Goal: Information Seeking & Learning: Learn about a topic

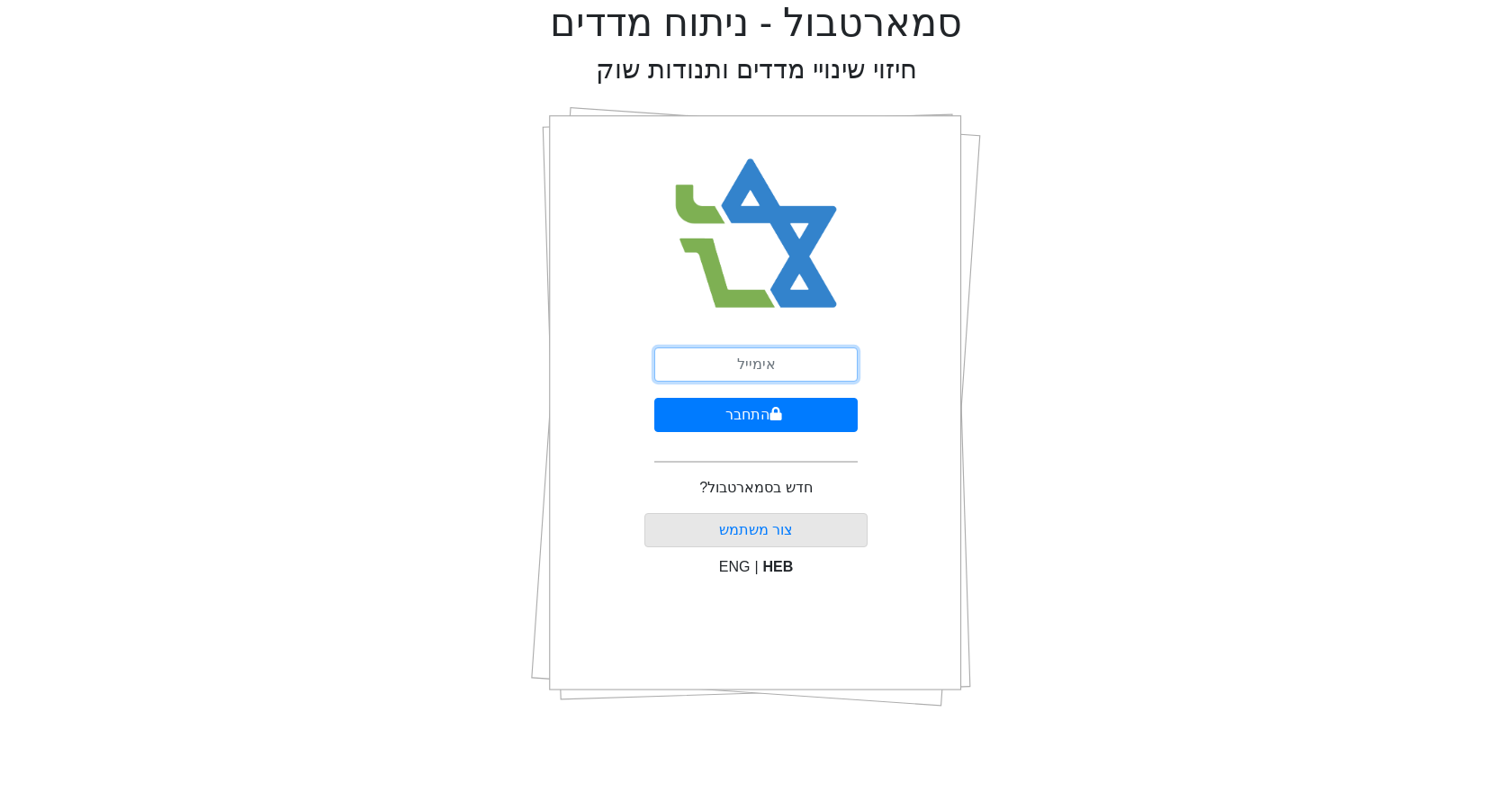
click at [733, 364] on input "email" at bounding box center [756, 364] width 204 height 35
type input "[EMAIL_ADDRESS][DOMAIN_NAME]"
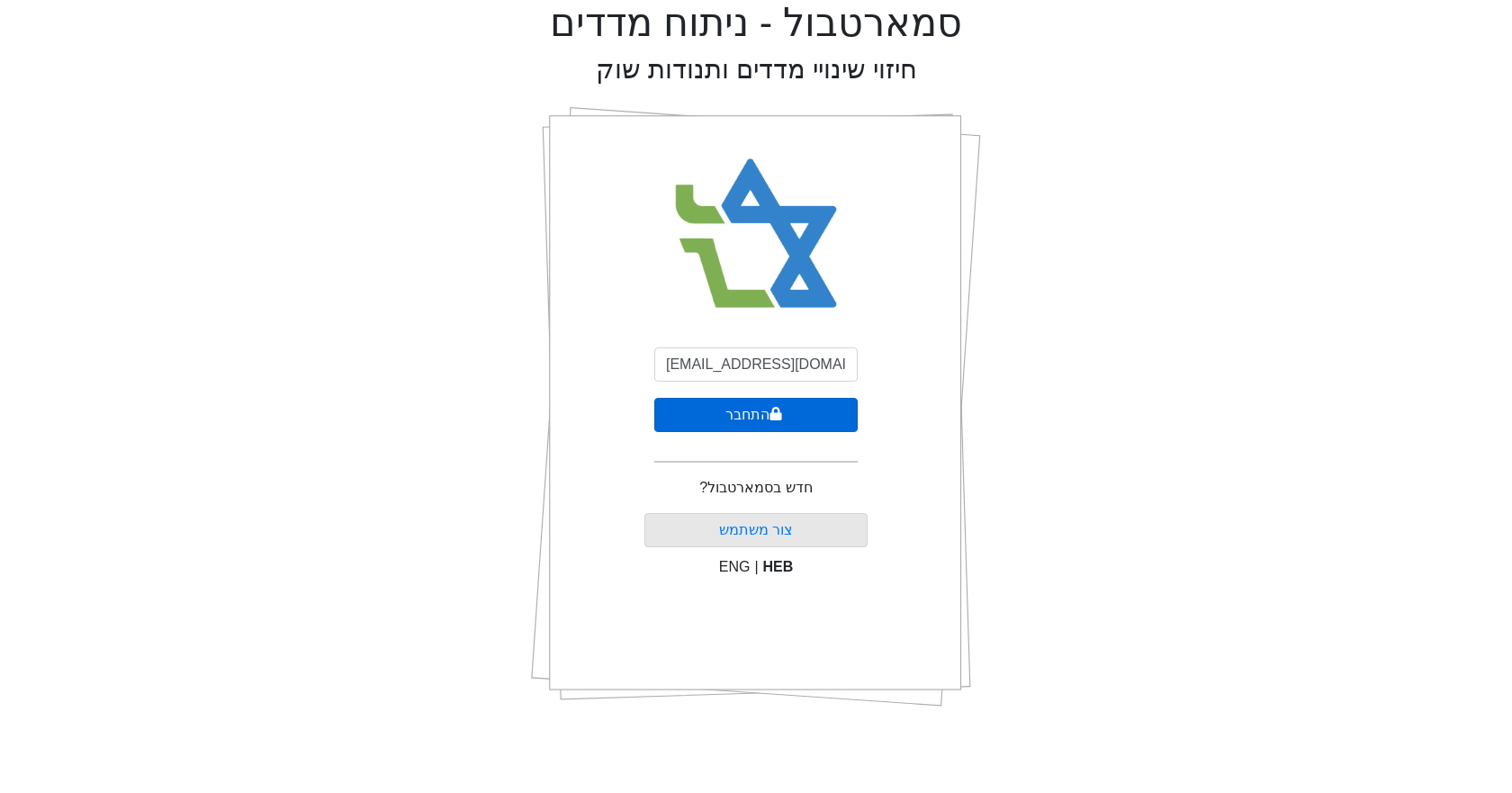
click at [783, 418] on button "התחבר" at bounding box center [756, 415] width 204 height 35
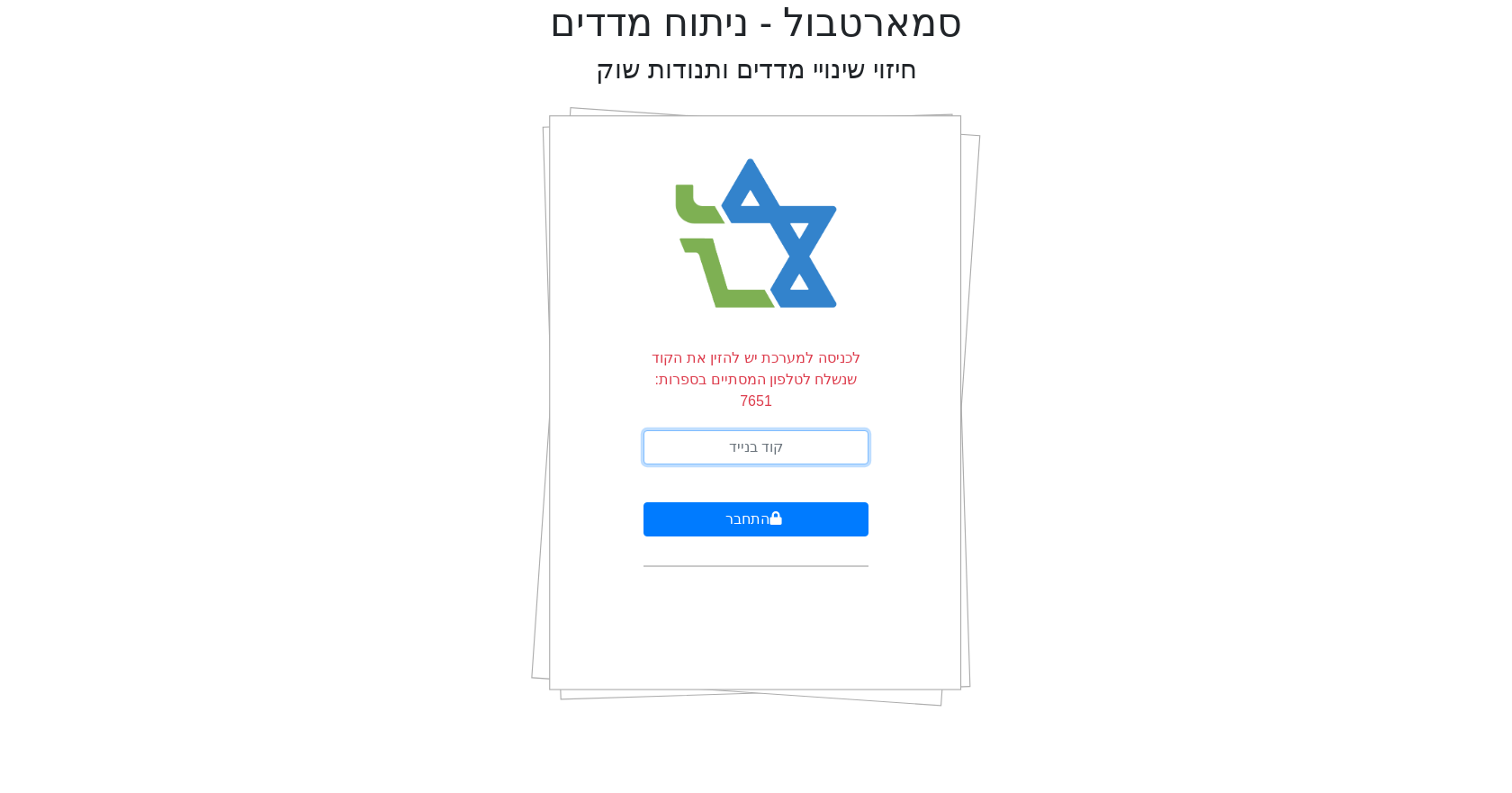
click at [783, 431] on input "text" at bounding box center [755, 447] width 225 height 35
click at [643, 503] on button "התחבר" at bounding box center [755, 520] width 225 height 35
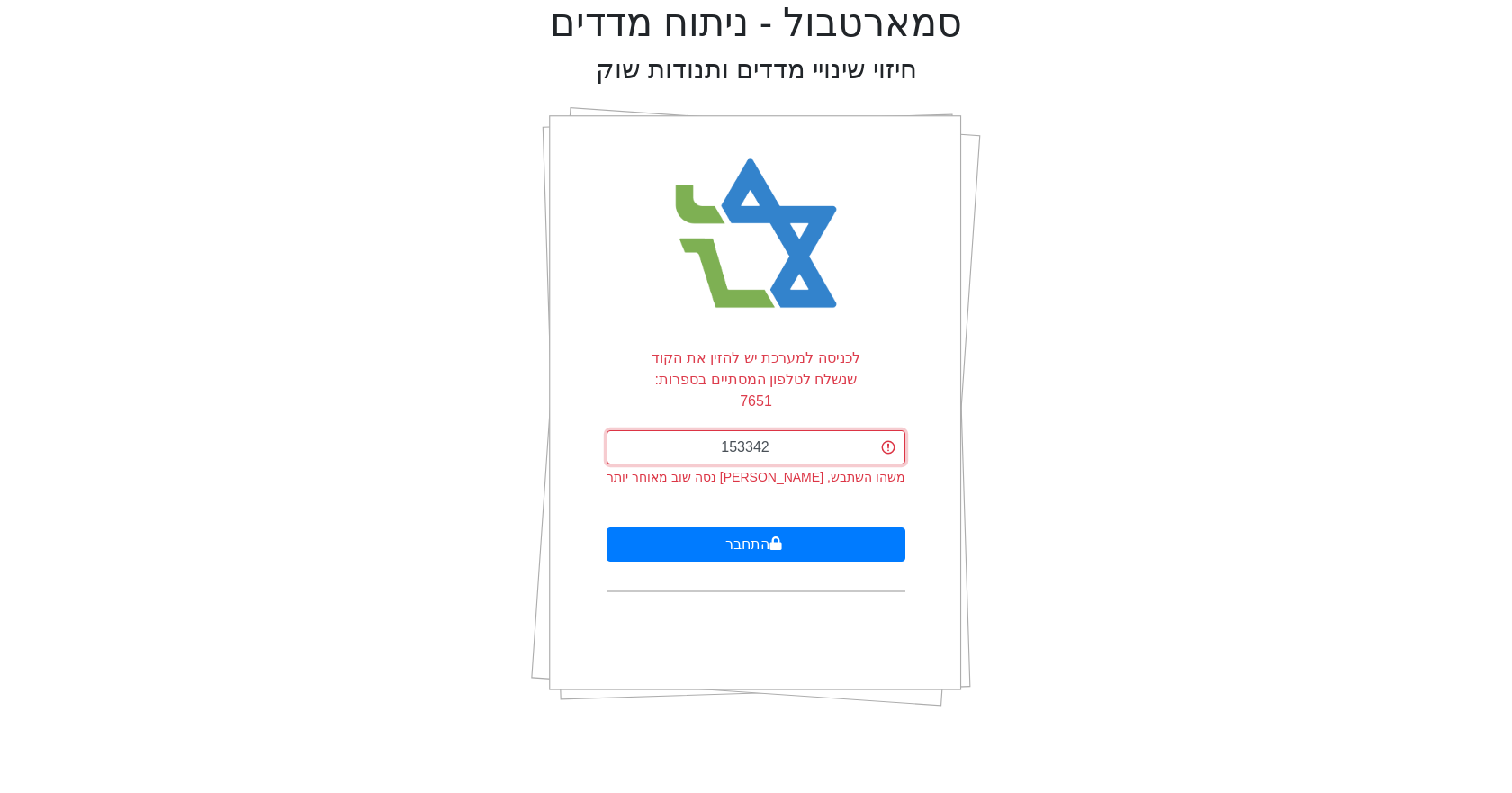
type input "153342"
click at [607, 528] on button "התחבר" at bounding box center [755, 545] width 298 height 35
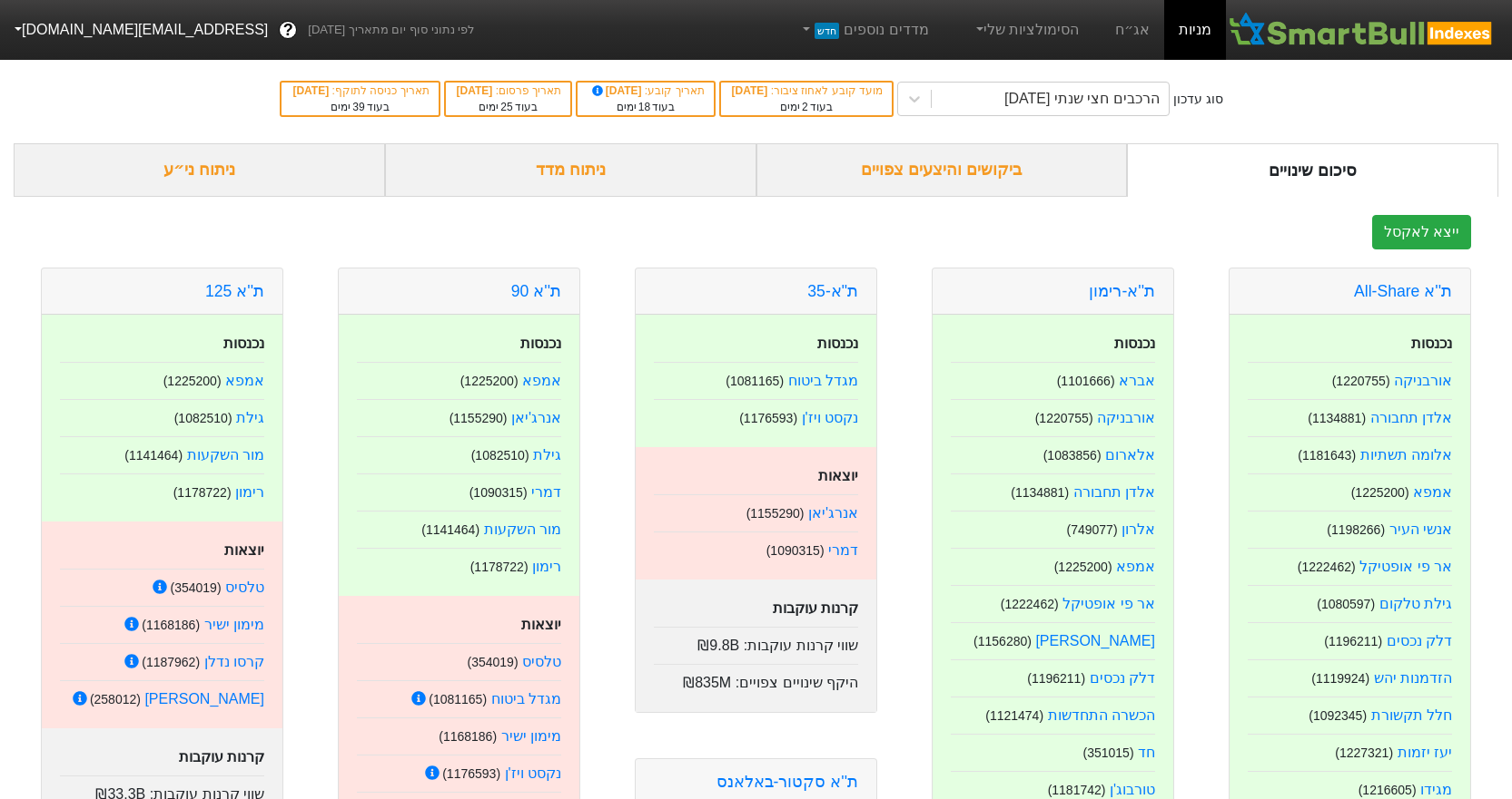
click at [921, 186] on div "ביקושים והיצעים צפויים" at bounding box center [942, 171] width 371 height 54
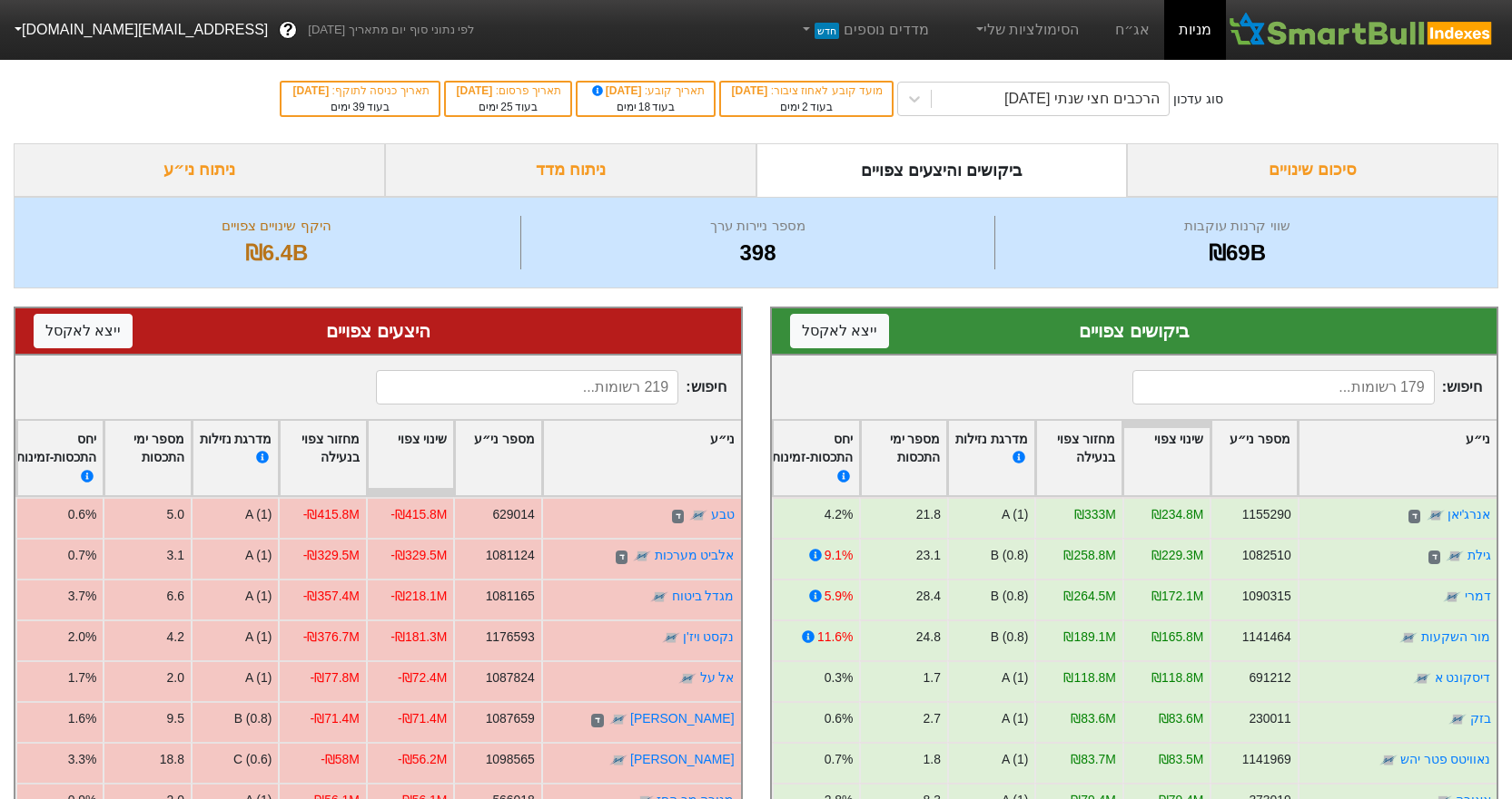
click at [1188, 383] on input at bounding box center [1282, 387] width 302 height 35
paste input "פרופדו"
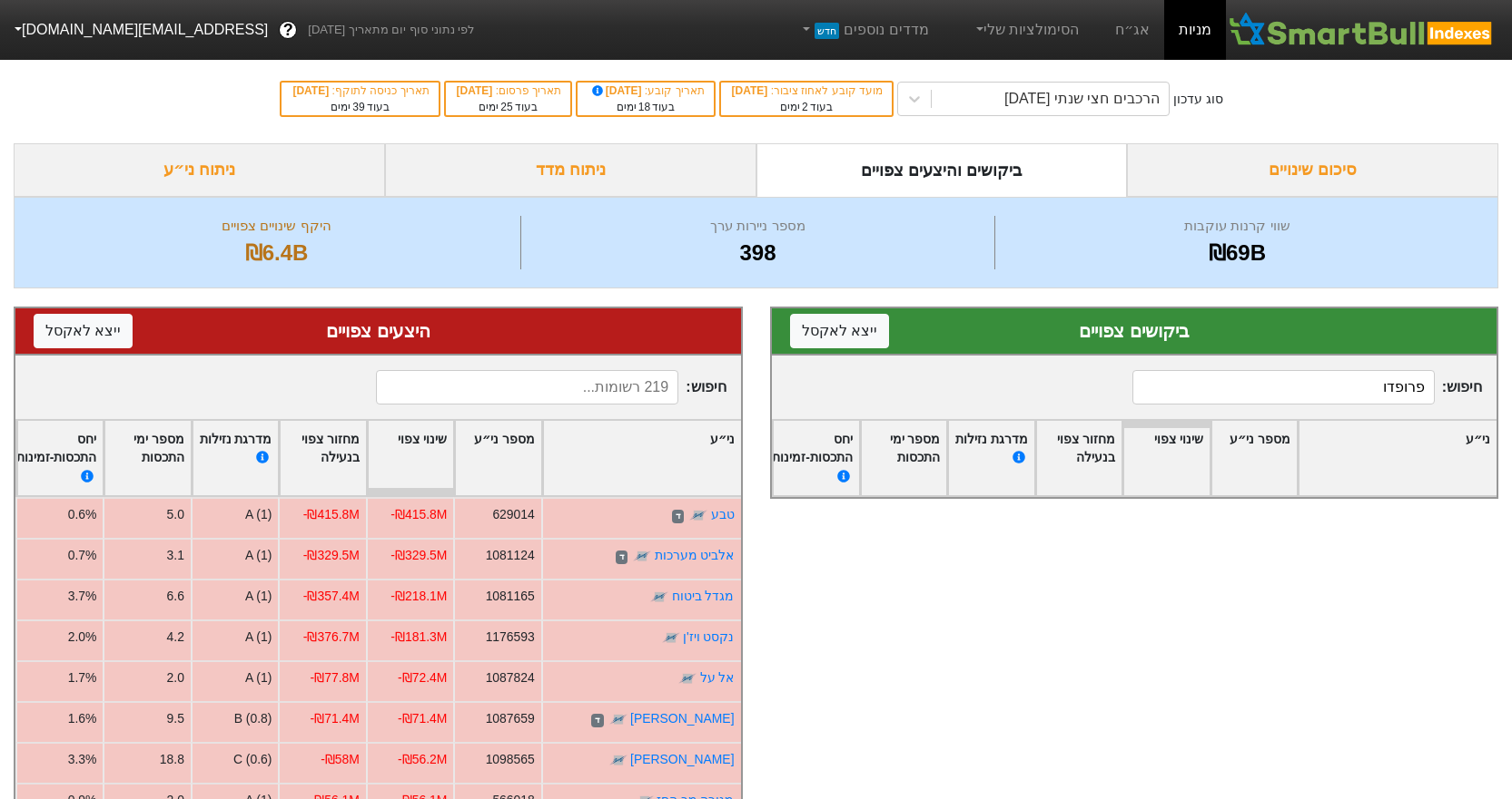
type input "פרופדו"
click at [593, 386] on input at bounding box center [527, 387] width 302 height 35
paste input "פרופדו"
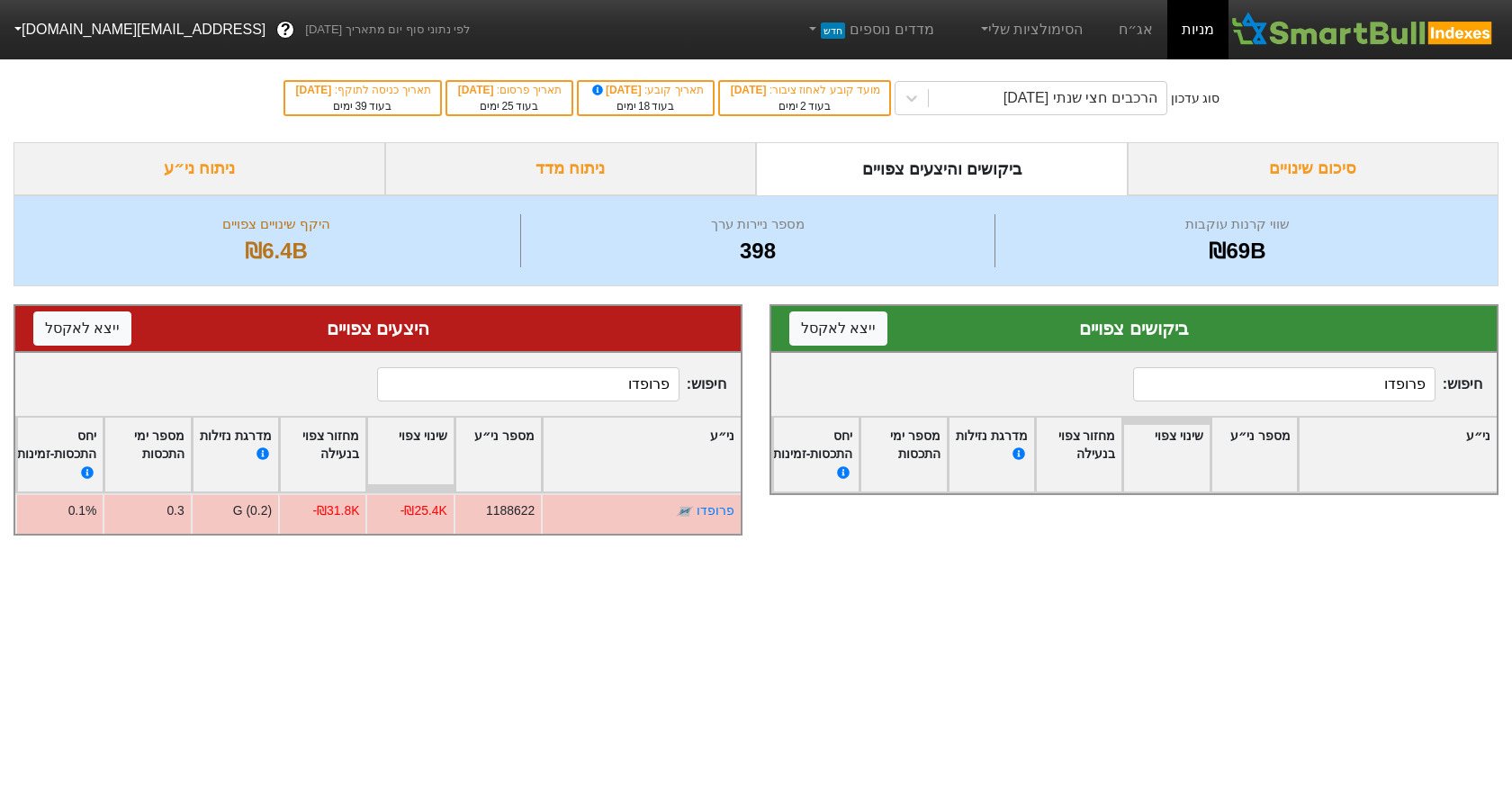
type input "פרופדו"
click at [1242, 171] on div "סיכום שינויים" at bounding box center [1314, 169] width 372 height 53
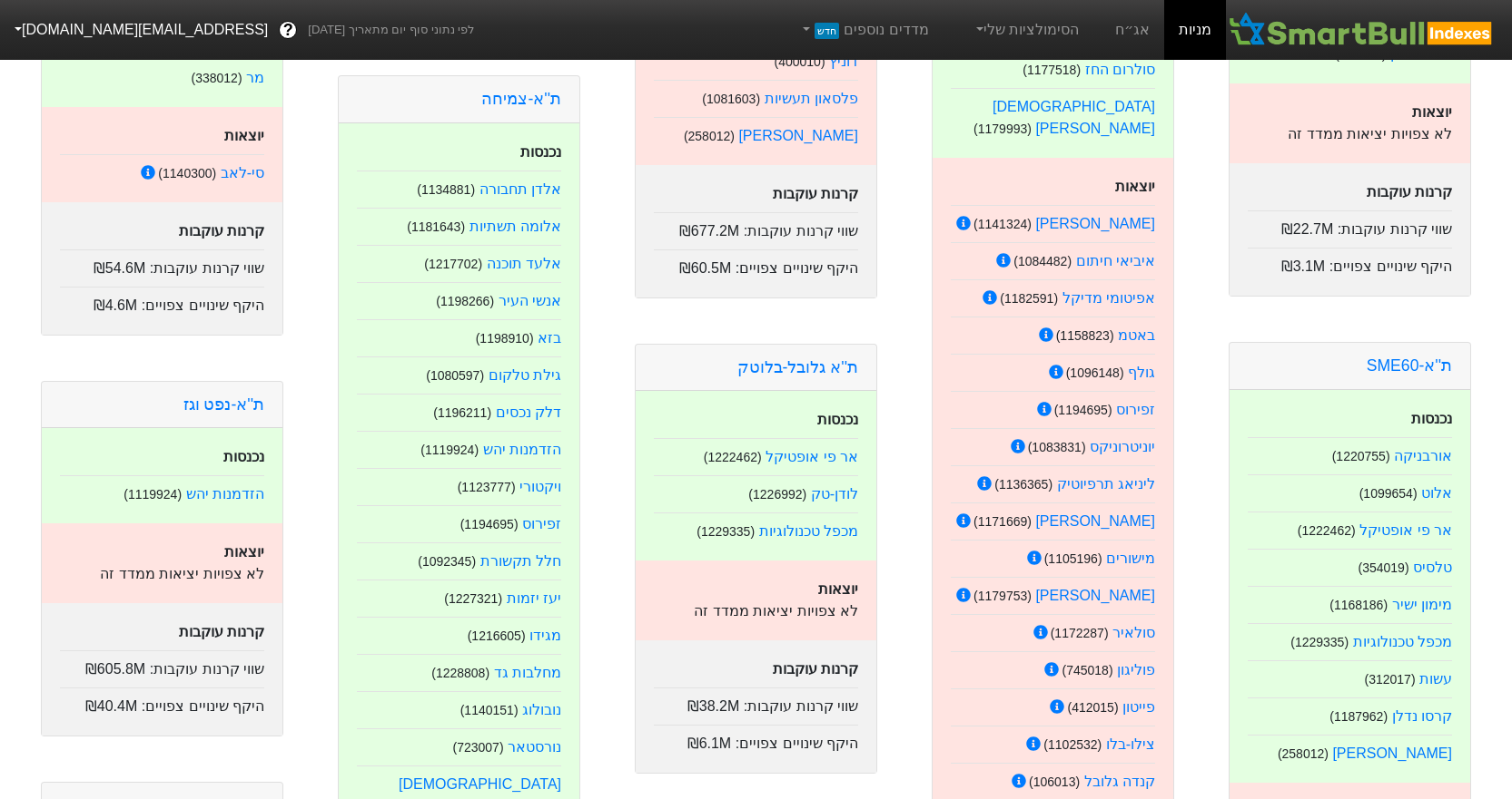
scroll to position [882, 0]
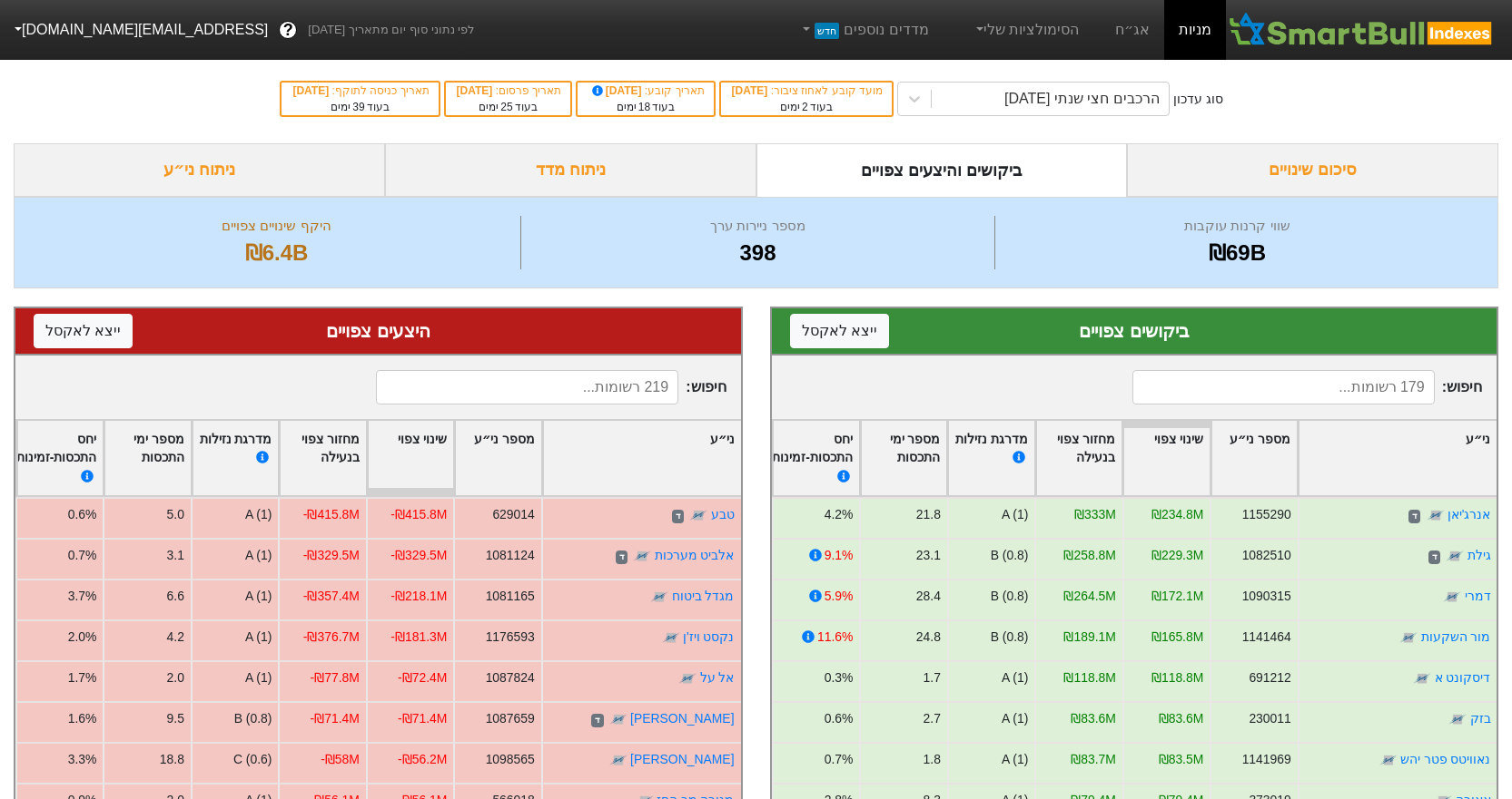
click at [615, 397] on input at bounding box center [527, 387] width 302 height 35
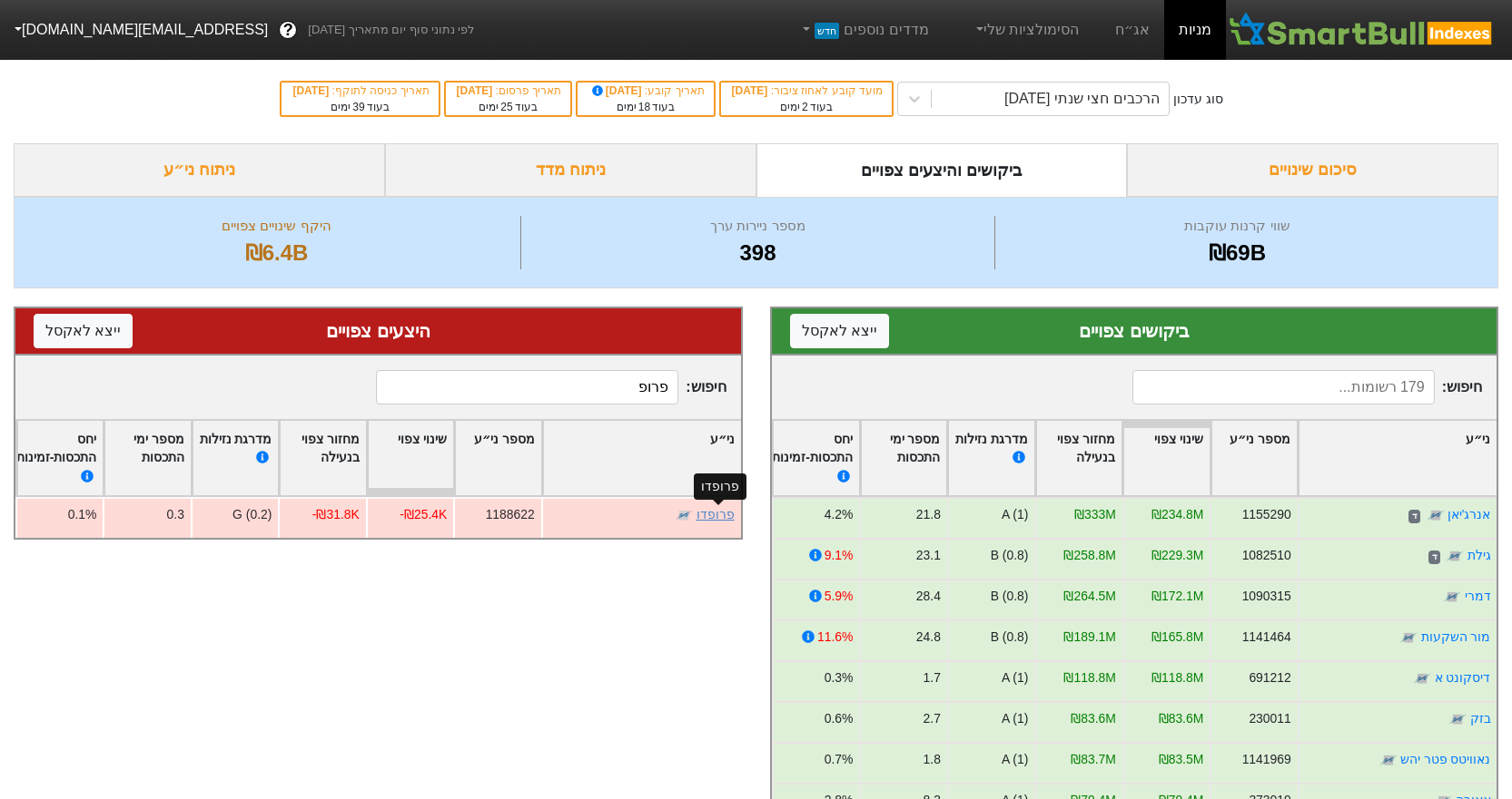
type input "פרופ"
click at [709, 510] on link "פרופדו" at bounding box center [716, 515] width 38 height 15
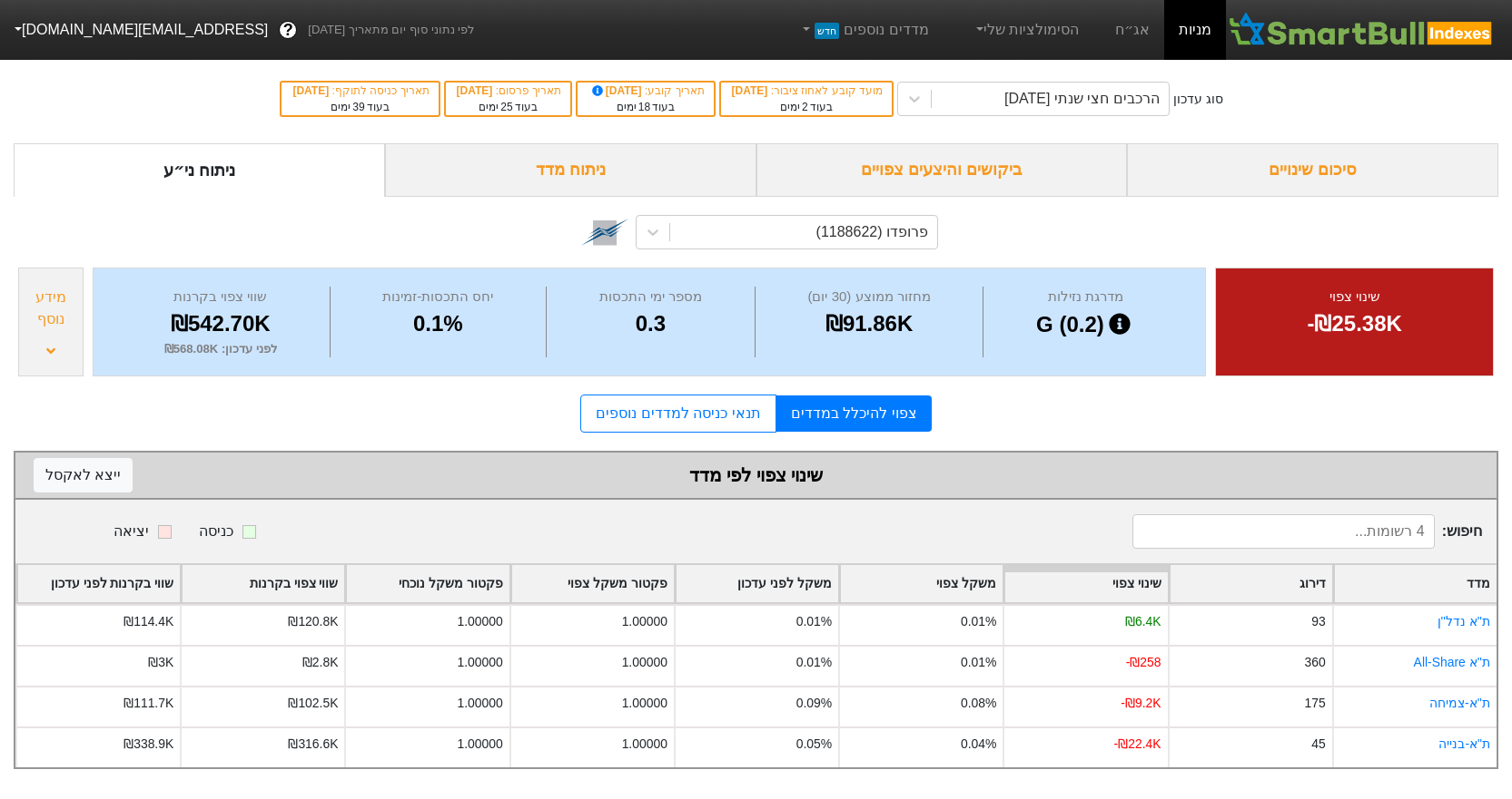
scroll to position [2, 0]
click at [828, 407] on link "צפוי להיכלל במדדים" at bounding box center [854, 414] width 156 height 36
click at [712, 417] on link "תנאי כניסה למדדים נוספים" at bounding box center [678, 414] width 196 height 38
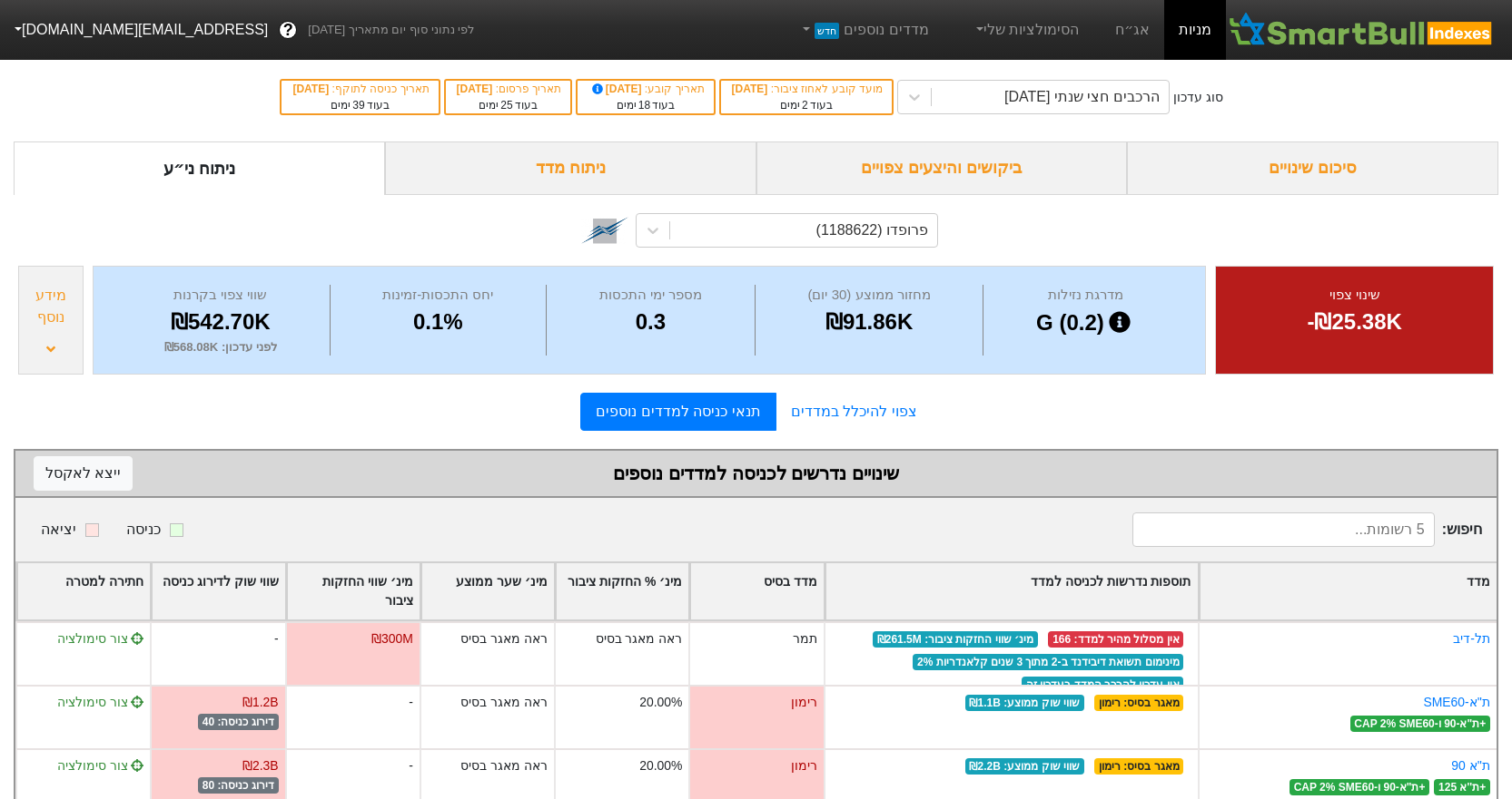
scroll to position [156, 0]
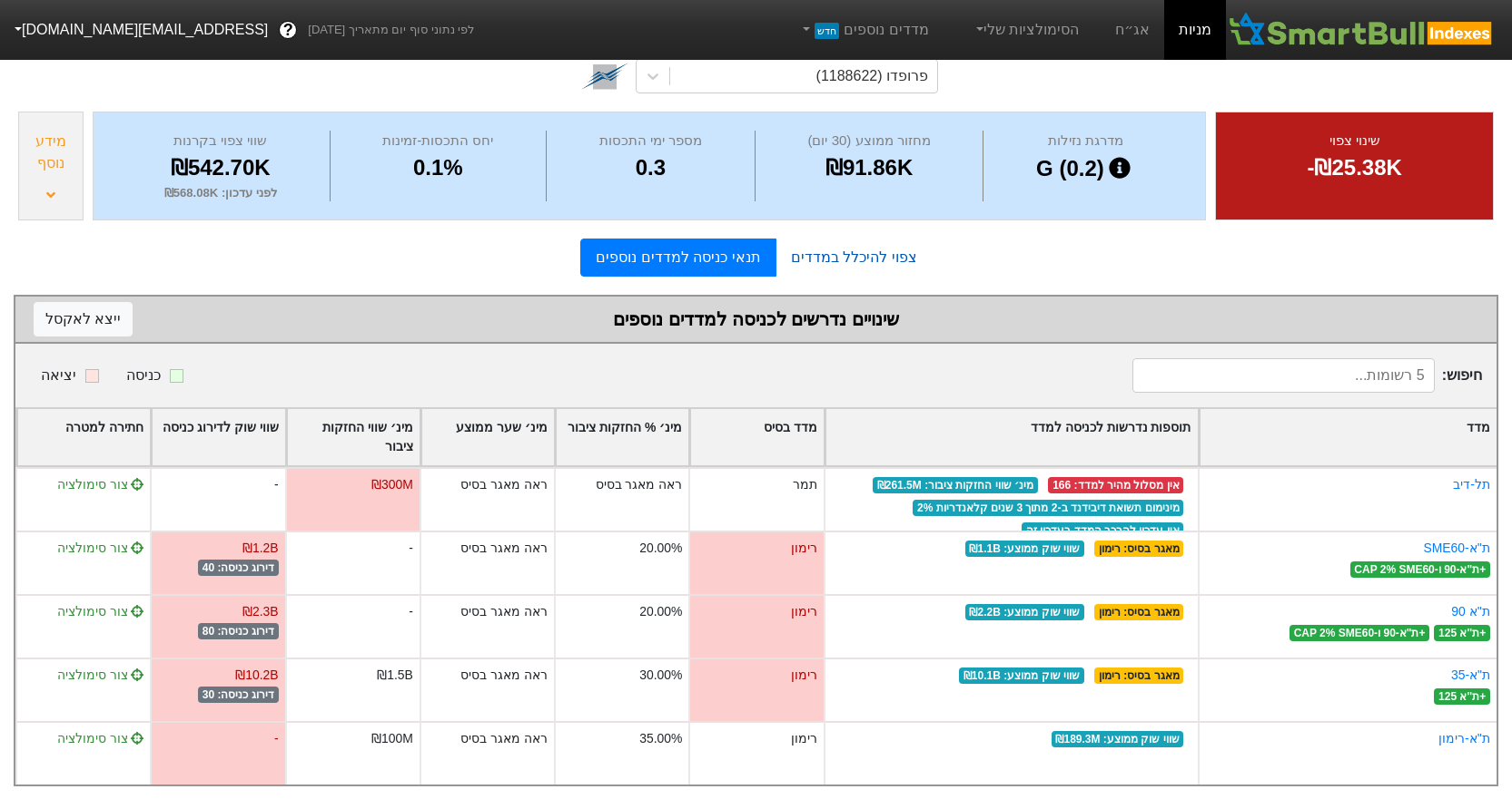
click at [822, 274] on link "צפוי להיכלל במדדים" at bounding box center [854, 257] width 156 height 36
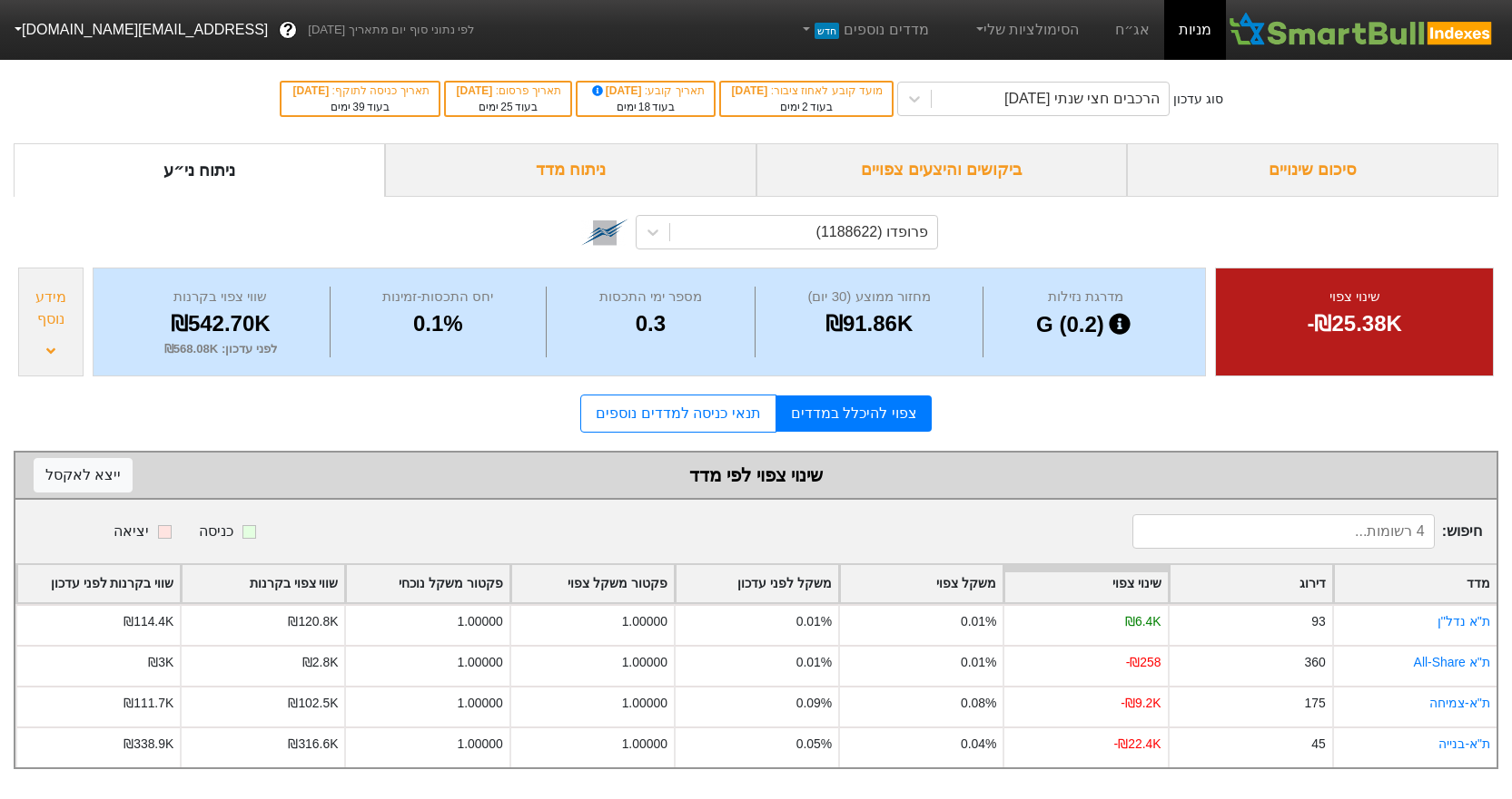
scroll to position [2, 0]
click at [814, 416] on link "צפוי להיכלל במדדים" at bounding box center [854, 414] width 156 height 36
click at [727, 415] on link "תנאי כניסה למדדים נוספים" at bounding box center [678, 414] width 196 height 38
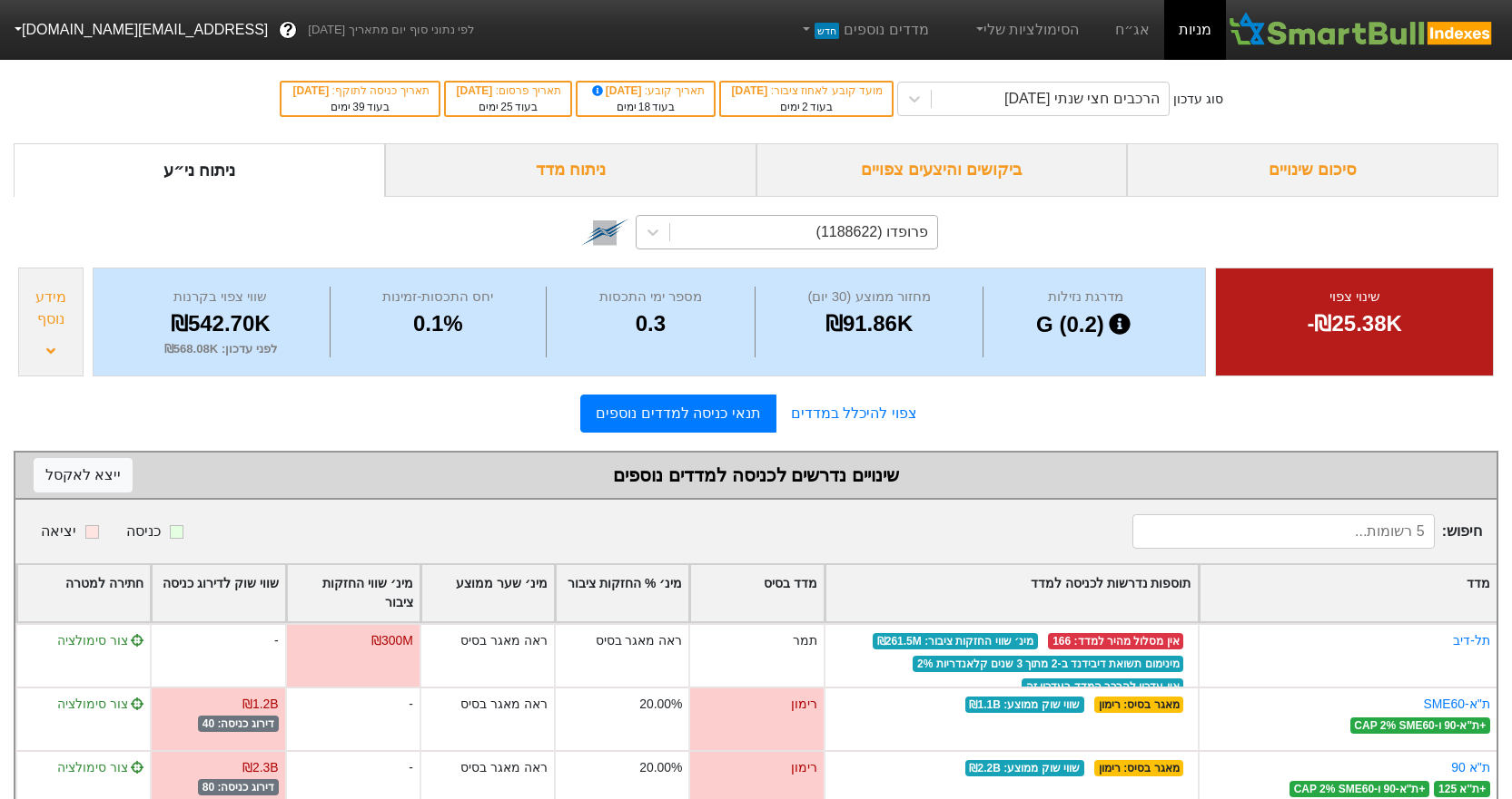
click at [798, 229] on div "פרופדו (1188622)" at bounding box center [802, 232] width 266 height 33
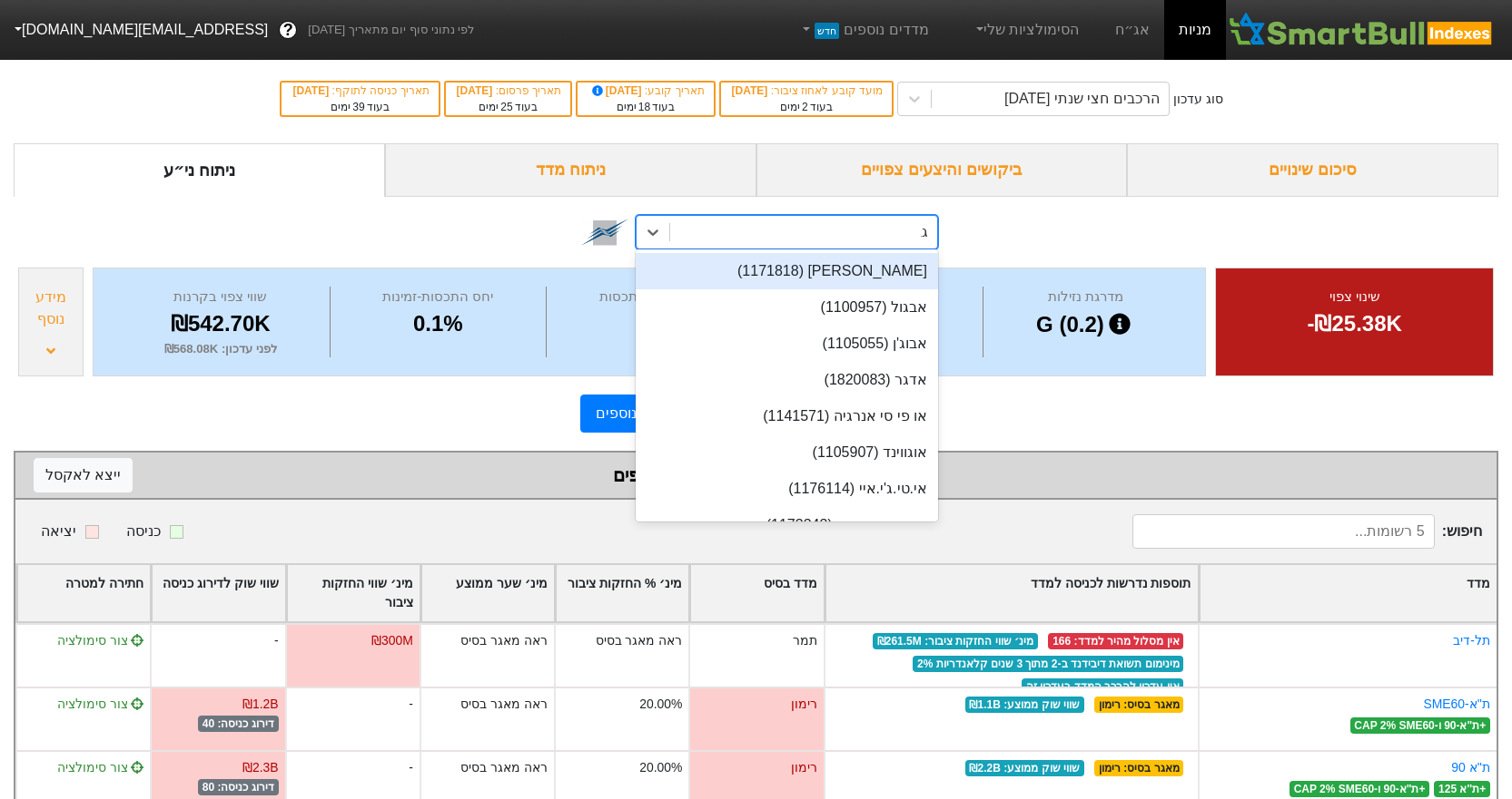
type input "גב"
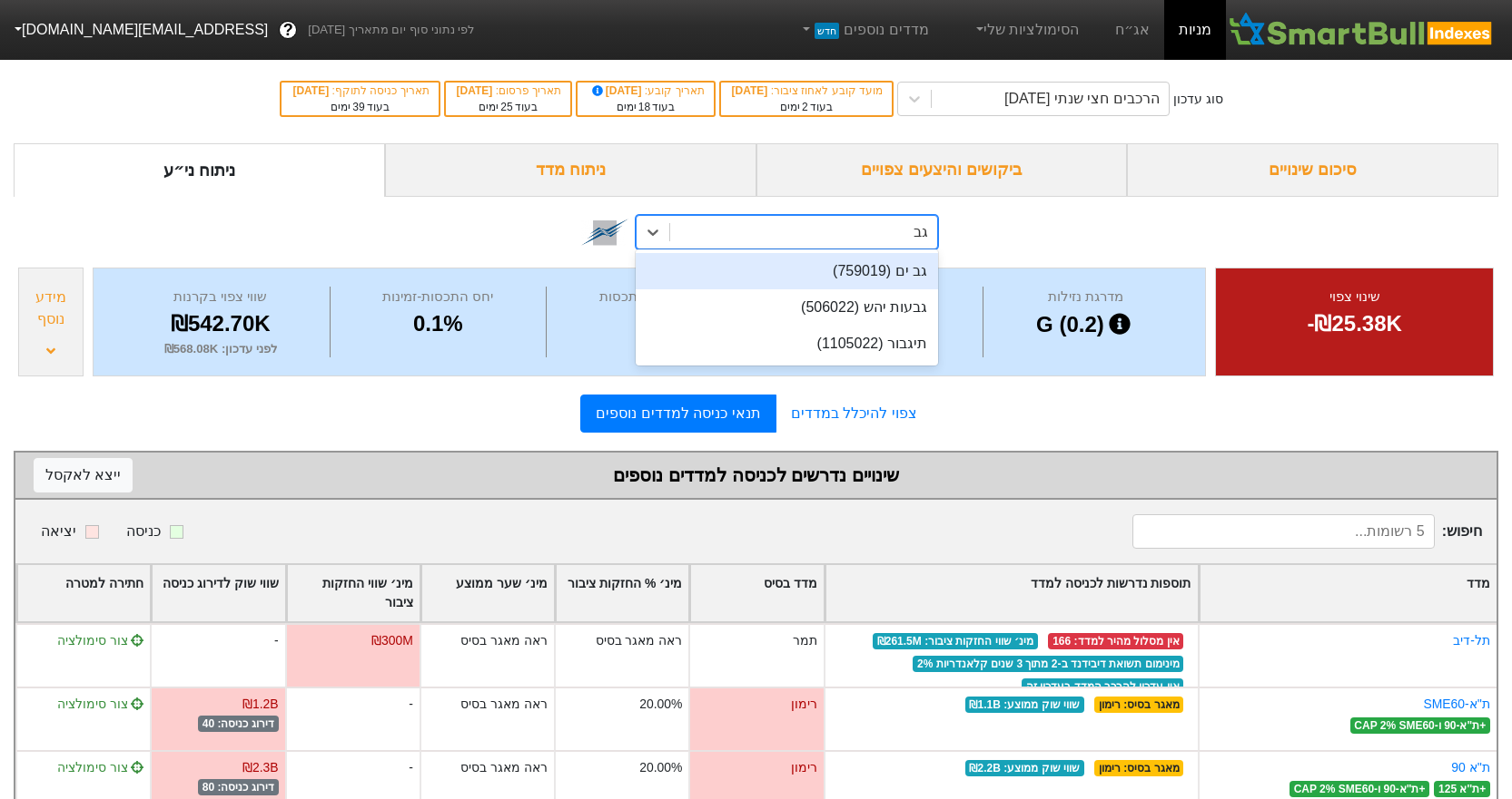
click at [839, 274] on div "גב ים (759019)" at bounding box center [786, 271] width 302 height 36
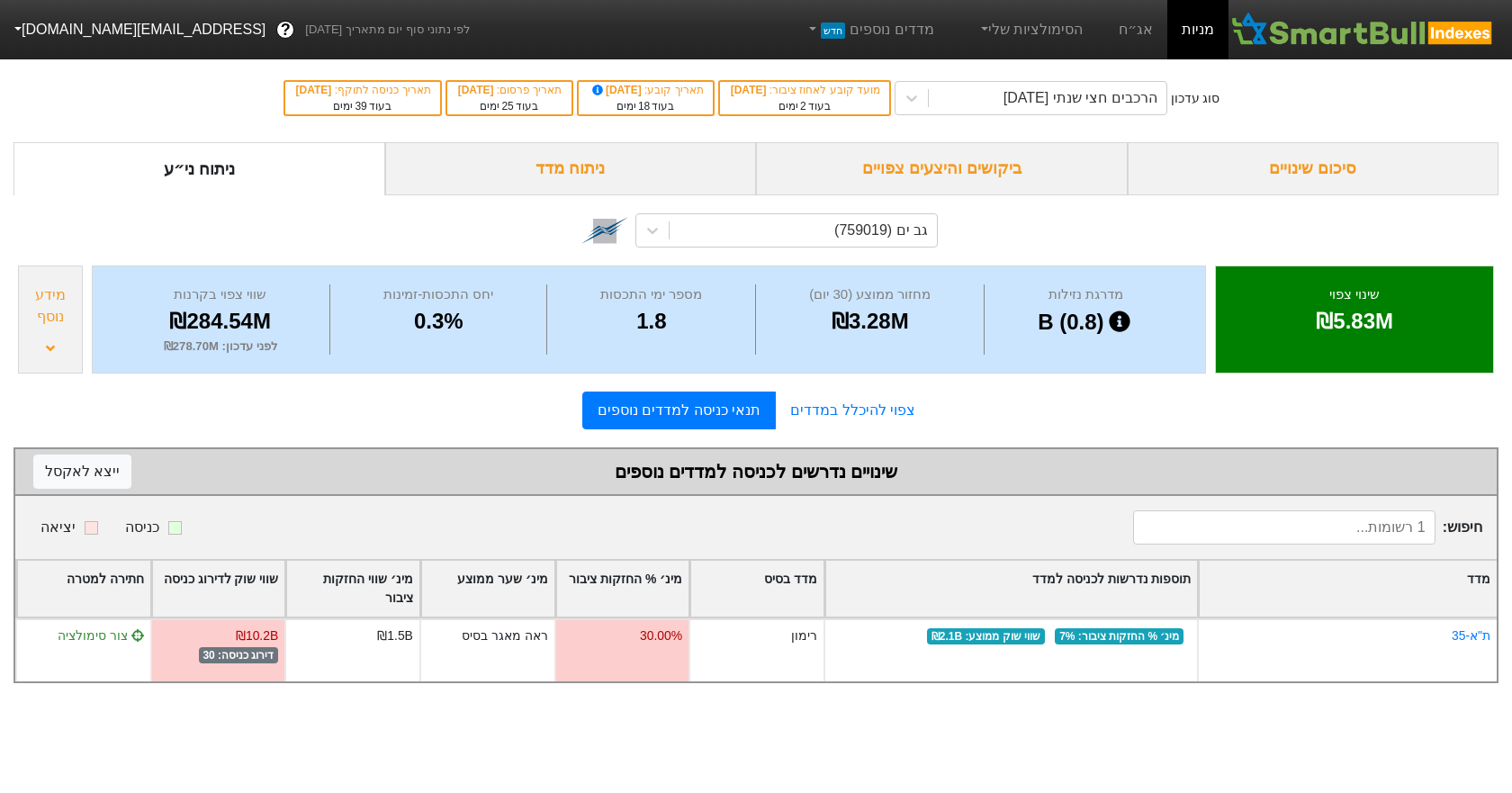
click at [1275, 179] on div "סיכום שינויים" at bounding box center [1314, 169] width 372 height 53
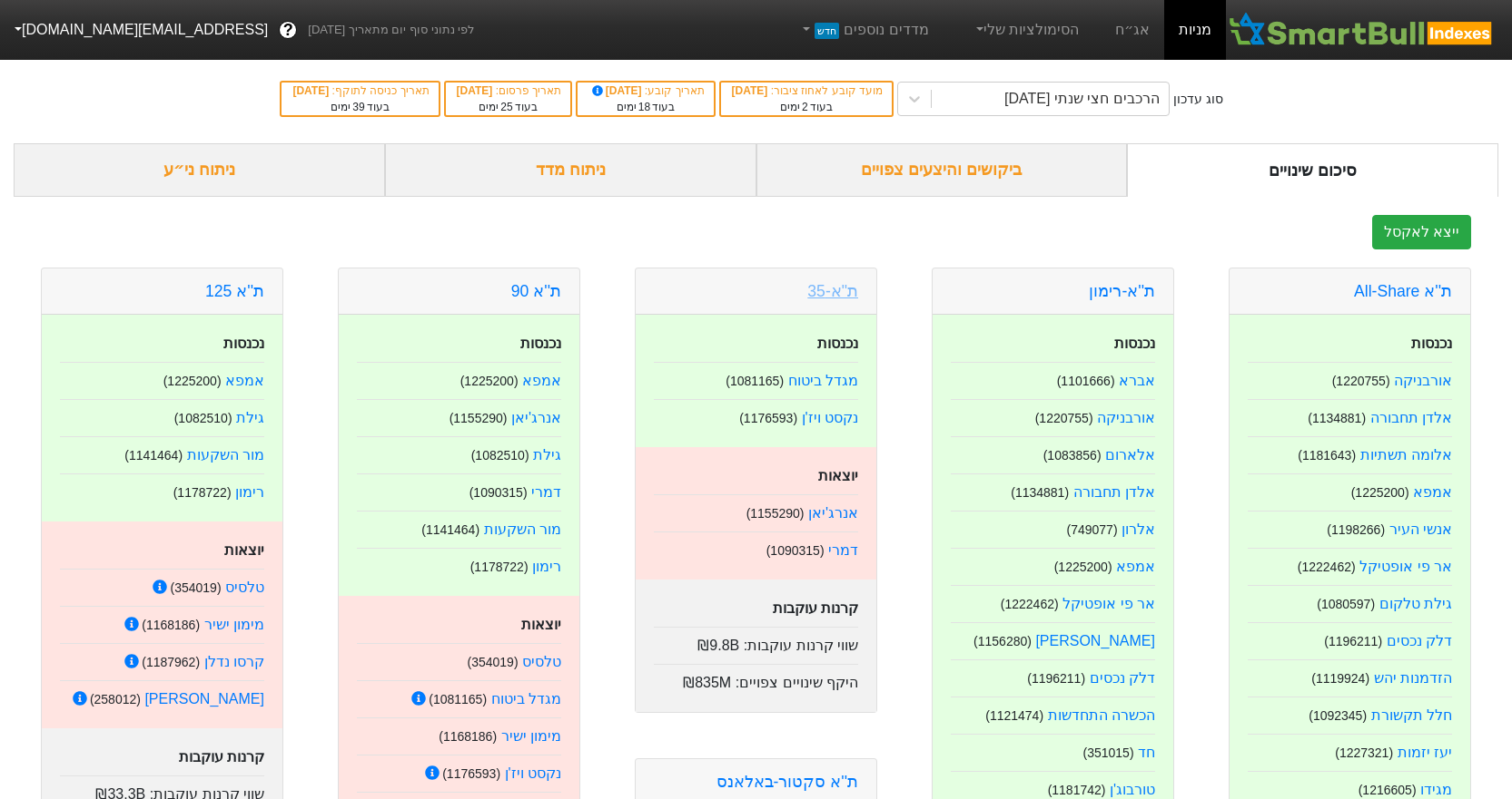
click at [816, 284] on link "ת"א-35" at bounding box center [832, 291] width 51 height 18
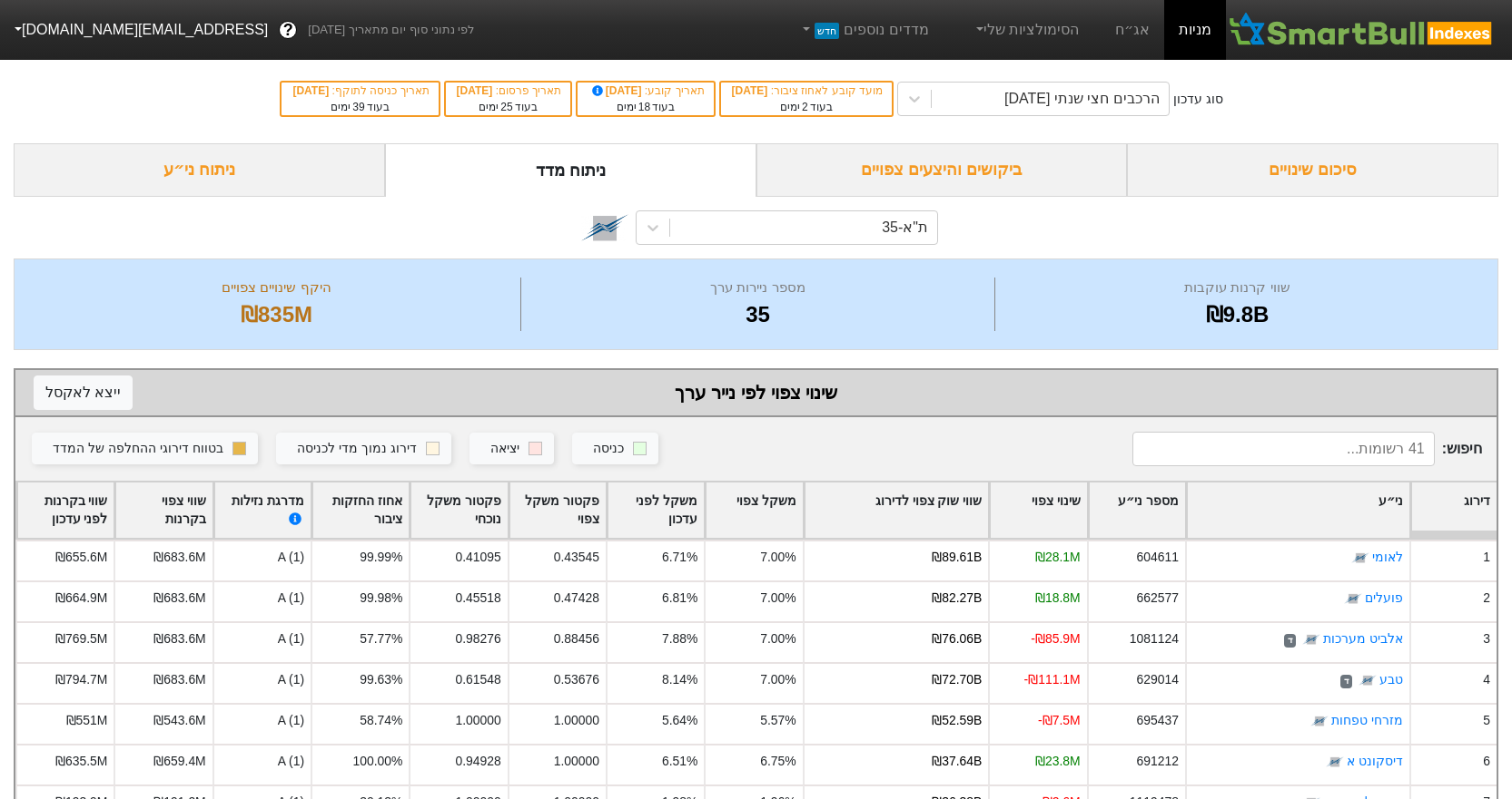
click at [982, 184] on div "ביקושים והיצעים צפויים" at bounding box center [942, 171] width 371 height 54
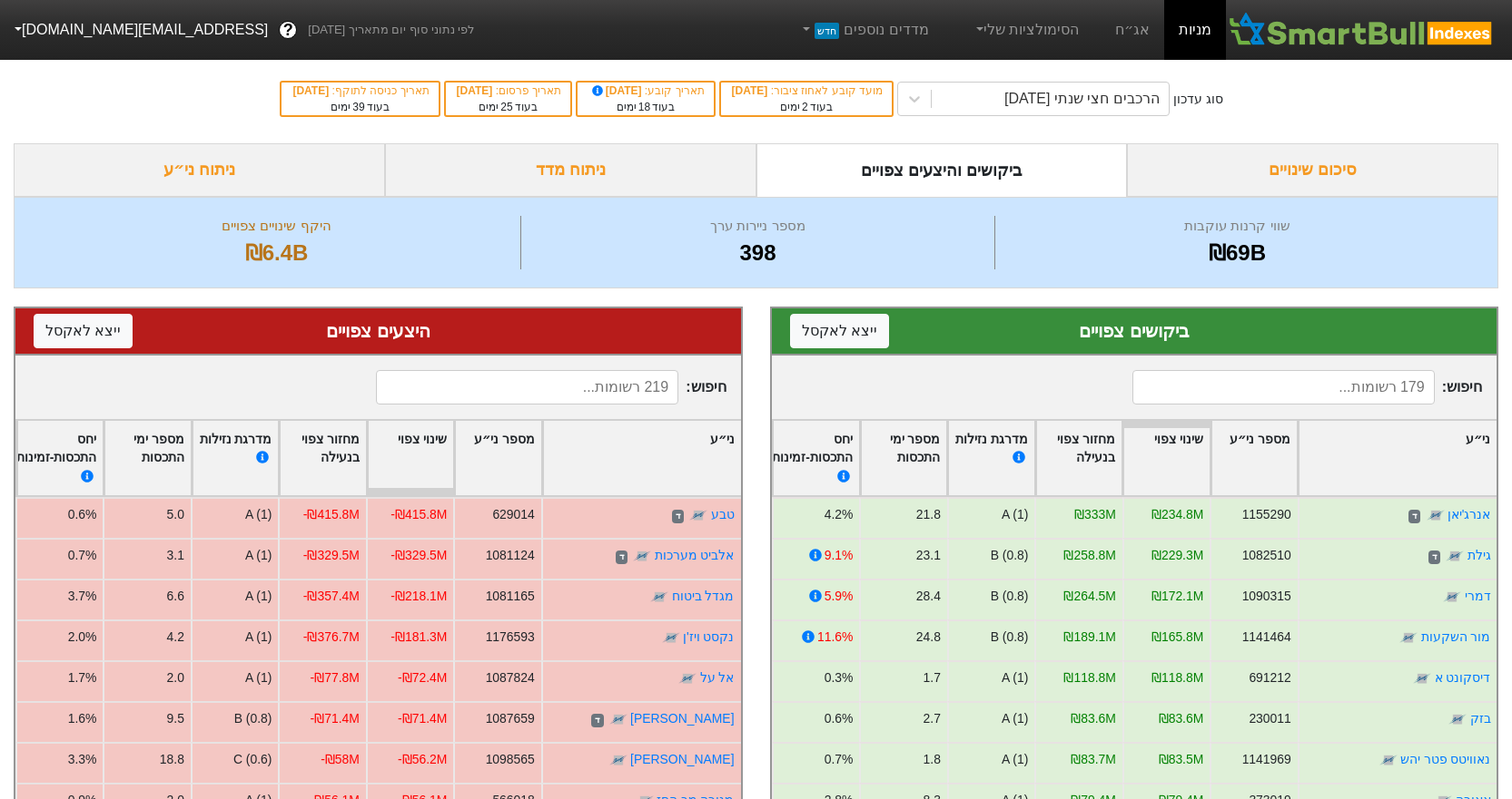
click at [610, 382] on input at bounding box center [527, 387] width 302 height 35
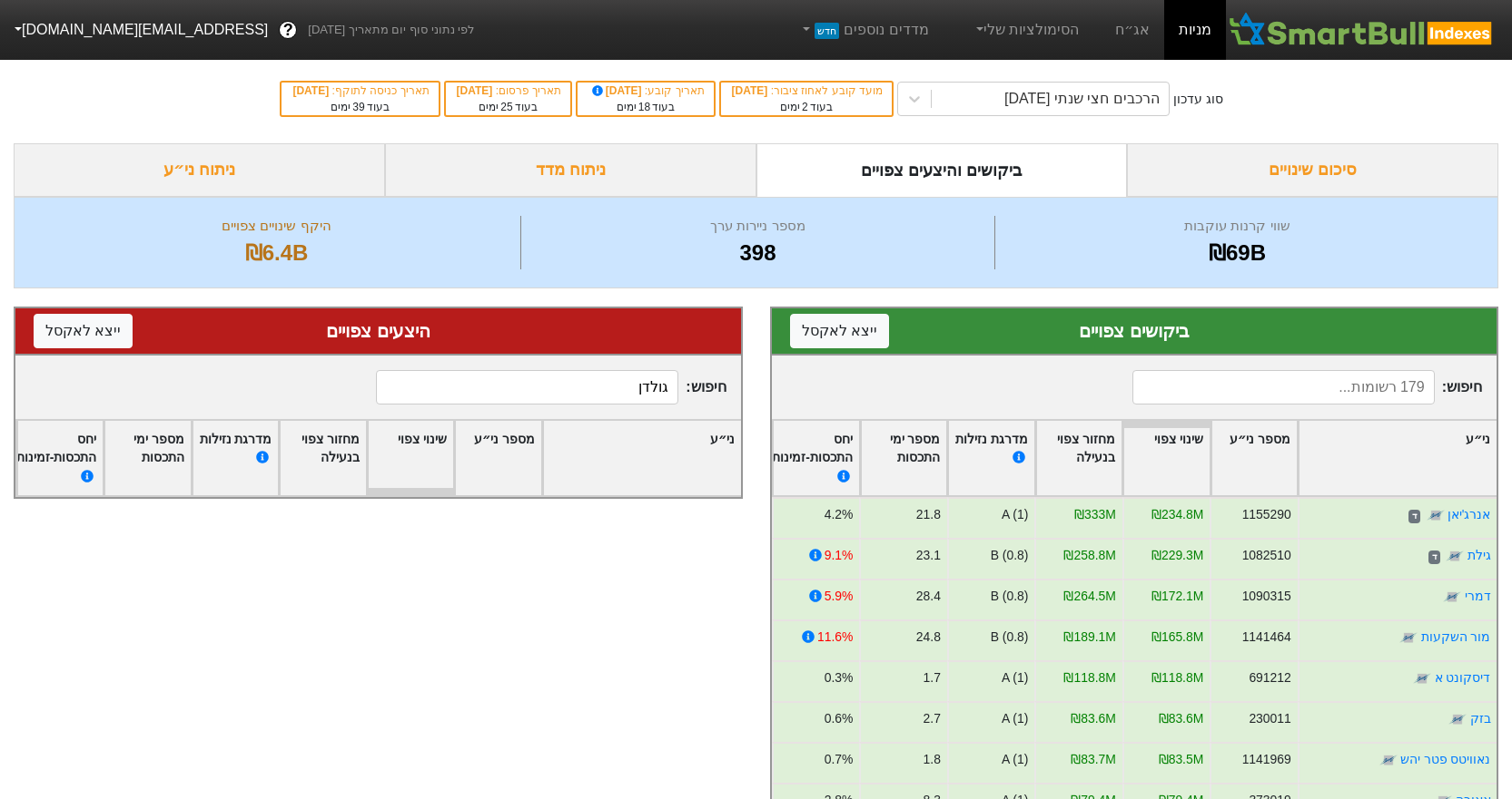
type input "גולדן"
click at [1132, 379] on input at bounding box center [1282, 387] width 302 height 35
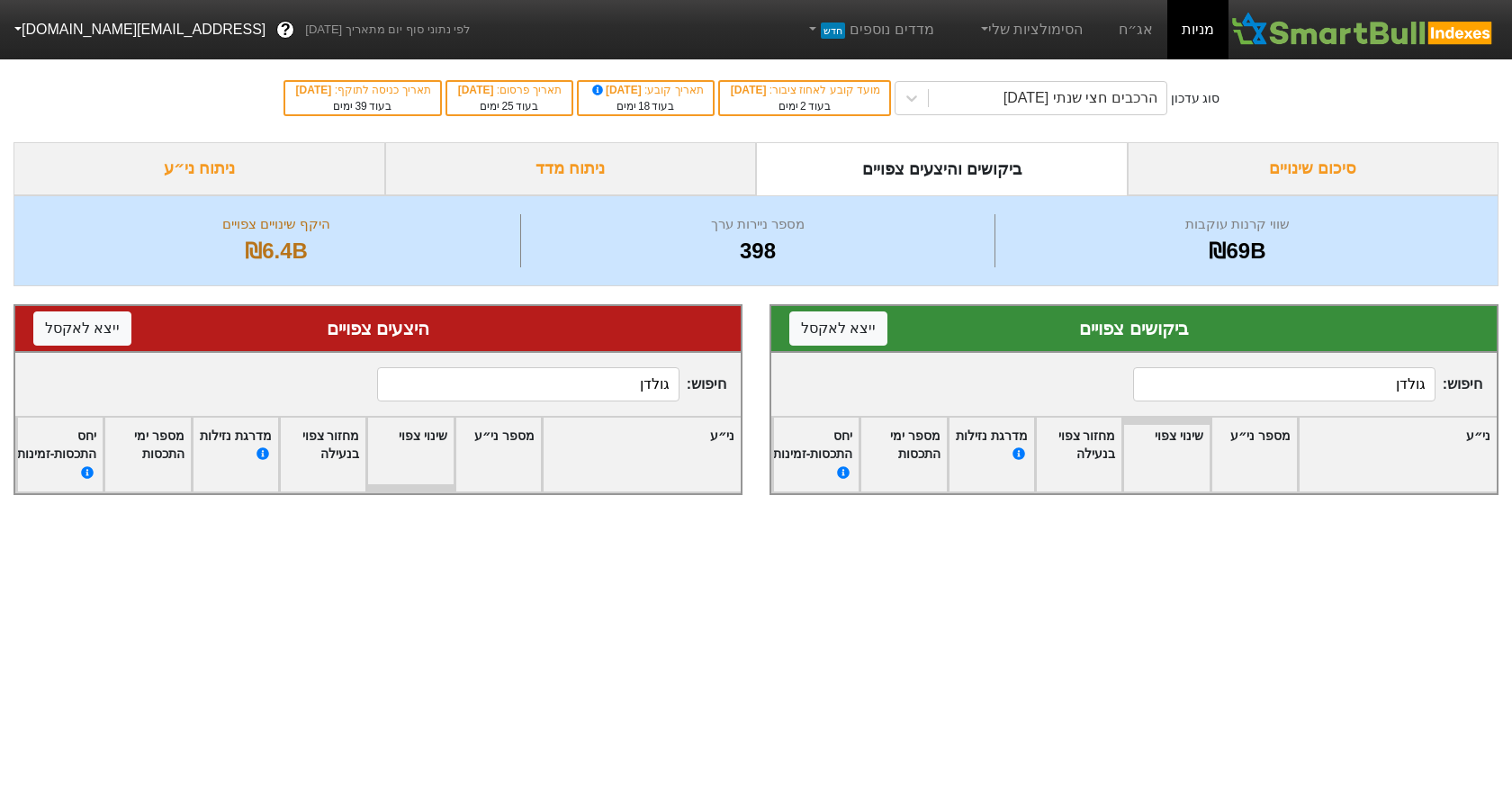
type input "גולדן"
click at [1277, 163] on div "סיכום שינויים" at bounding box center [1314, 169] width 372 height 53
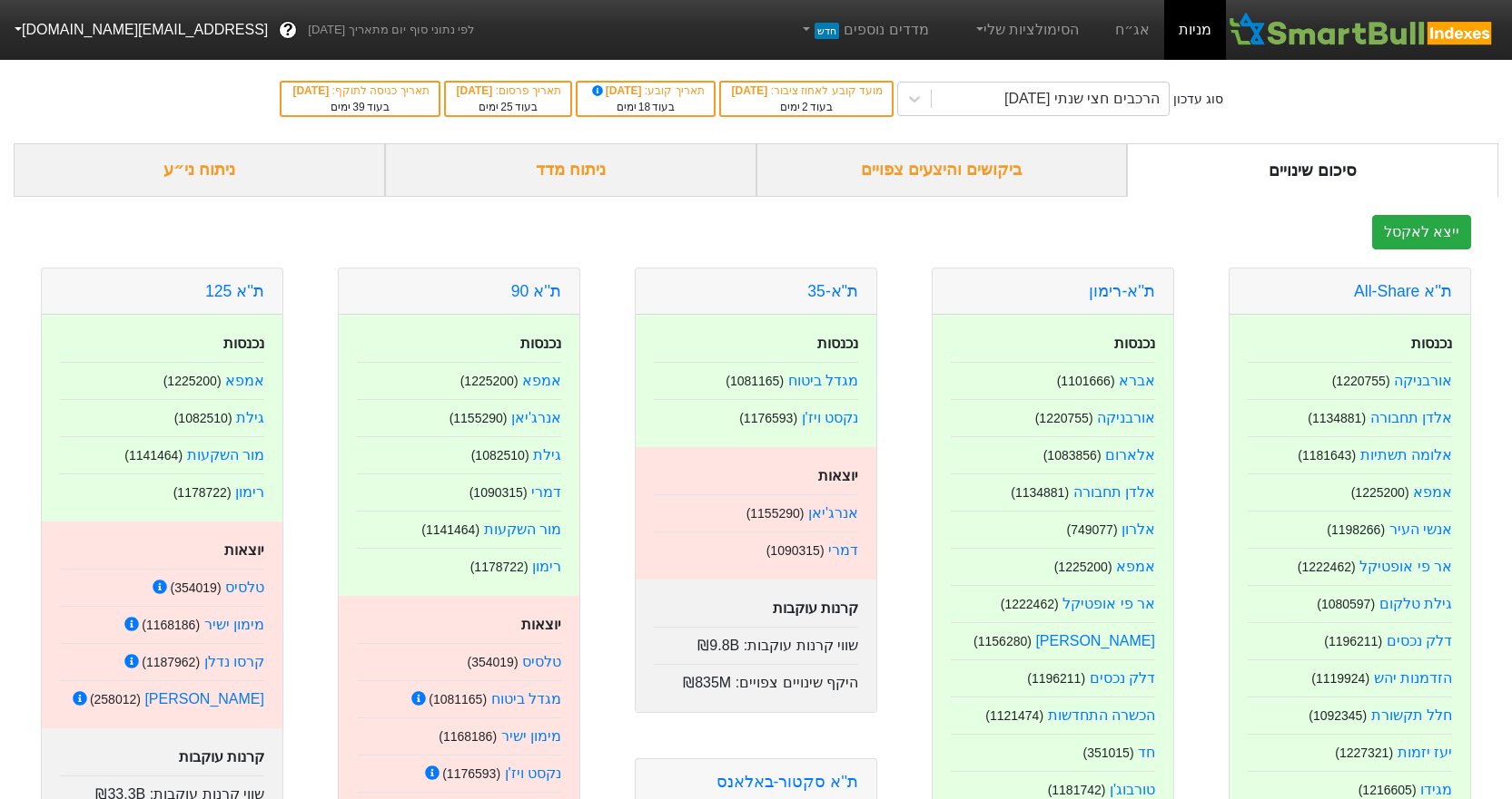
click at [990, 156] on div "ביקושים והיצעים צפויים" at bounding box center [942, 171] width 371 height 54
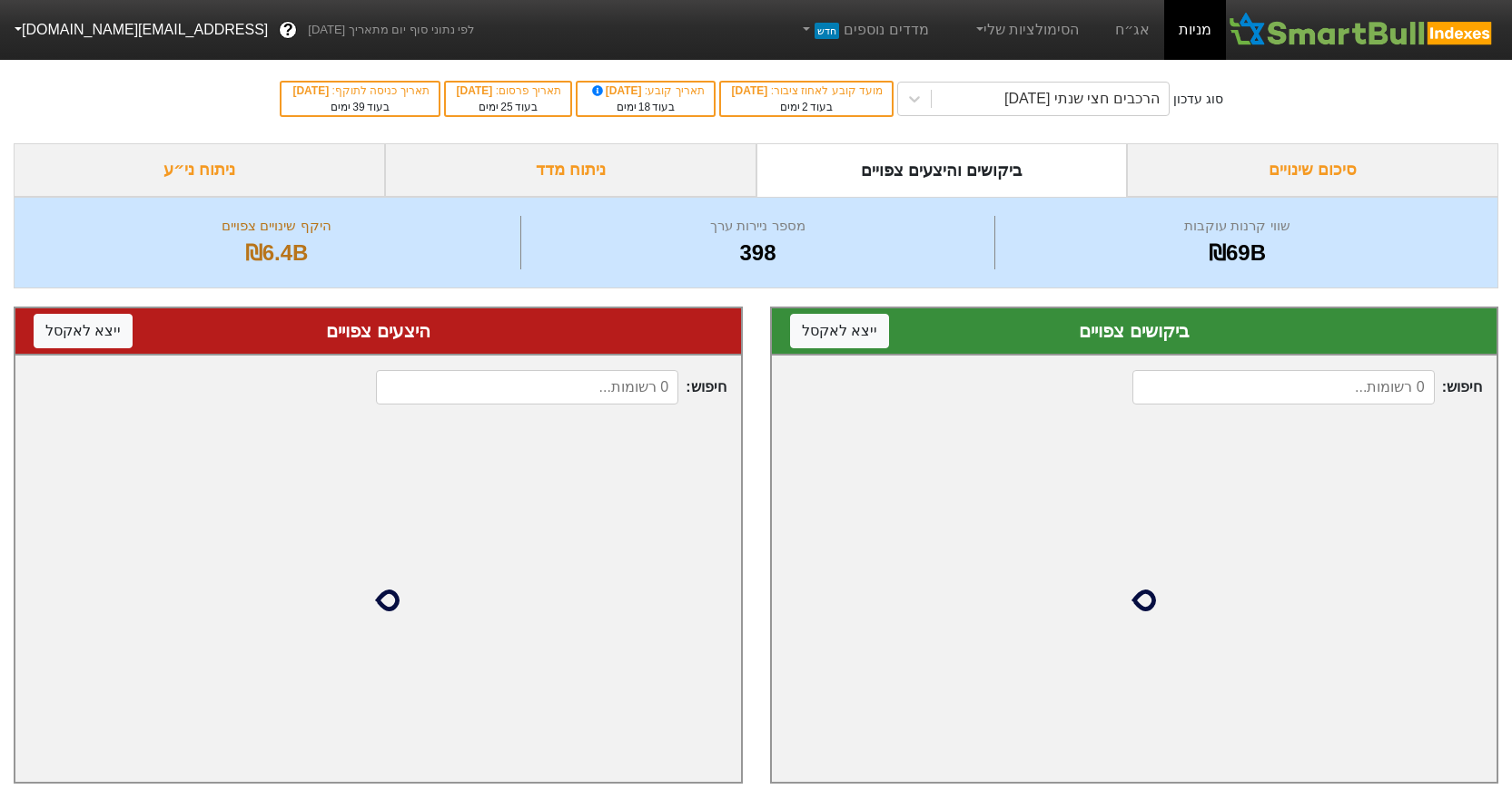
click at [1228, 399] on input at bounding box center [1282, 387] width 302 height 35
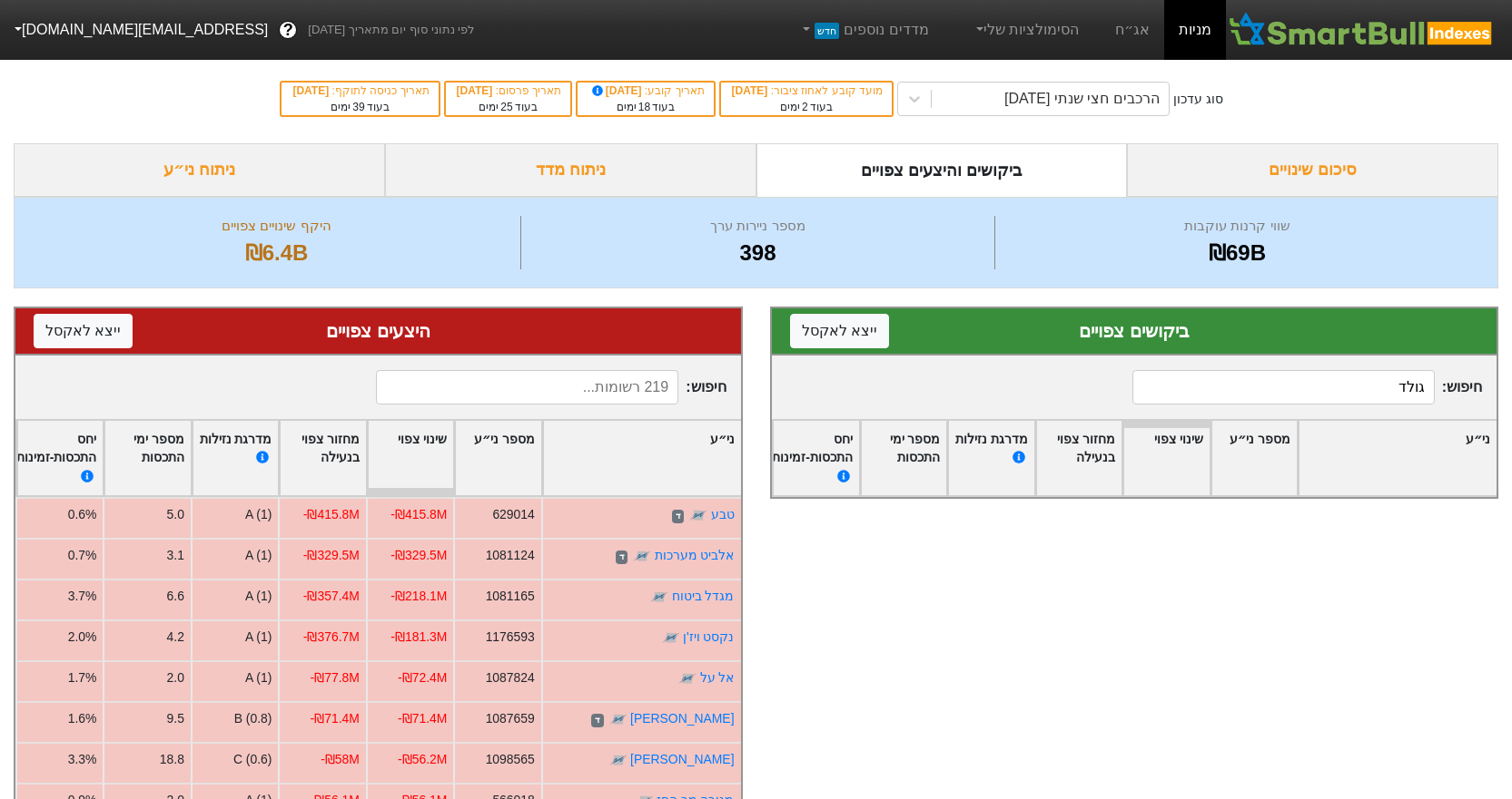
type input "גולד"
click at [588, 377] on input at bounding box center [527, 387] width 302 height 35
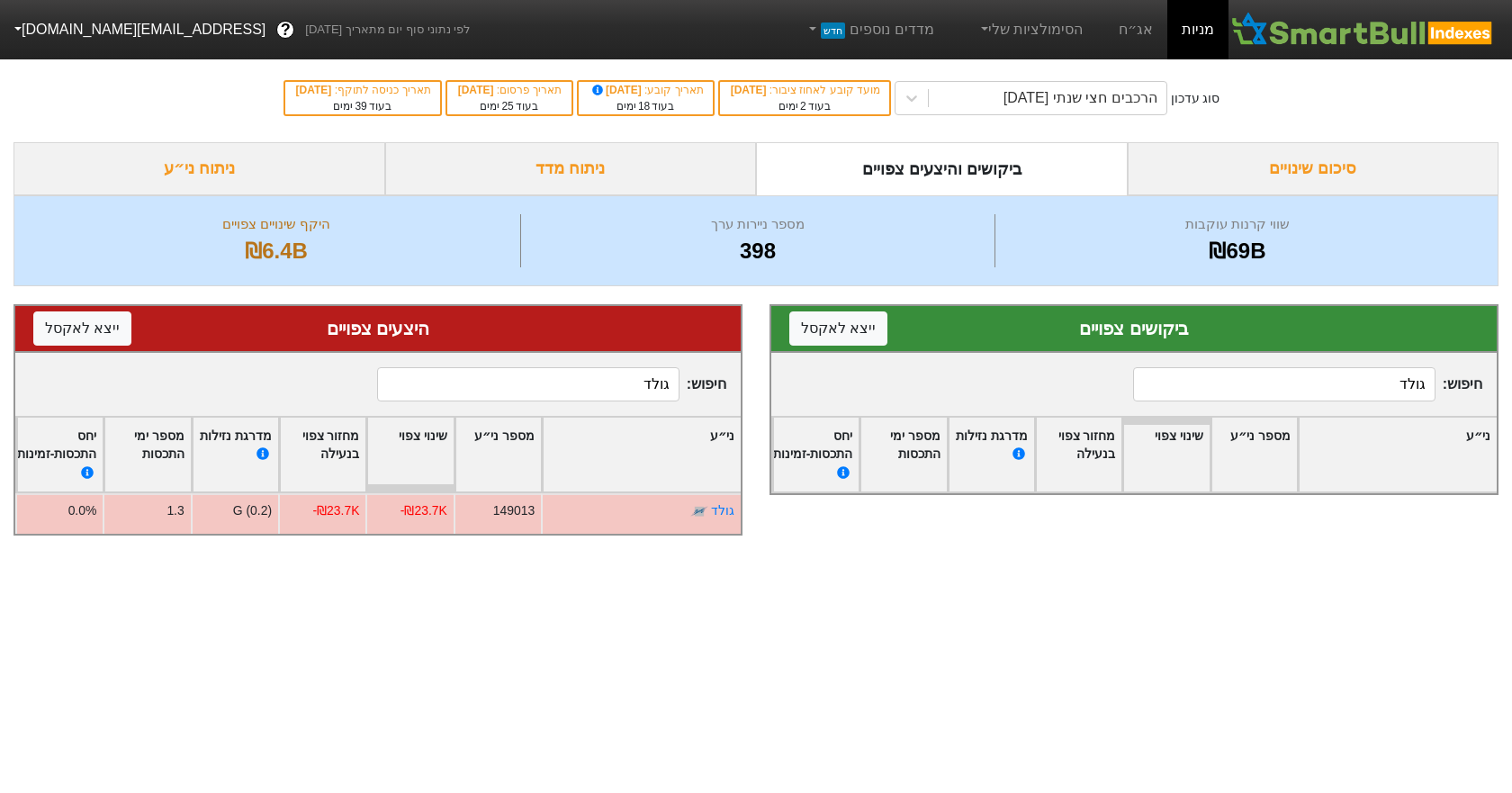
type input "גולד"
click at [1172, 385] on input "גולד" at bounding box center [1284, 384] width 303 height 35
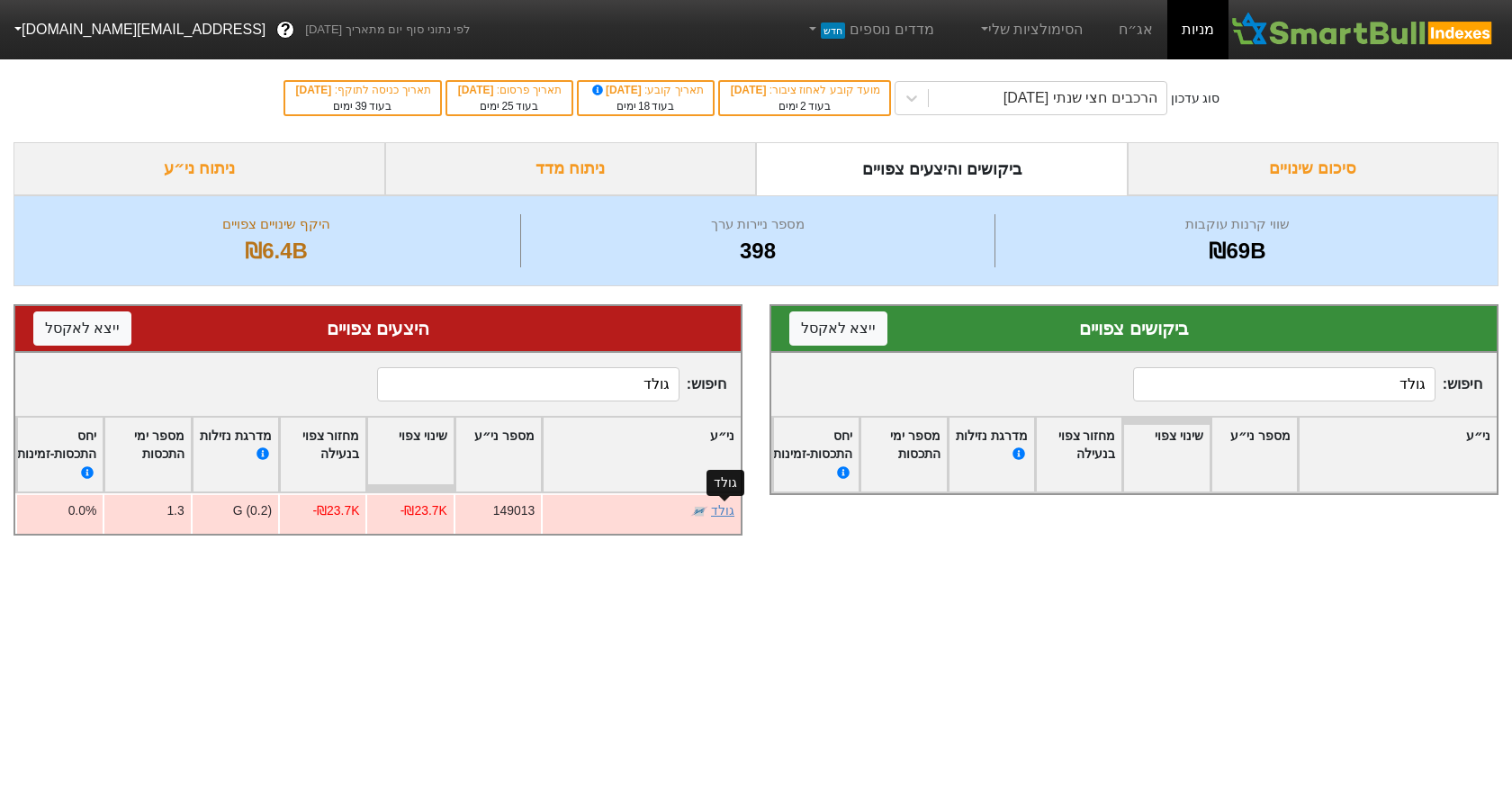
click at [732, 505] on link "גולד" at bounding box center [723, 511] width 24 height 15
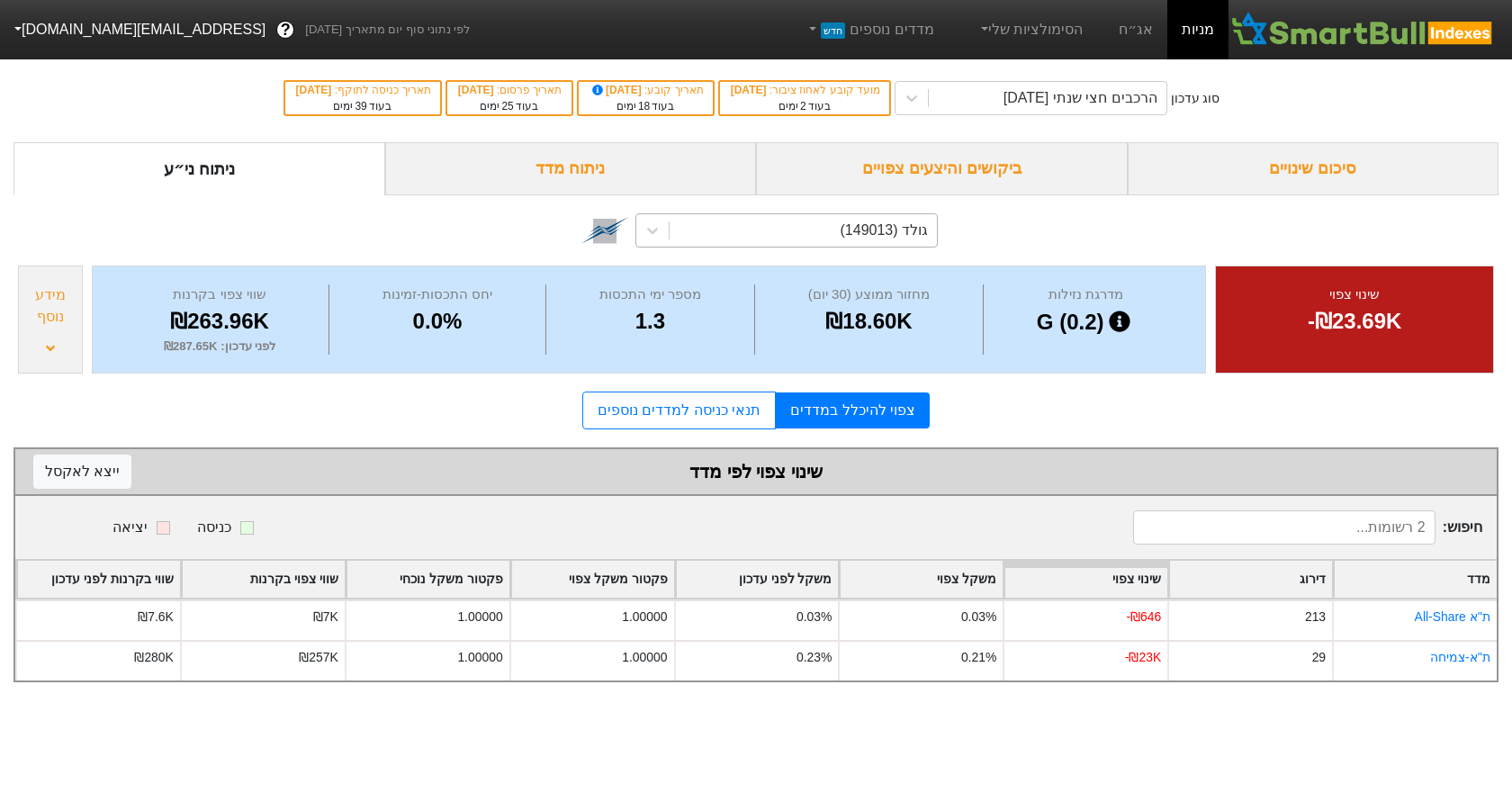
click at [821, 221] on div "גולד (149013)" at bounding box center [803, 231] width 267 height 33
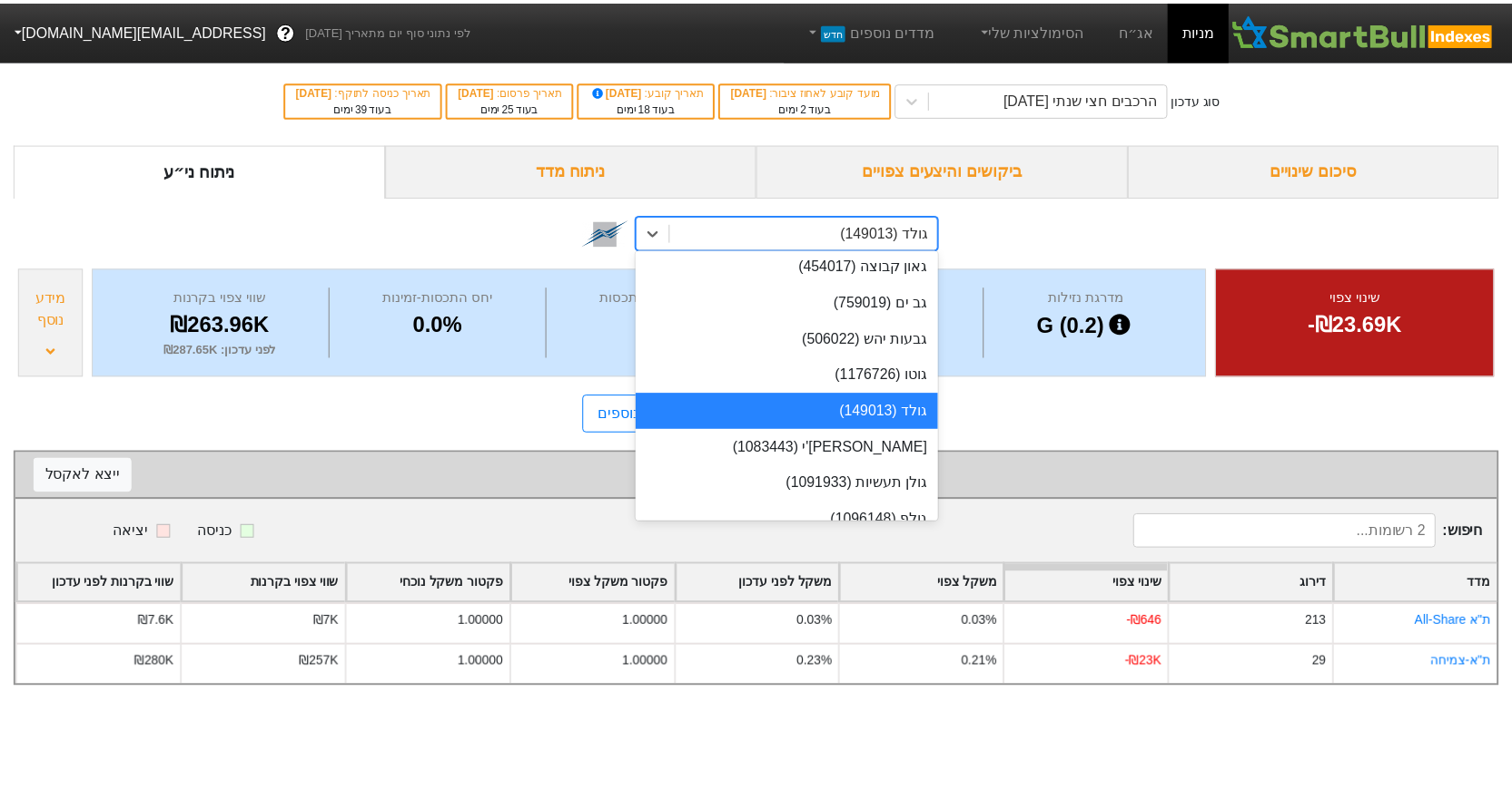
scroll to position [6118, 0]
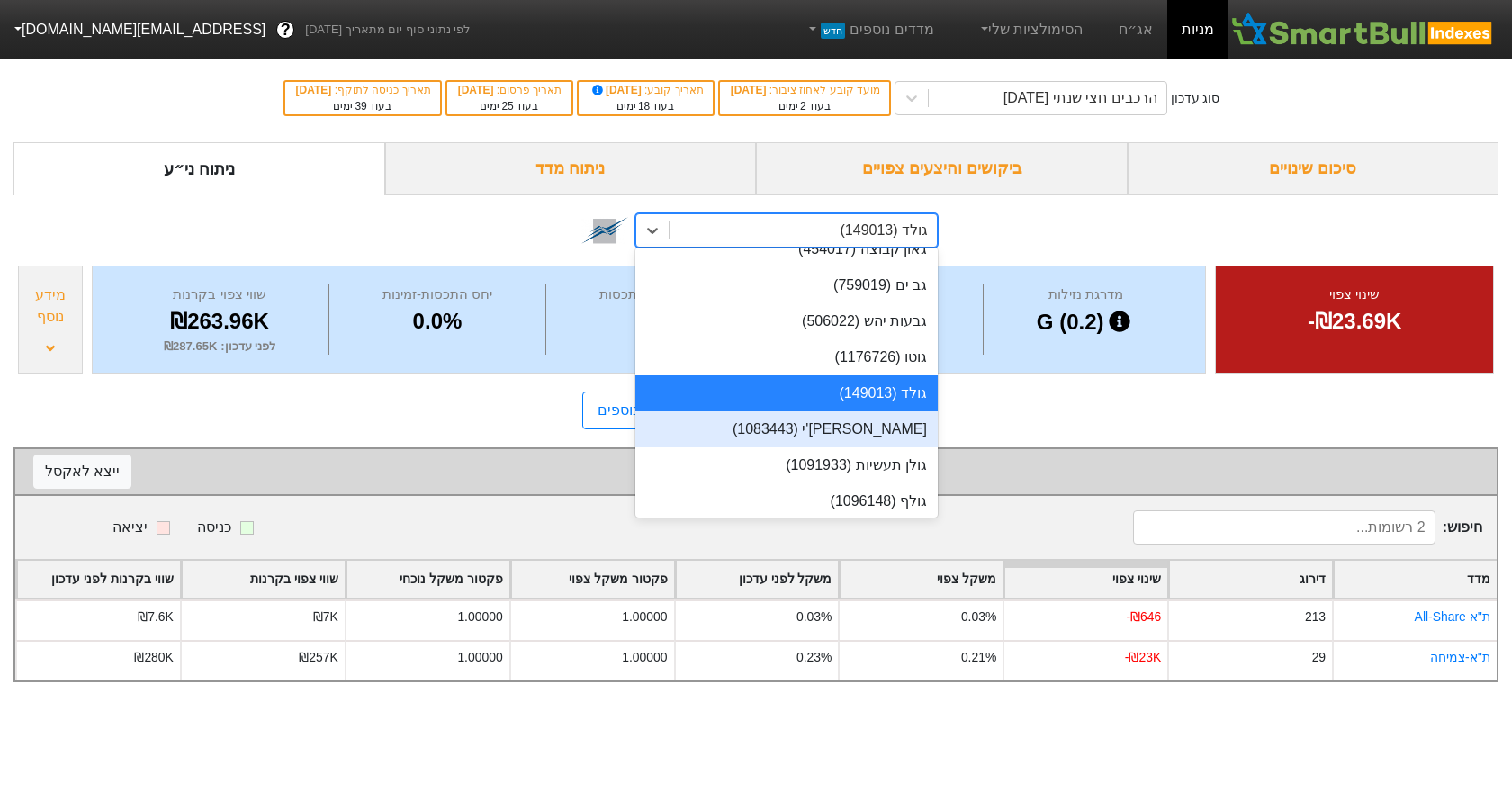
click at [872, 419] on div "[PERSON_NAME]'י (1083443)" at bounding box center [787, 430] width 303 height 36
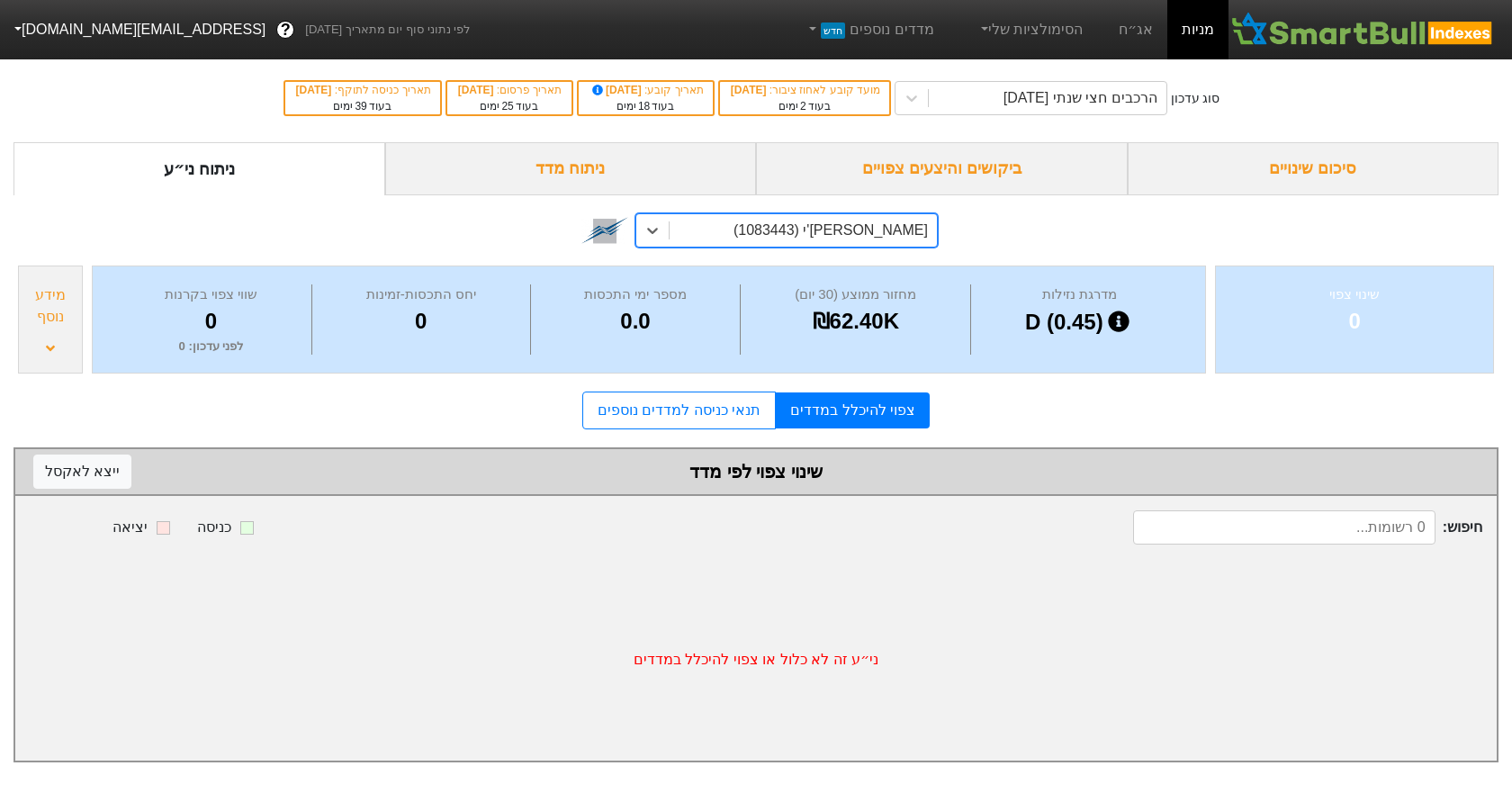
click at [867, 416] on link "צפוי להיכלל במדדים" at bounding box center [853, 411] width 154 height 36
click at [740, 414] on link "תנאי כניסה למדדים נוספים" at bounding box center [680, 411] width 194 height 38
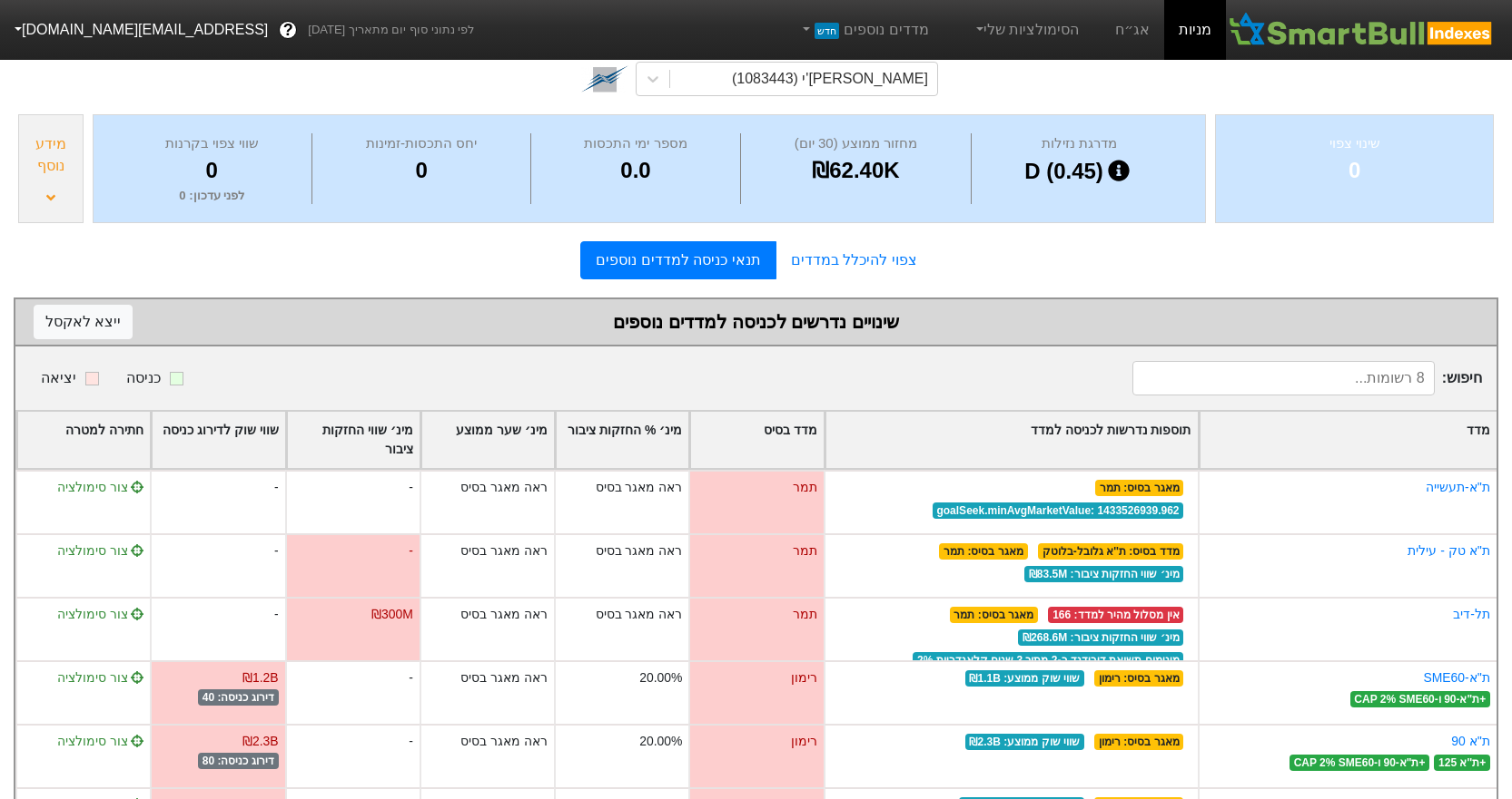
scroll to position [146, 0]
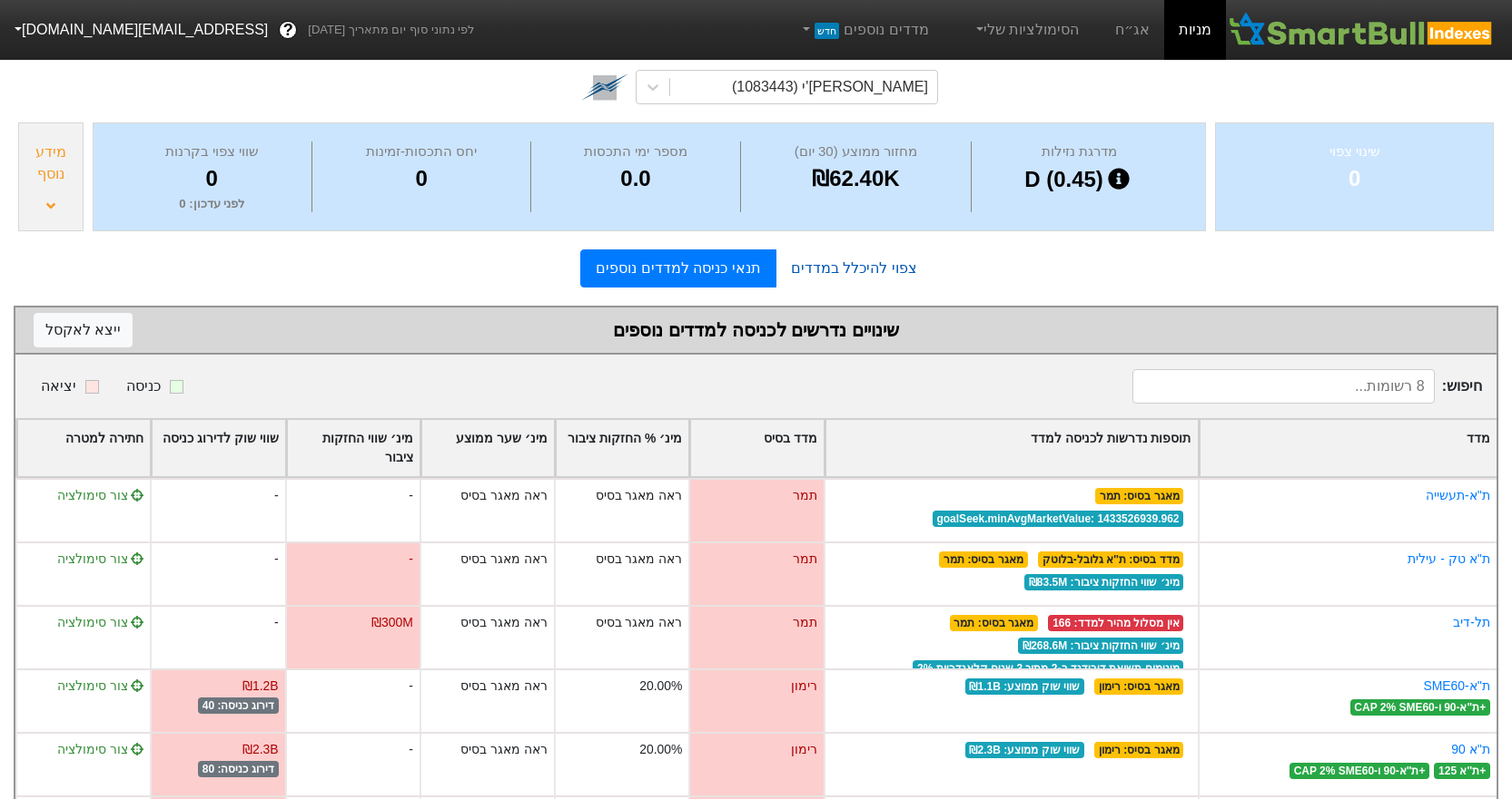
click at [807, 284] on link "צפוי להיכלל במדדים" at bounding box center [854, 268] width 156 height 36
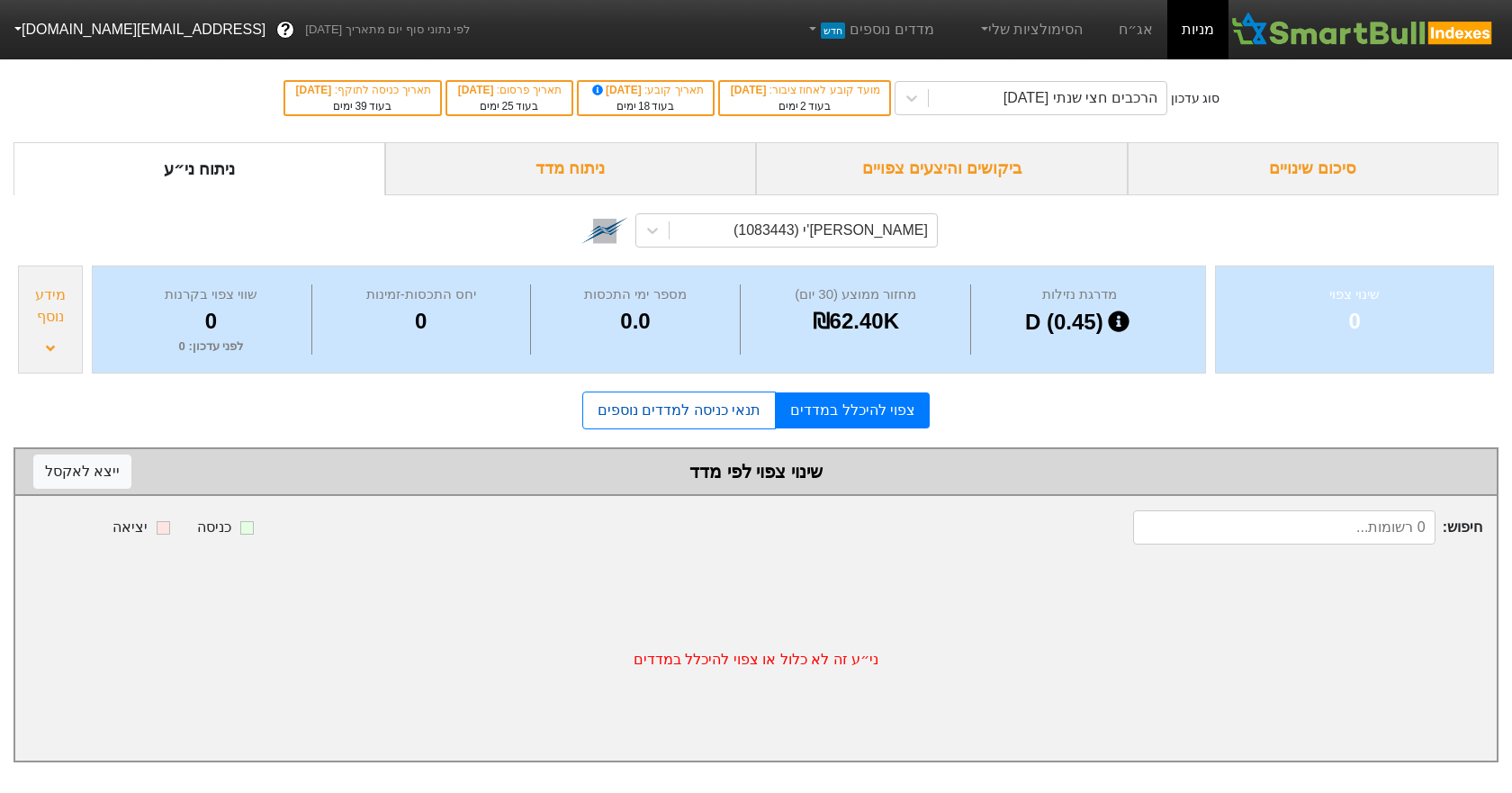
click at [717, 422] on link "תנאי כניסה למדדים נוספים" at bounding box center [680, 411] width 194 height 38
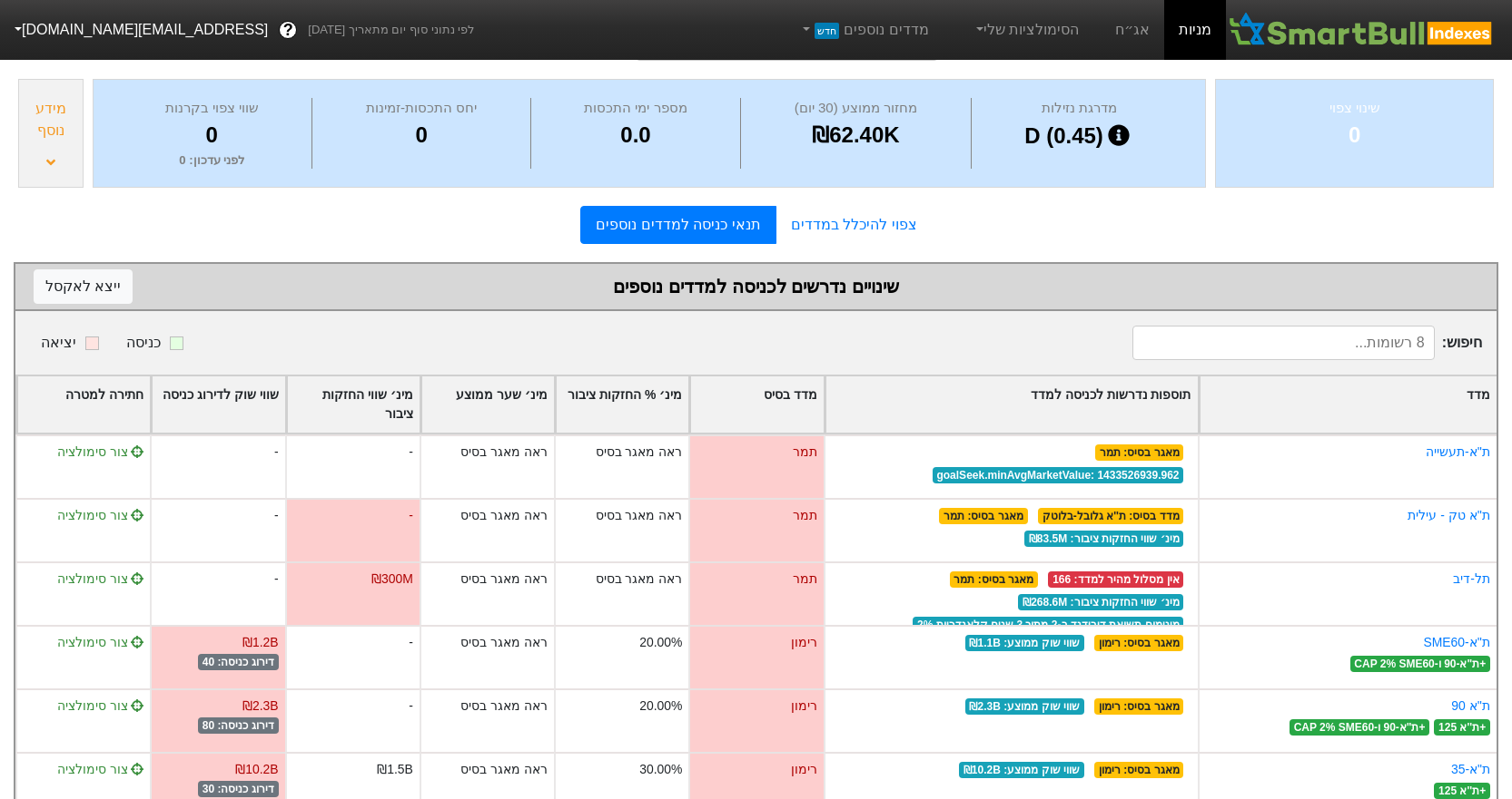
scroll to position [188, 0]
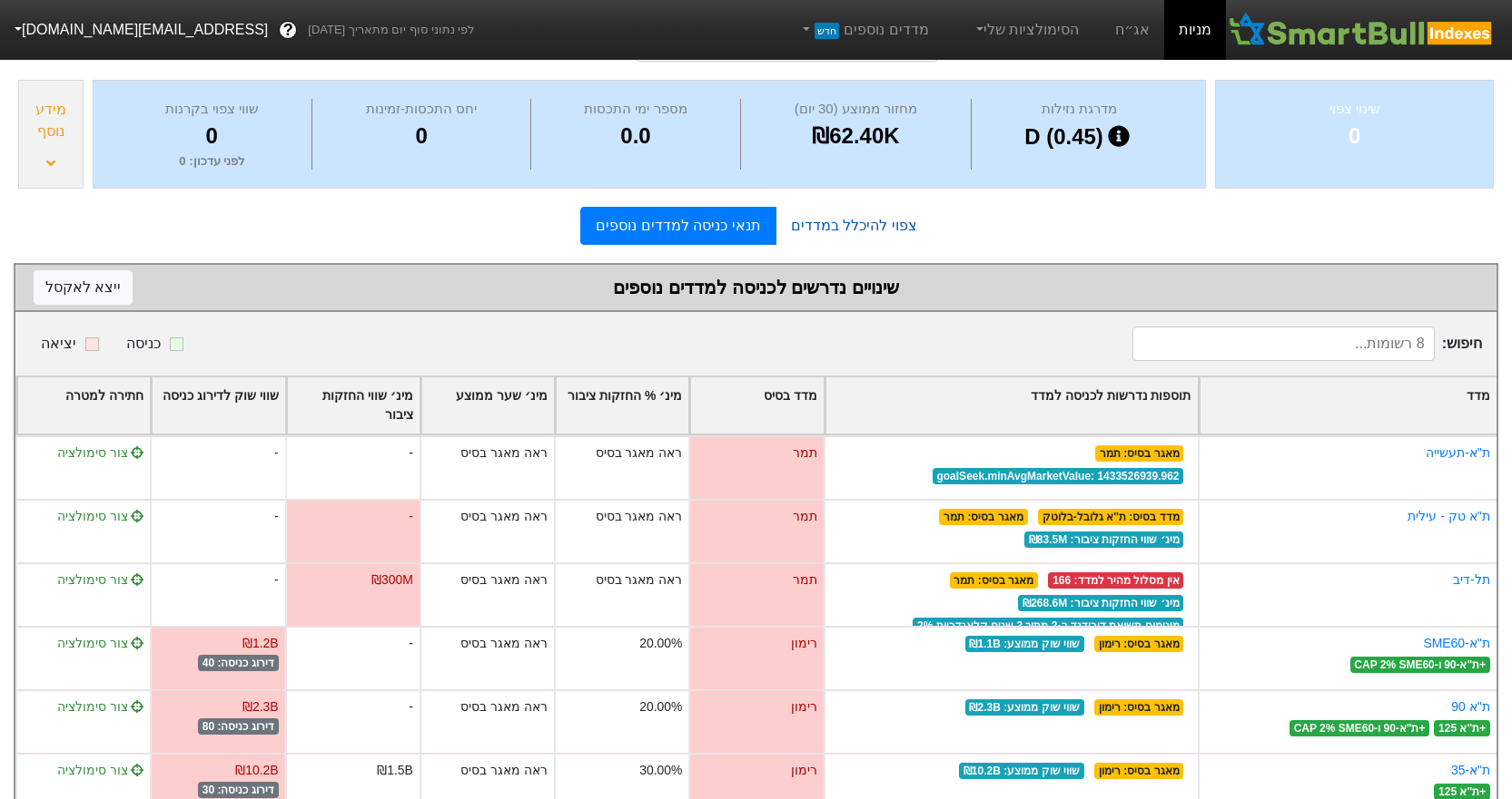
click at [872, 208] on link "צפוי להיכלל במדדים" at bounding box center [854, 225] width 156 height 36
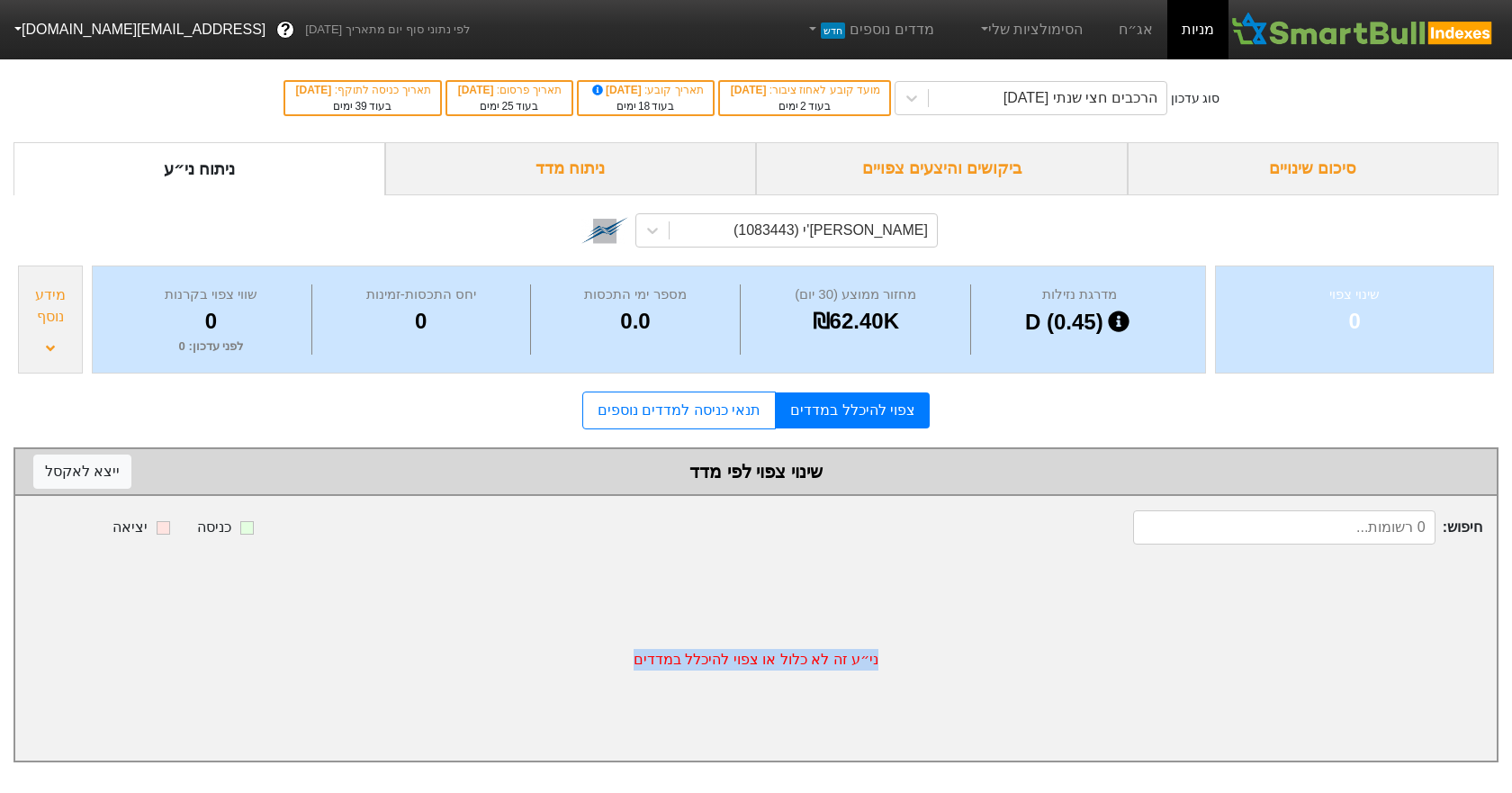
drag, startPoint x: 864, startPoint y: 663, endPoint x: 645, endPoint y: 659, distance: 219.0
click at [645, 659] on div "ני״ע זה לא כלול או צפוי להיכלל במדדים" at bounding box center [755, 660] width 1481 height 202
copy div "ני״ע זה לא כלול או צפוי להיכלל במדדים"
click at [852, 242] on div "[PERSON_NAME]'י (1083443)" at bounding box center [803, 231] width 267 height 33
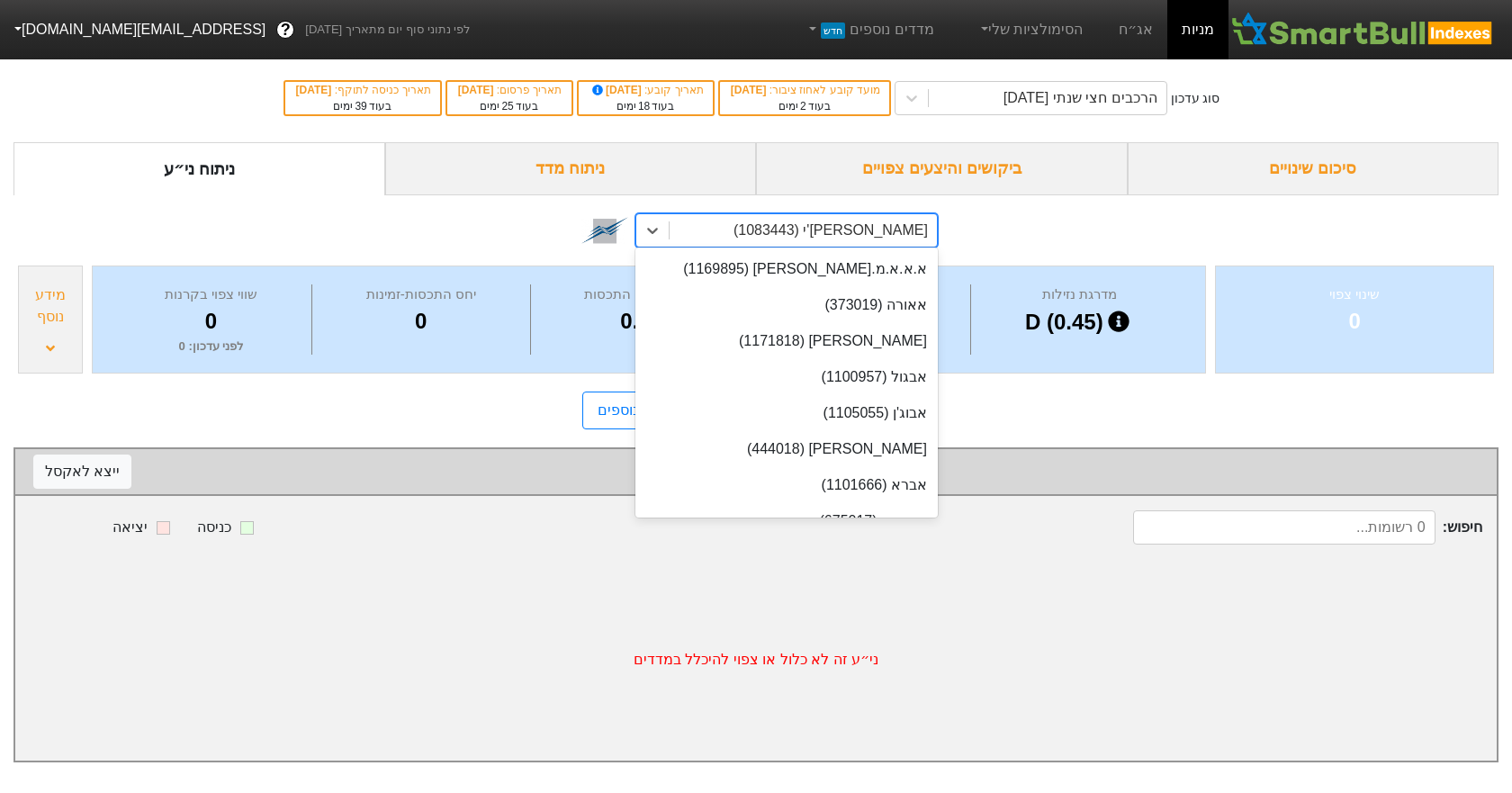
scroll to position [6013, 0]
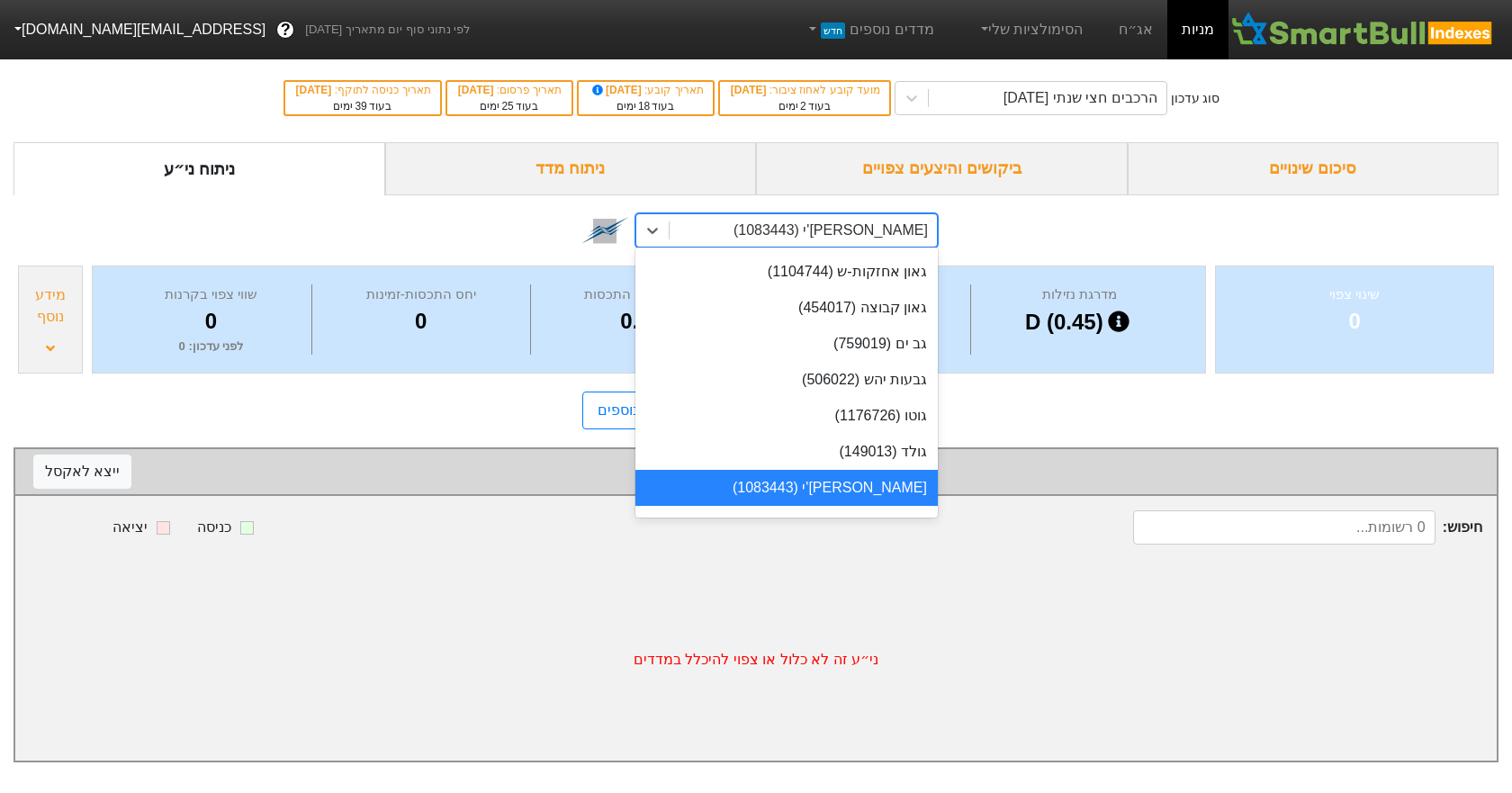
paste input "אקונרג׳י"
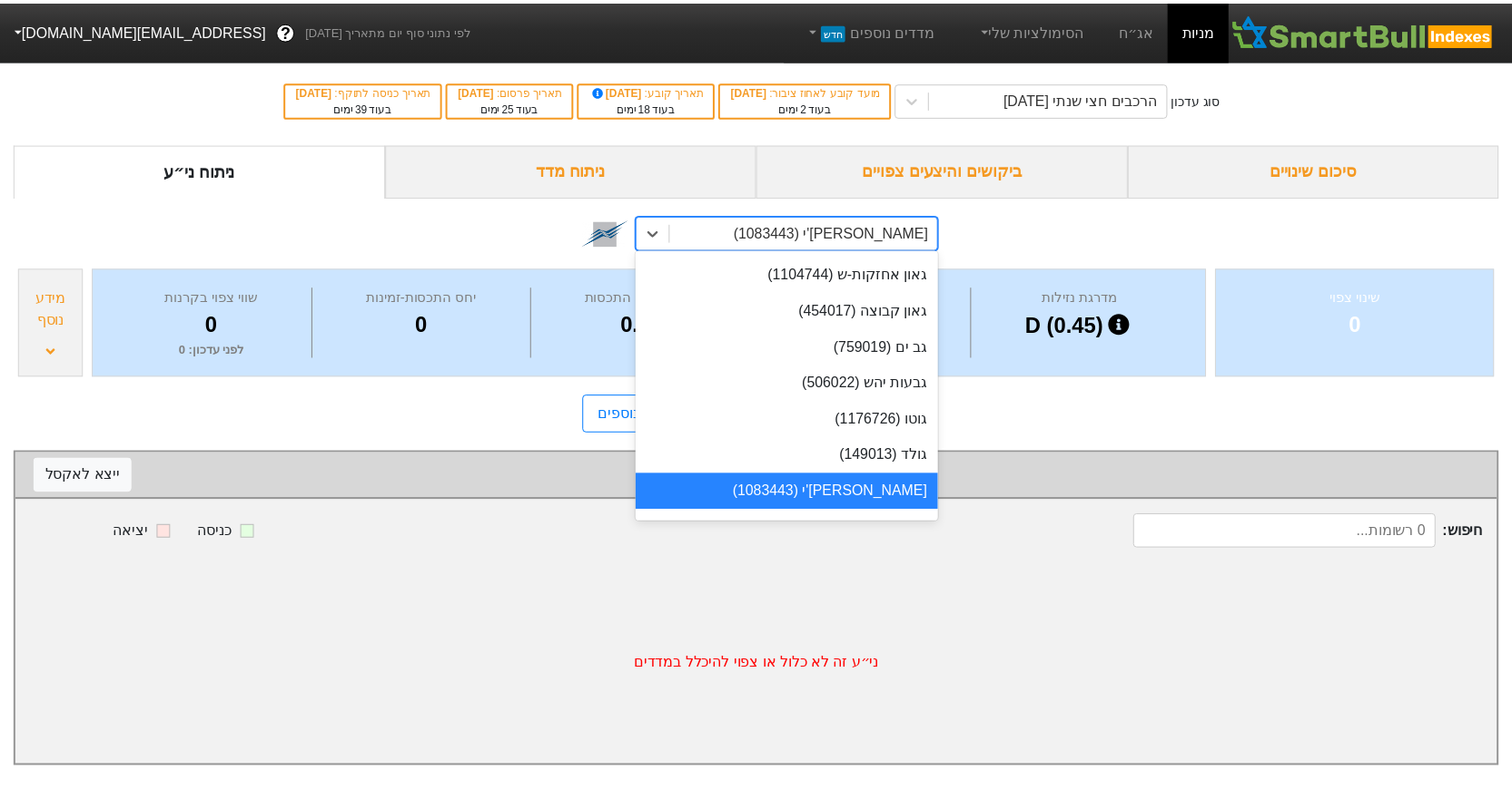
scroll to position [0, 0]
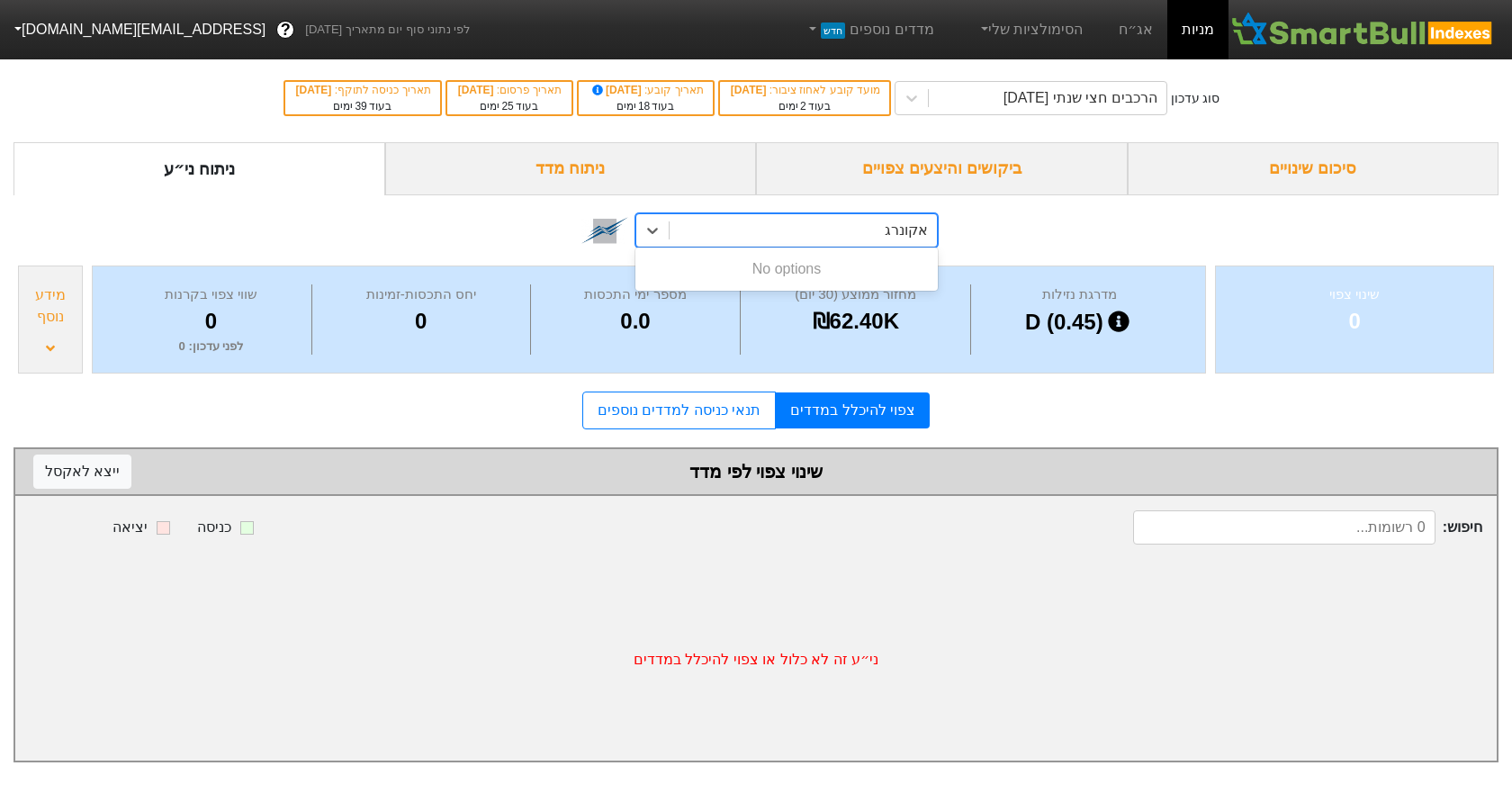
type input "אקונרג"
click at [869, 260] on div "אקונרג'י (1178334)" at bounding box center [787, 269] width 303 height 36
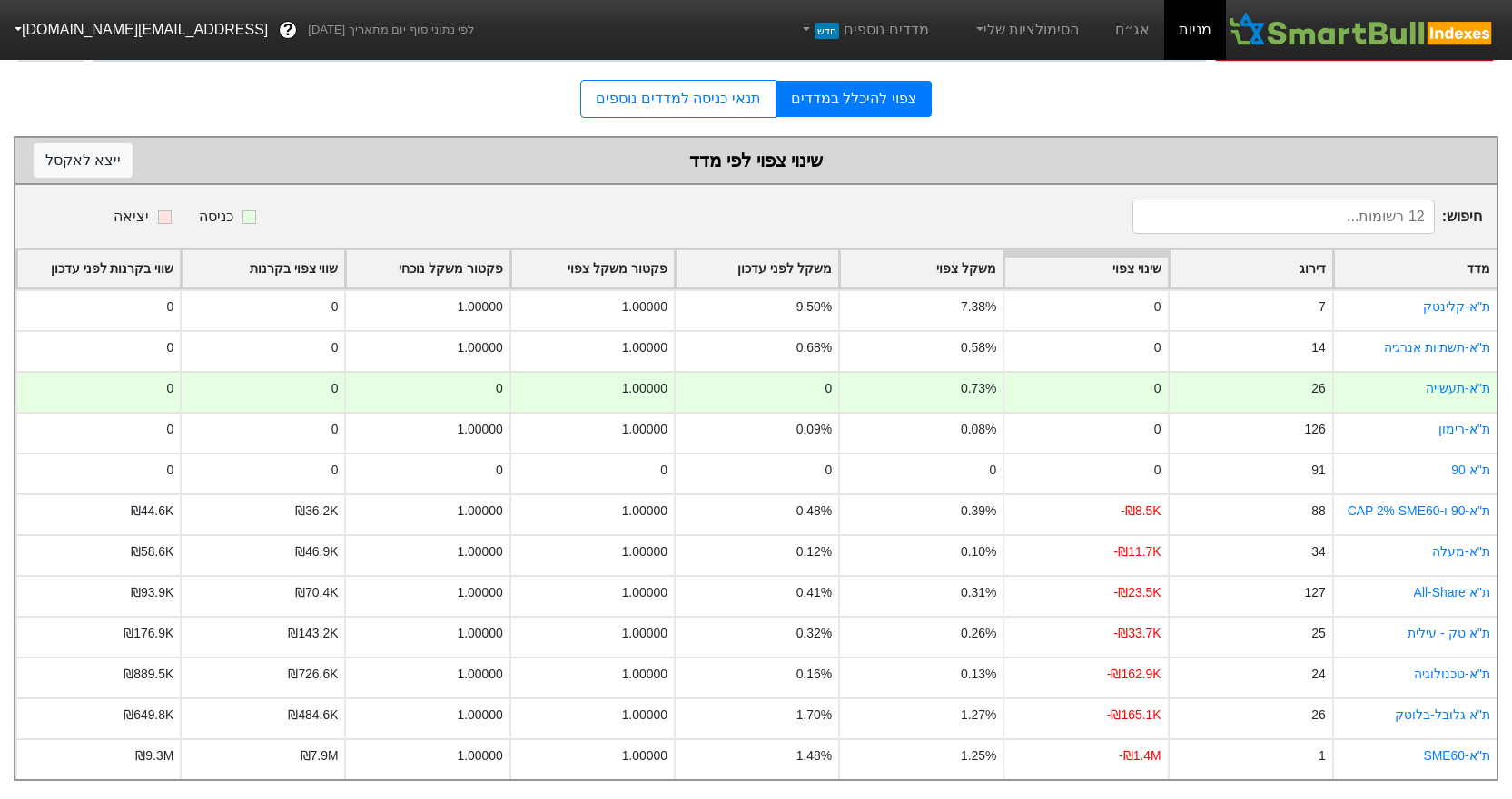
scroll to position [284, 0]
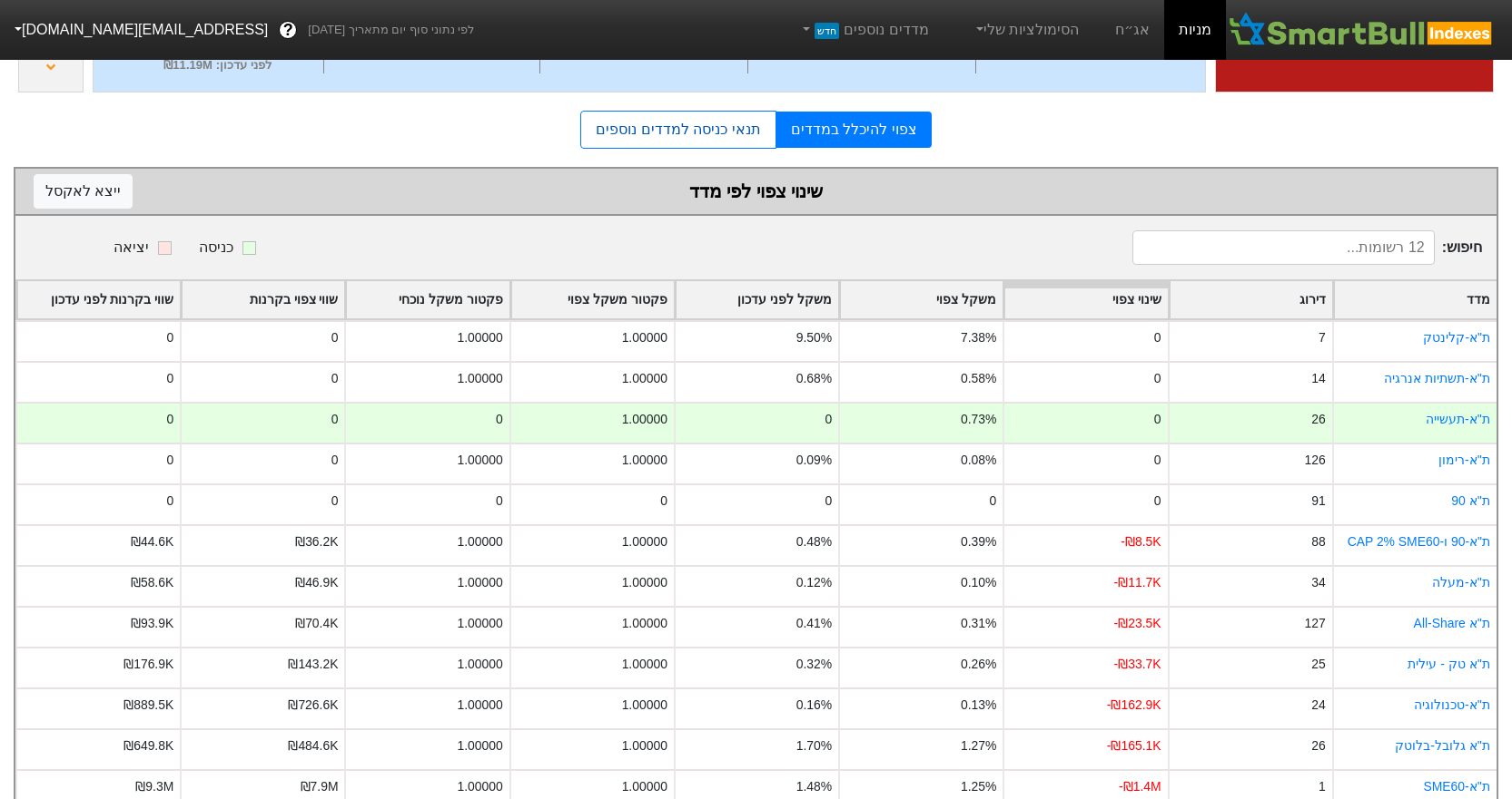
click at [731, 119] on link "תנאי כניסה למדדים נוספים" at bounding box center [678, 130] width 196 height 38
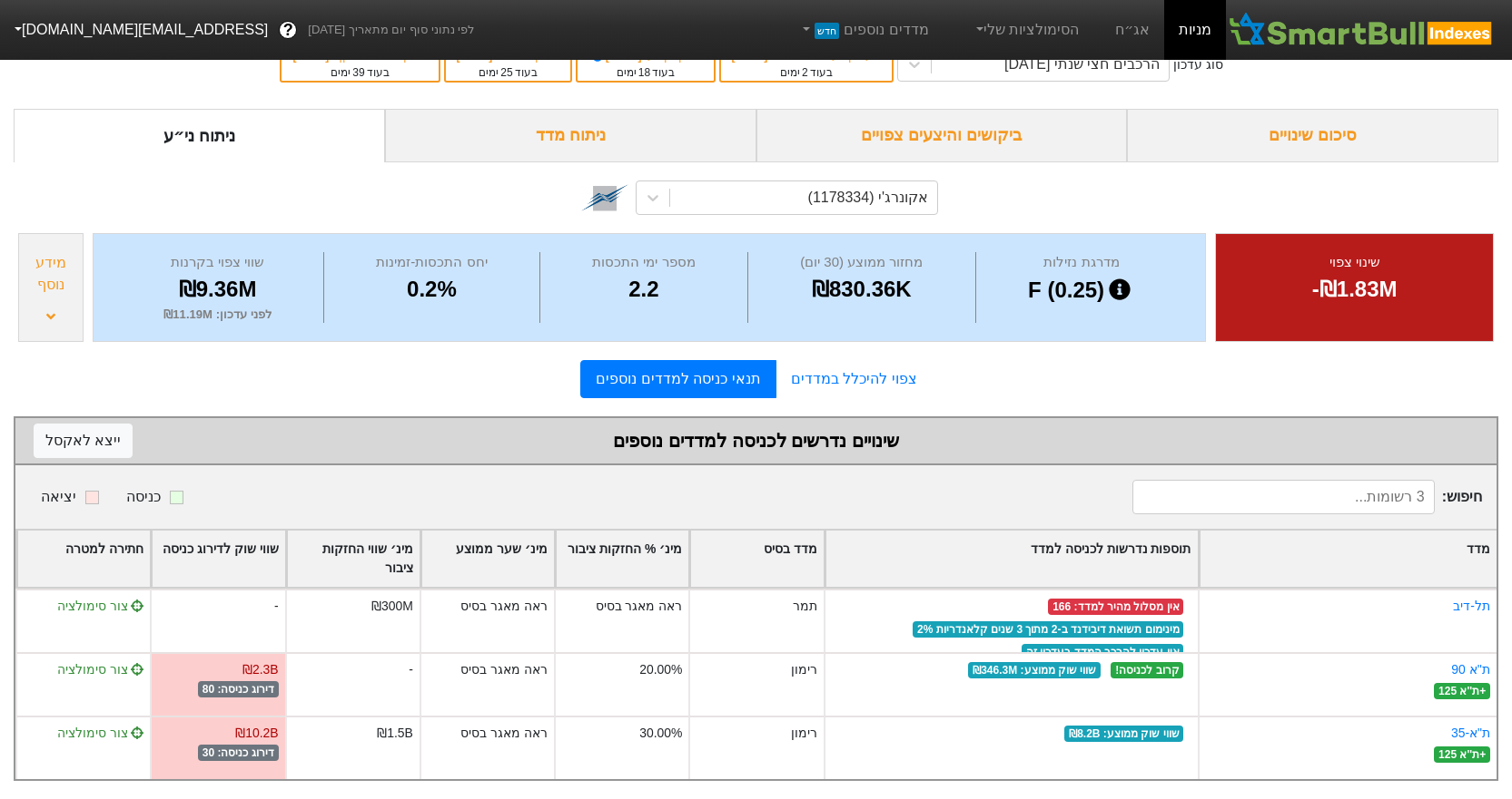
scroll to position [29, 0]
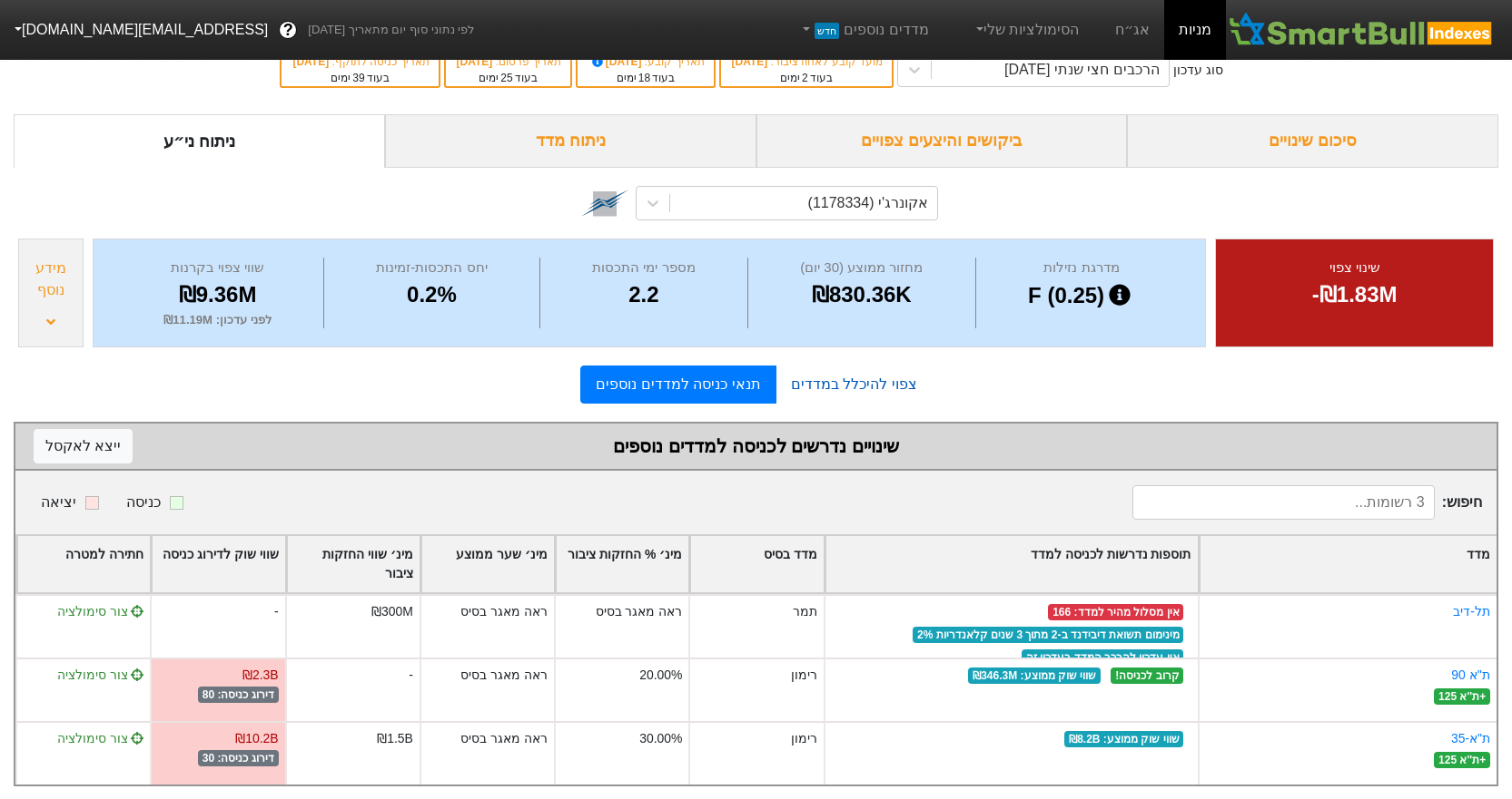
click at [849, 382] on link "צפוי להיכלל במדדים" at bounding box center [854, 385] width 156 height 36
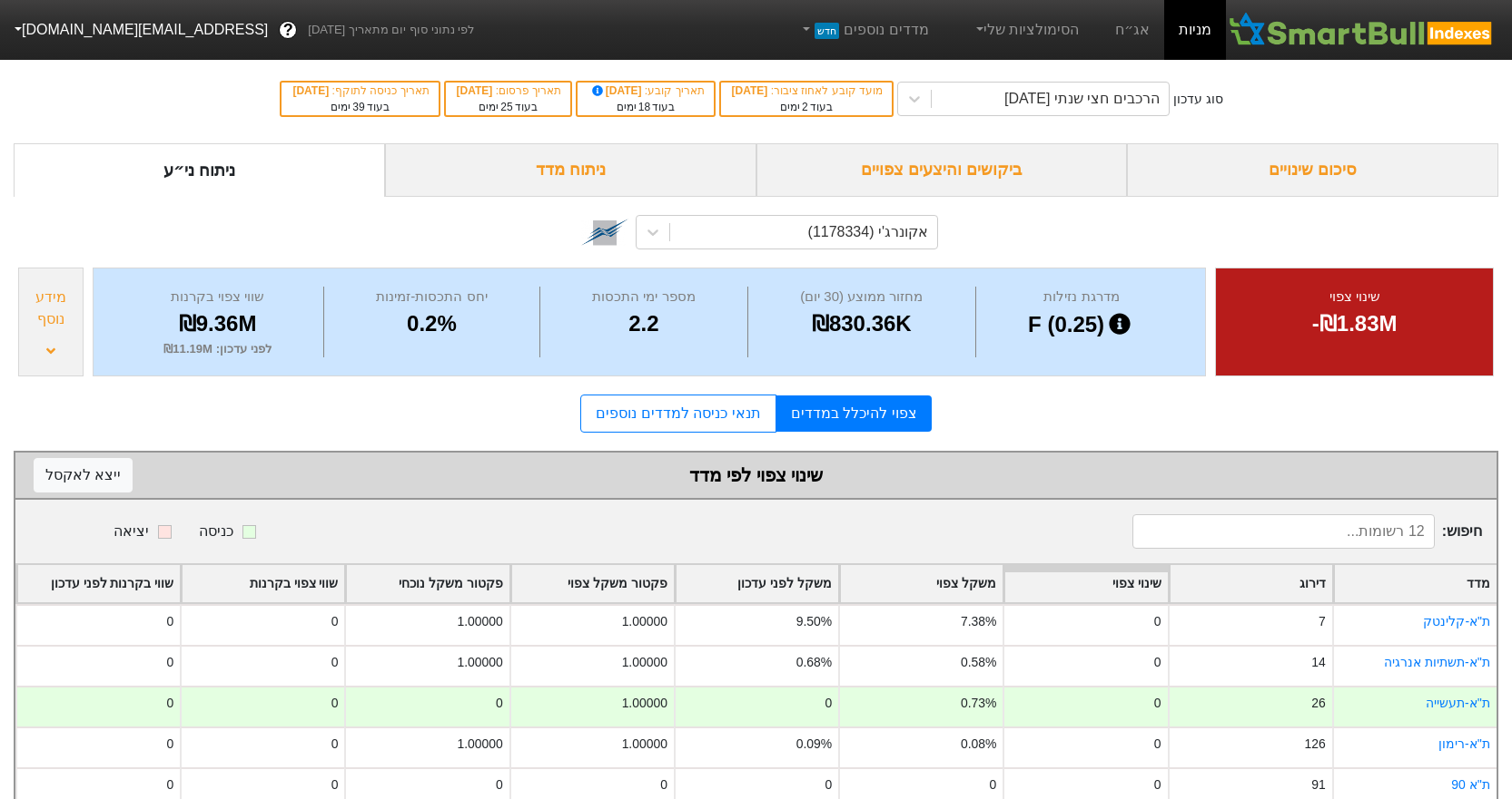
click at [1303, 152] on div "סיכום שינויים" at bounding box center [1312, 171] width 371 height 54
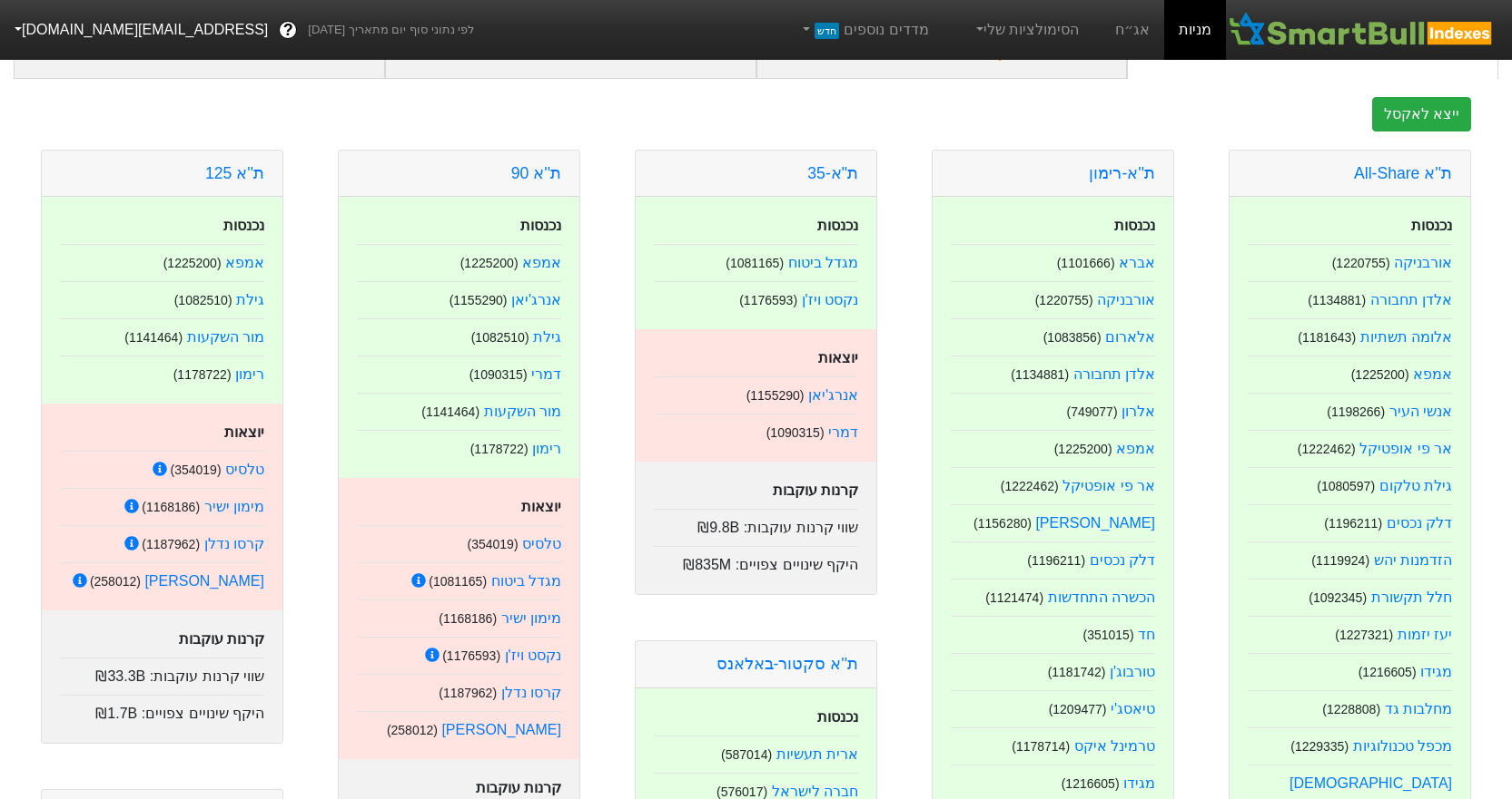
scroll to position [101, 0]
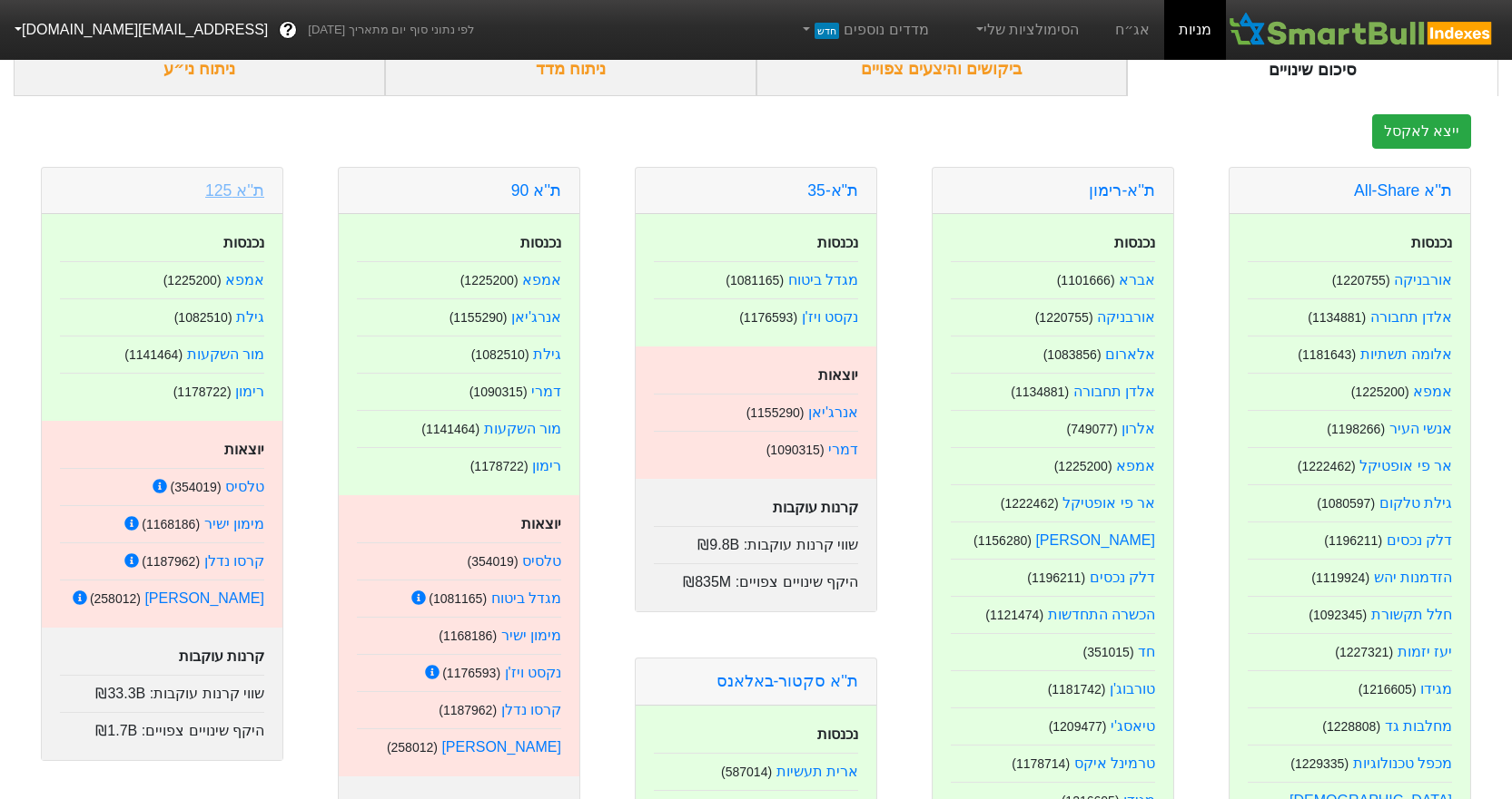
click at [246, 189] on link "ת''א 125" at bounding box center [235, 191] width 59 height 18
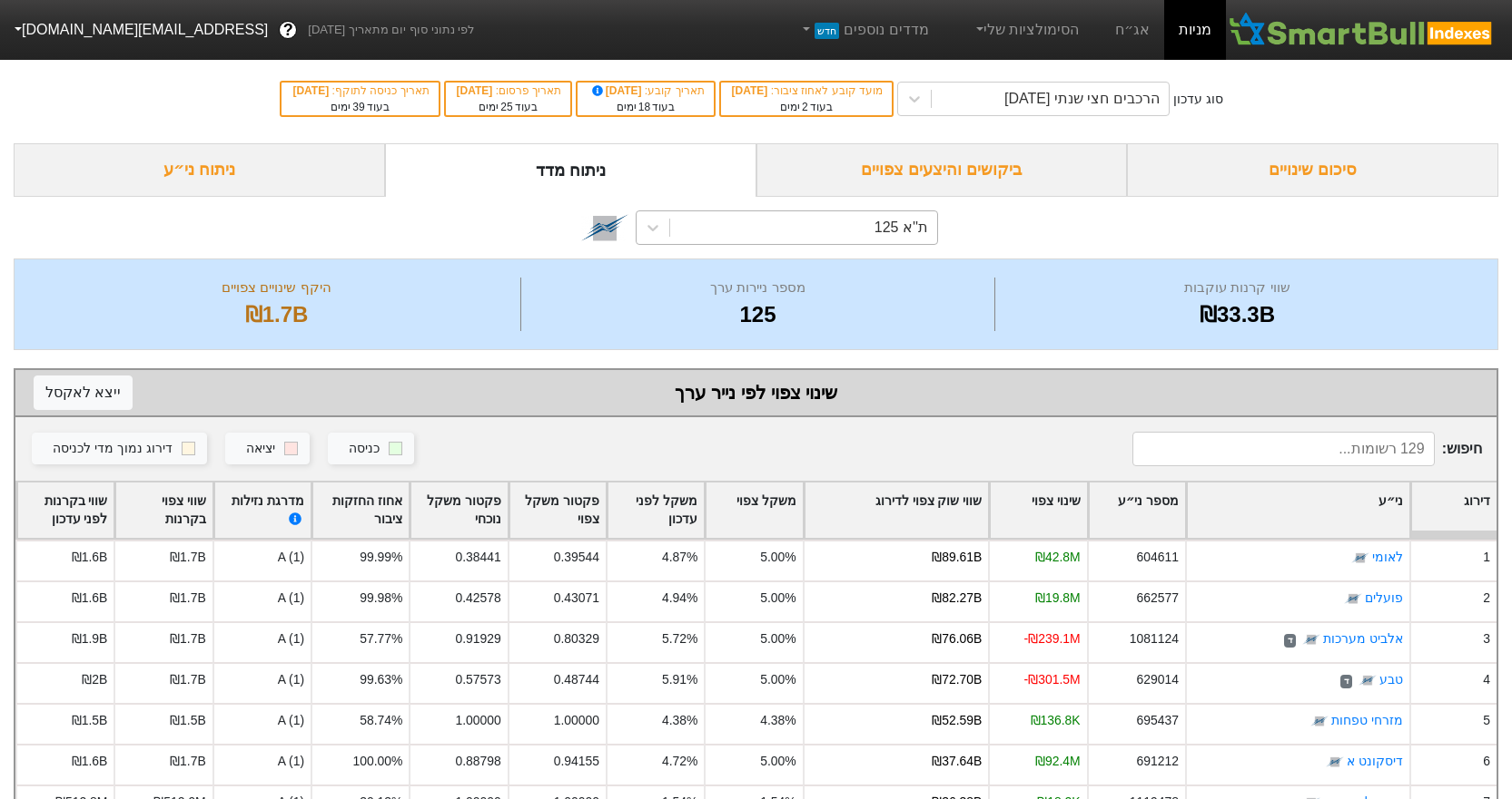
click at [755, 239] on div "ת''א 125" at bounding box center [802, 227] width 266 height 33
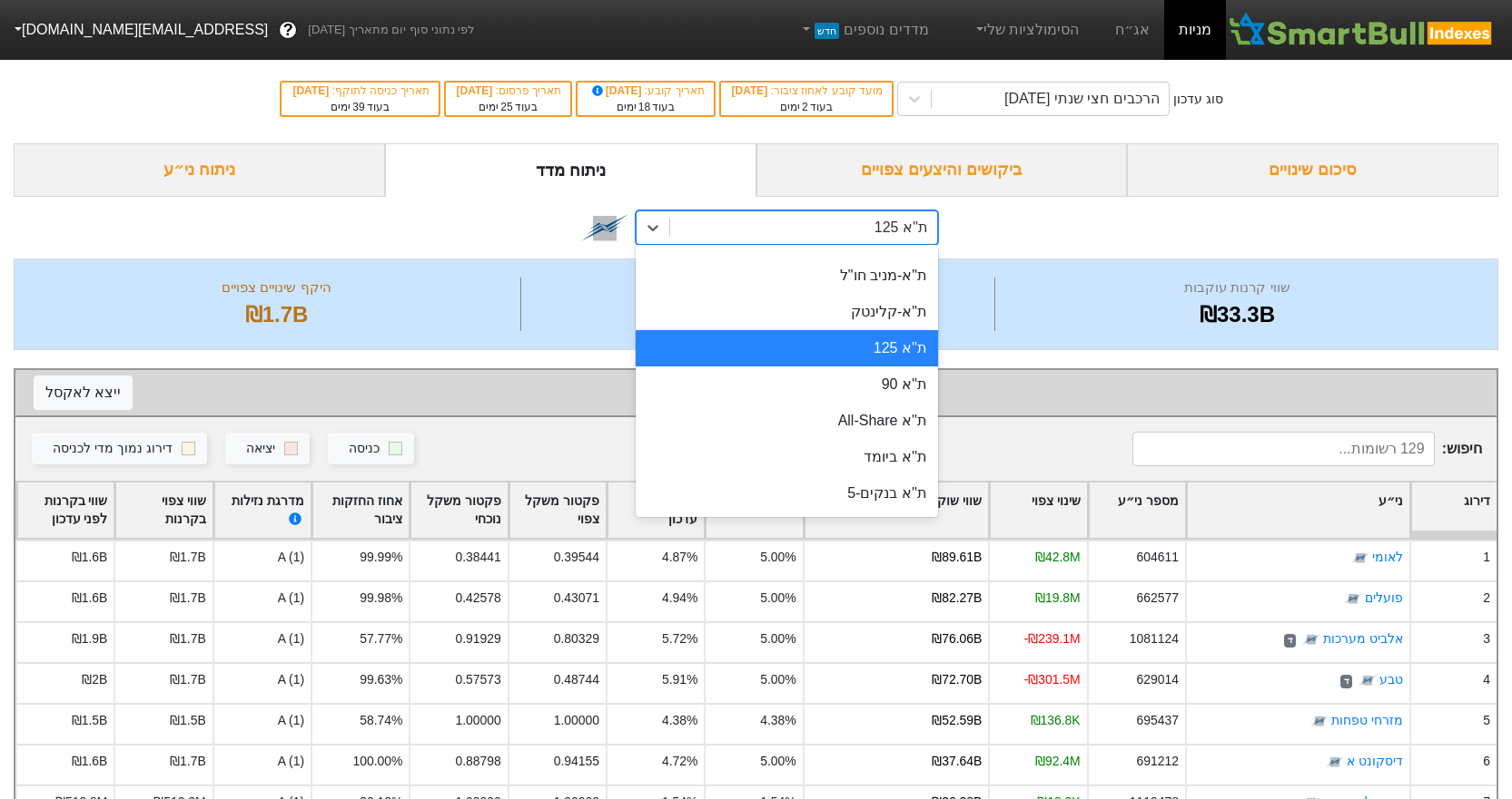
scroll to position [199, 0]
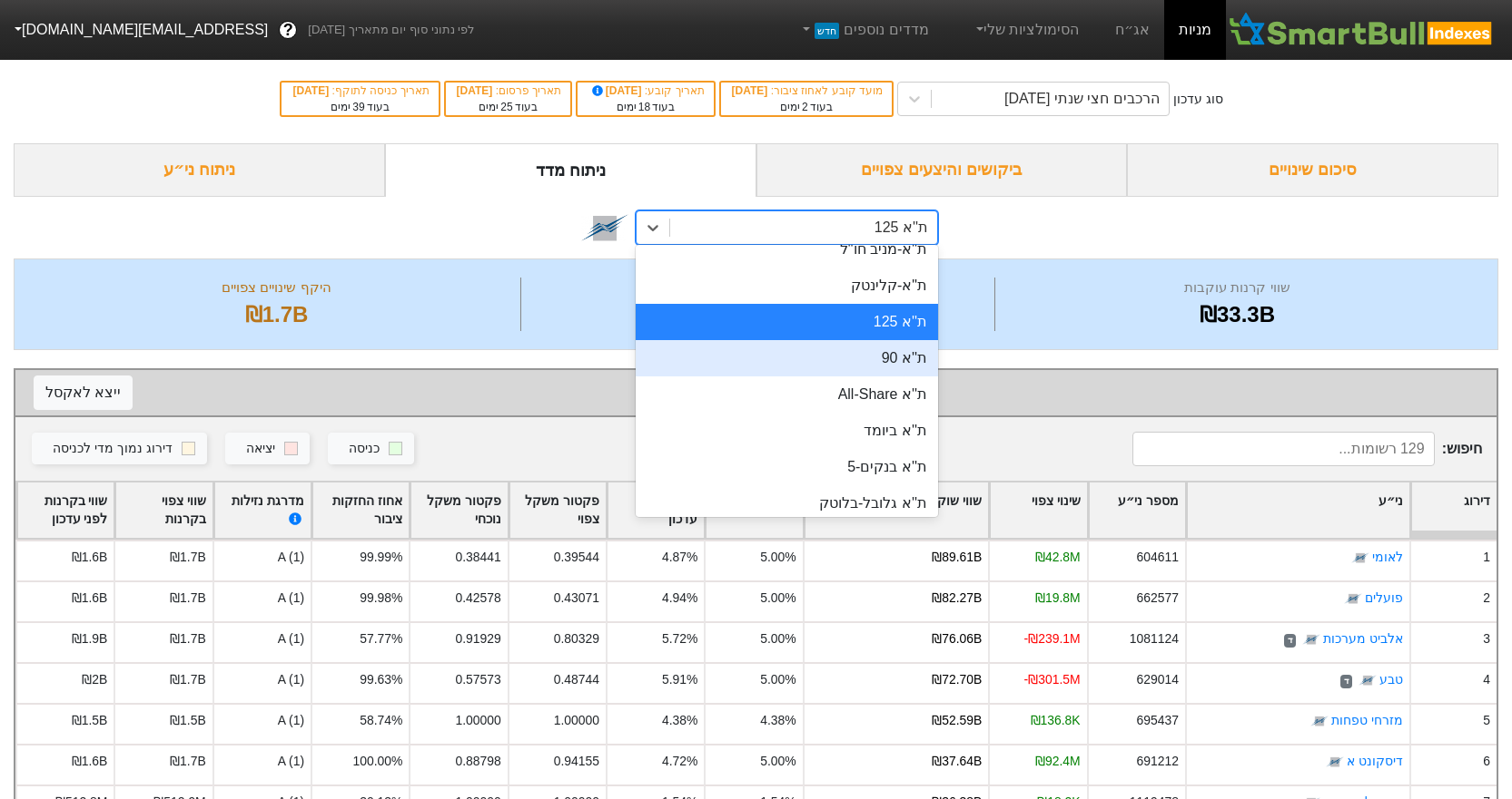
click at [886, 368] on div "ת''א 90" at bounding box center [786, 358] width 302 height 36
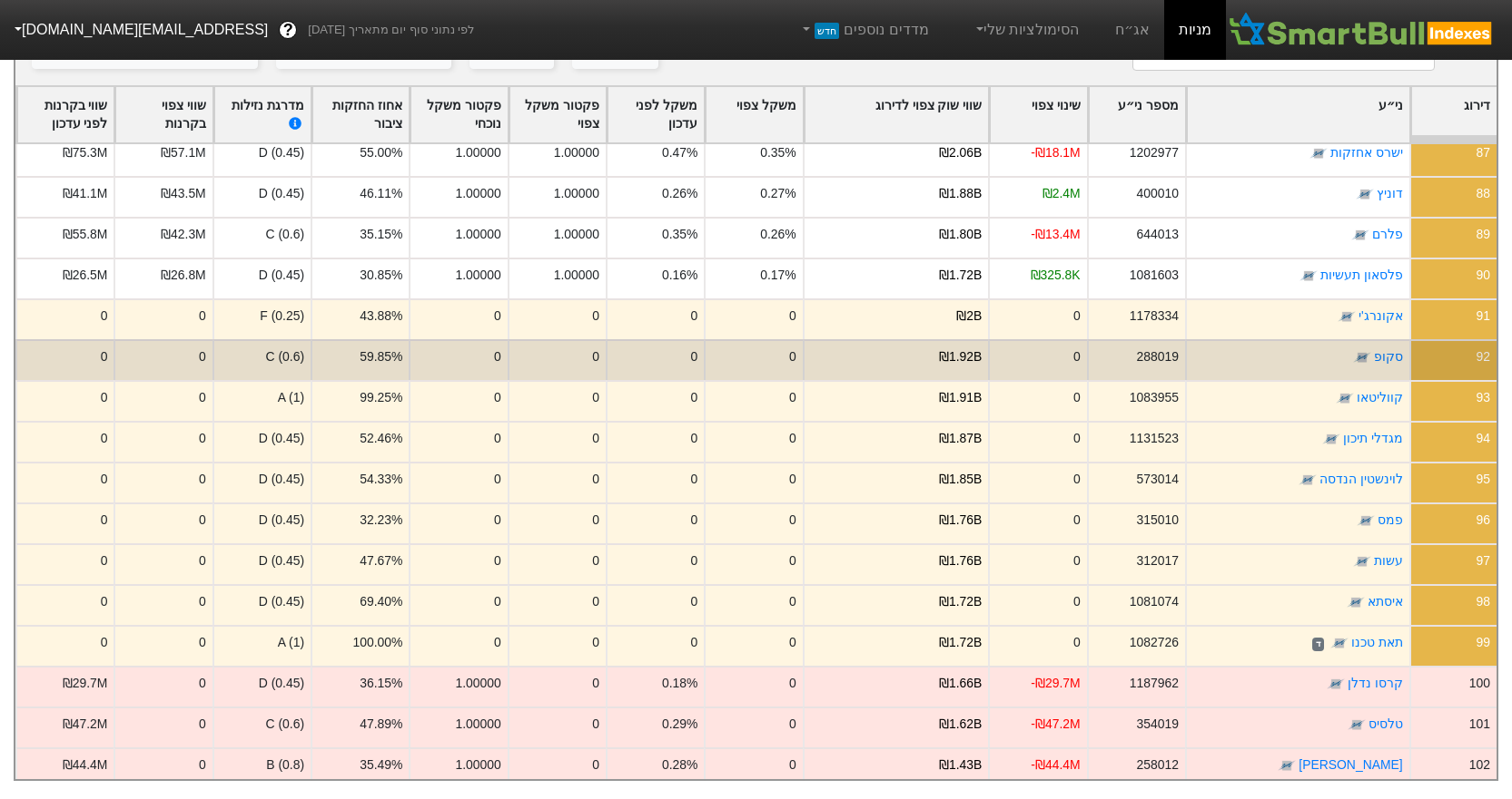
scroll to position [3516, 0]
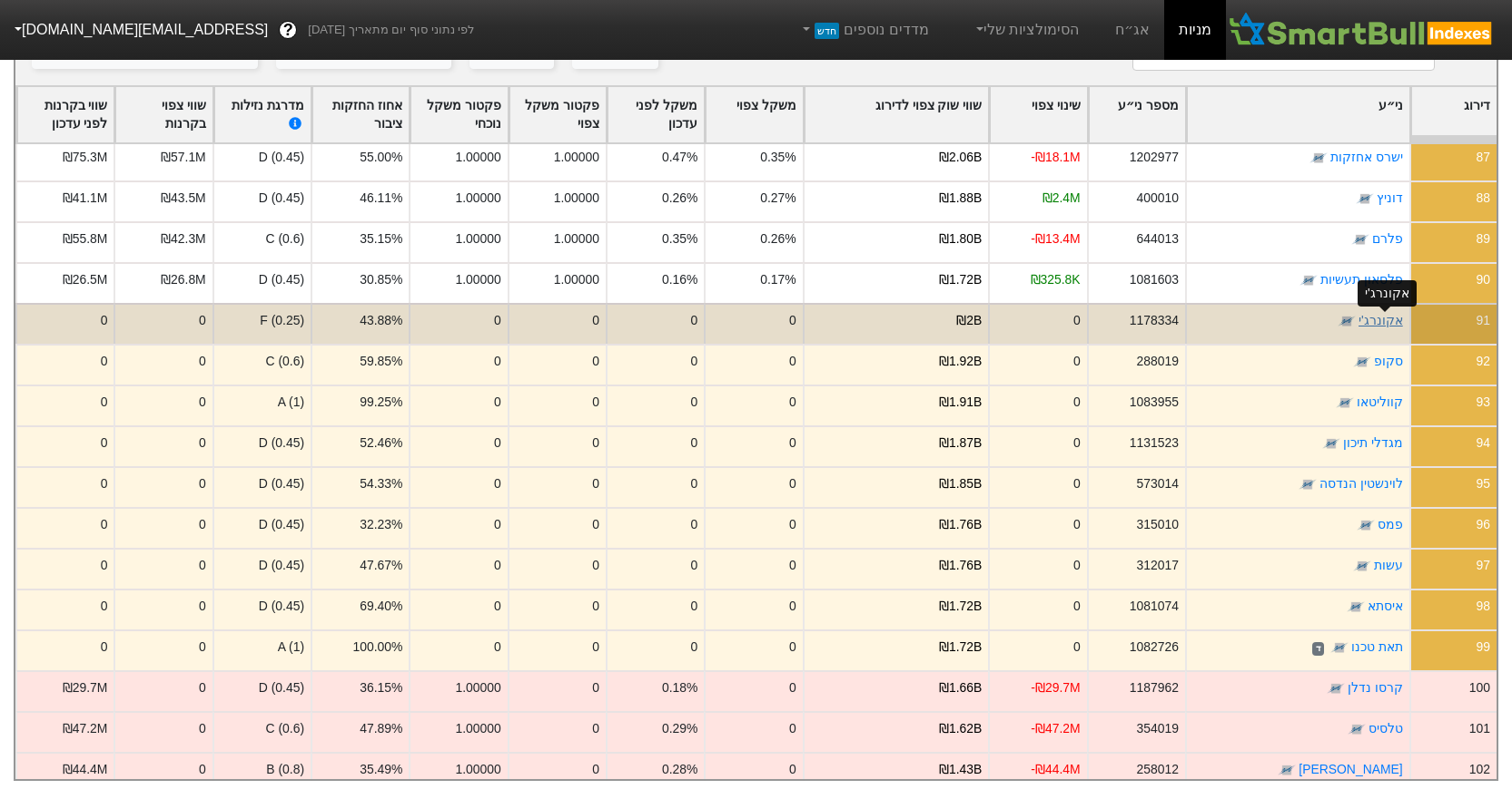
click at [1382, 314] on link "אקונרג'י" at bounding box center [1380, 321] width 45 height 15
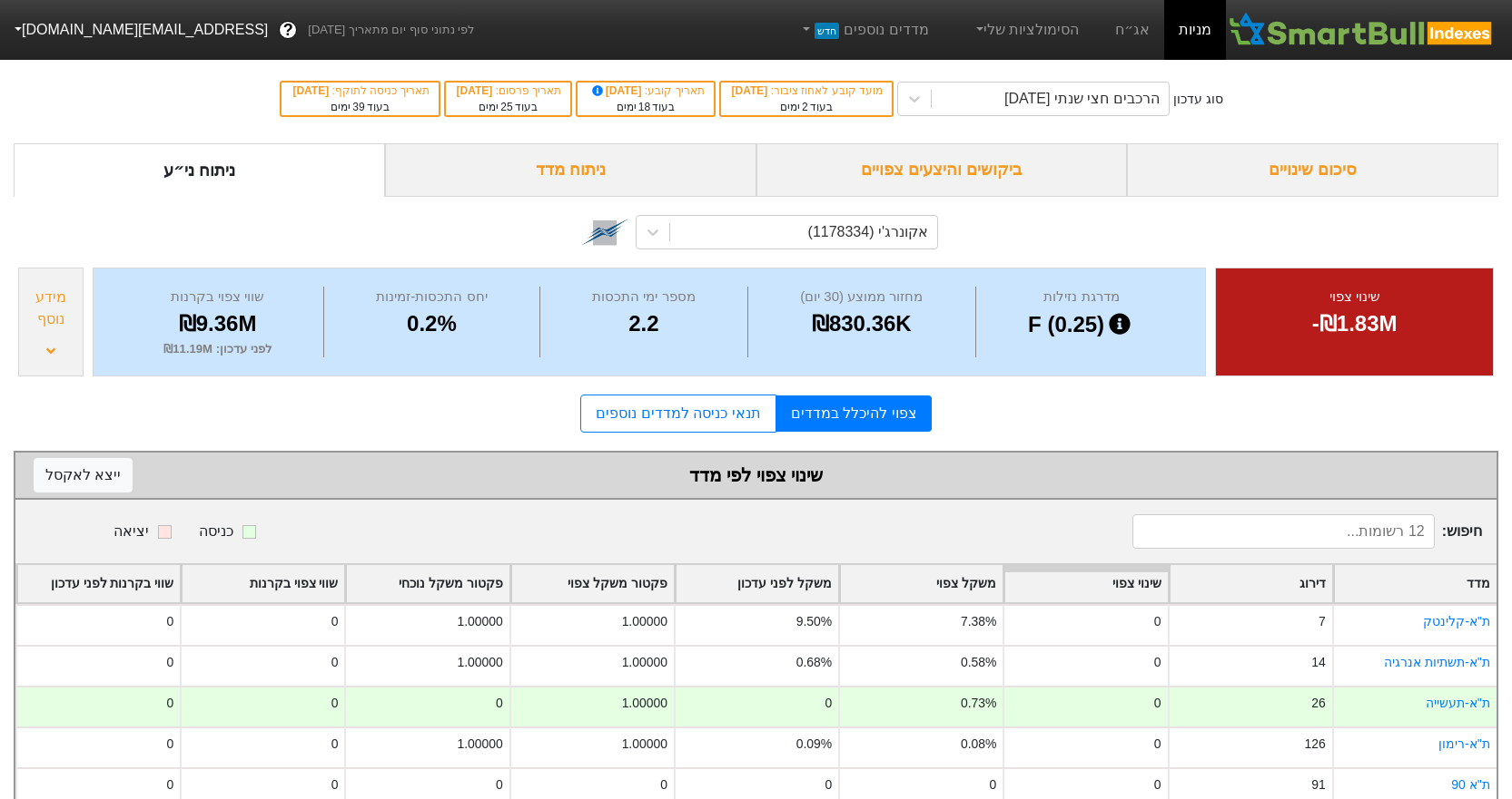
click at [884, 170] on div "ביקושים והיצעים צפויים" at bounding box center [942, 171] width 371 height 54
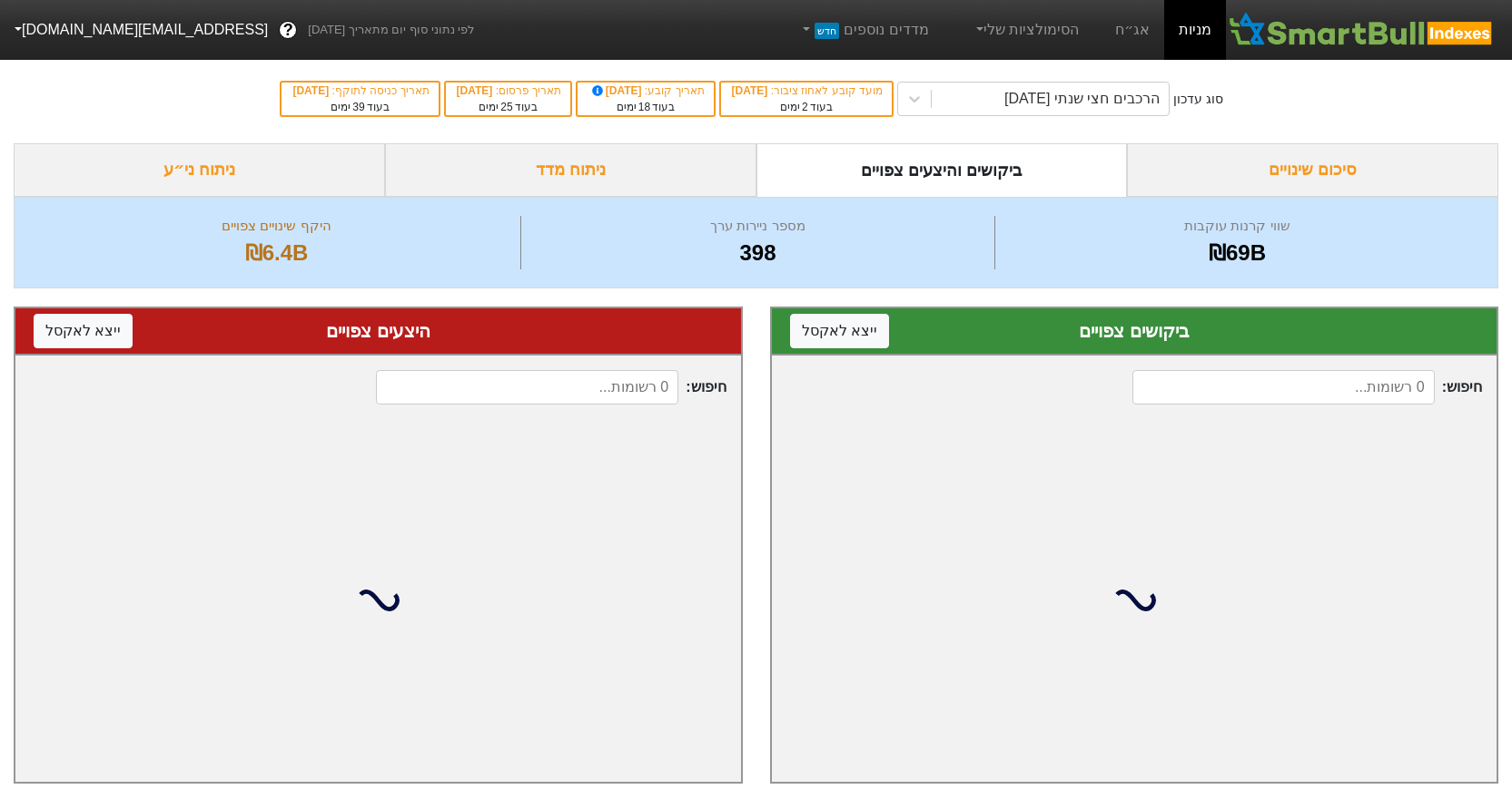
click at [1210, 377] on input at bounding box center [1282, 387] width 302 height 35
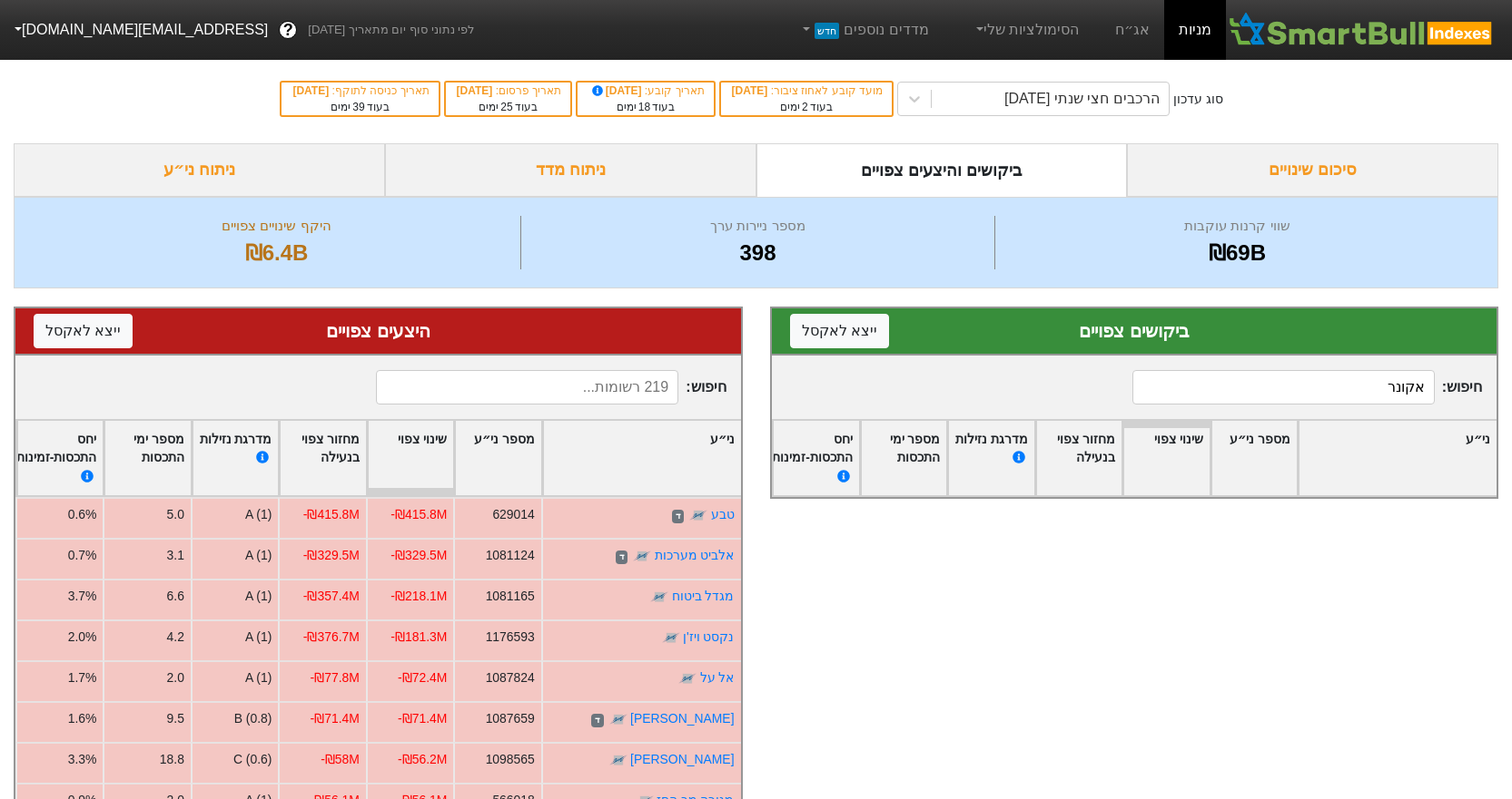
type input "אקונר"
click at [587, 396] on input at bounding box center [527, 387] width 302 height 35
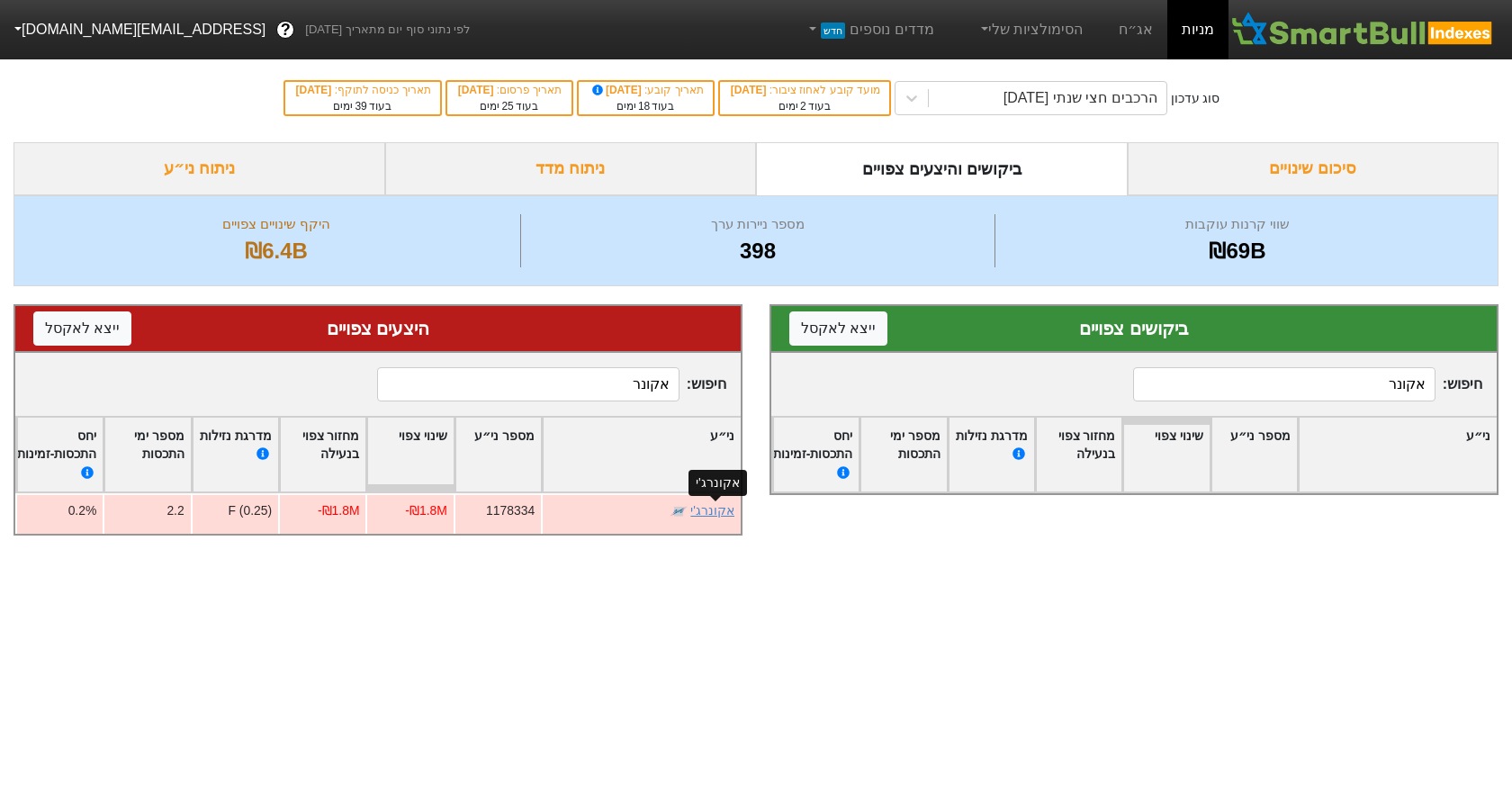
type input "אקונר"
click at [716, 514] on link "אקונרג'י" at bounding box center [712, 511] width 45 height 15
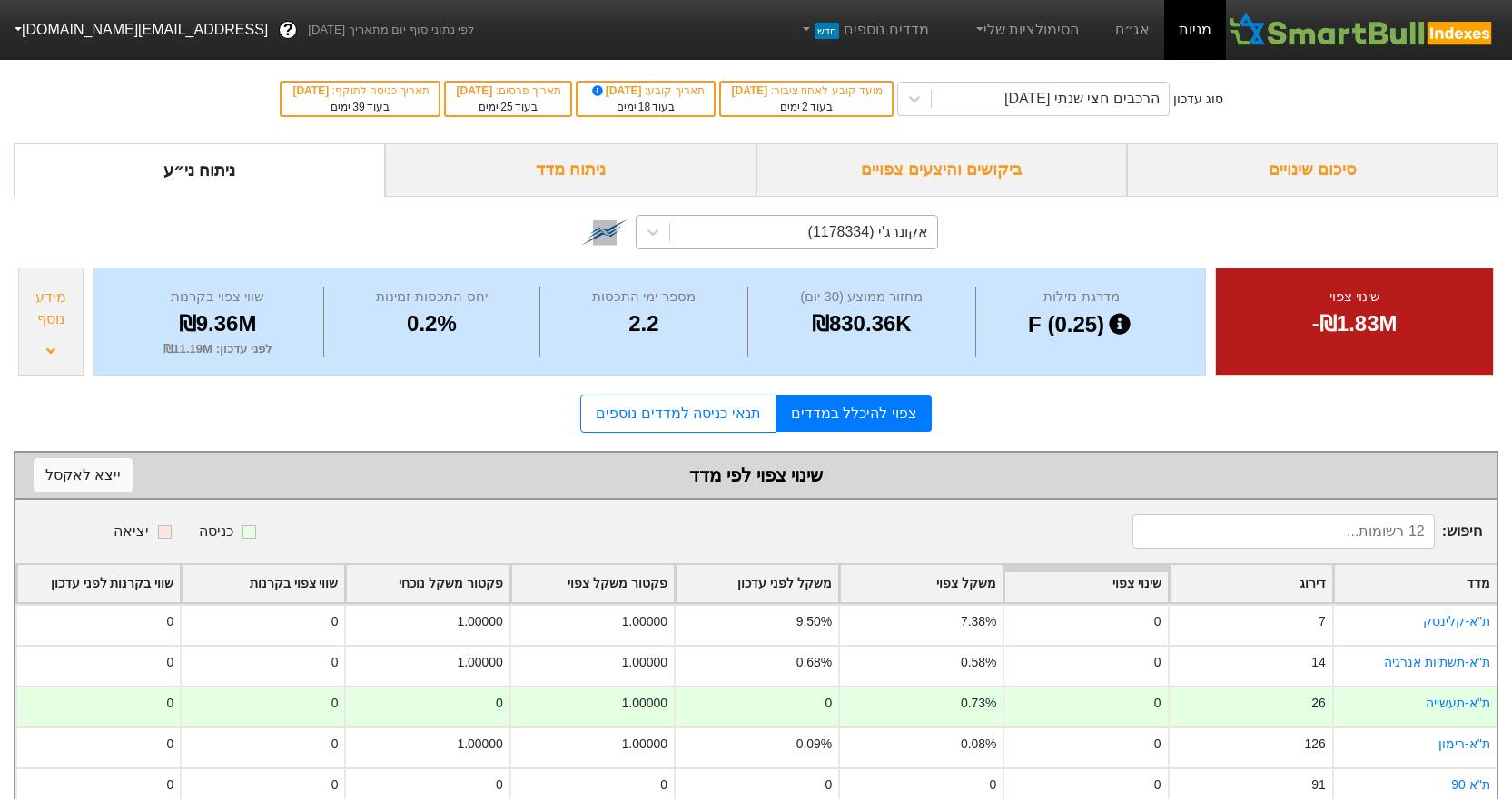
click at [749, 231] on div "אקונרג'י (1178334)" at bounding box center [802, 232] width 266 height 33
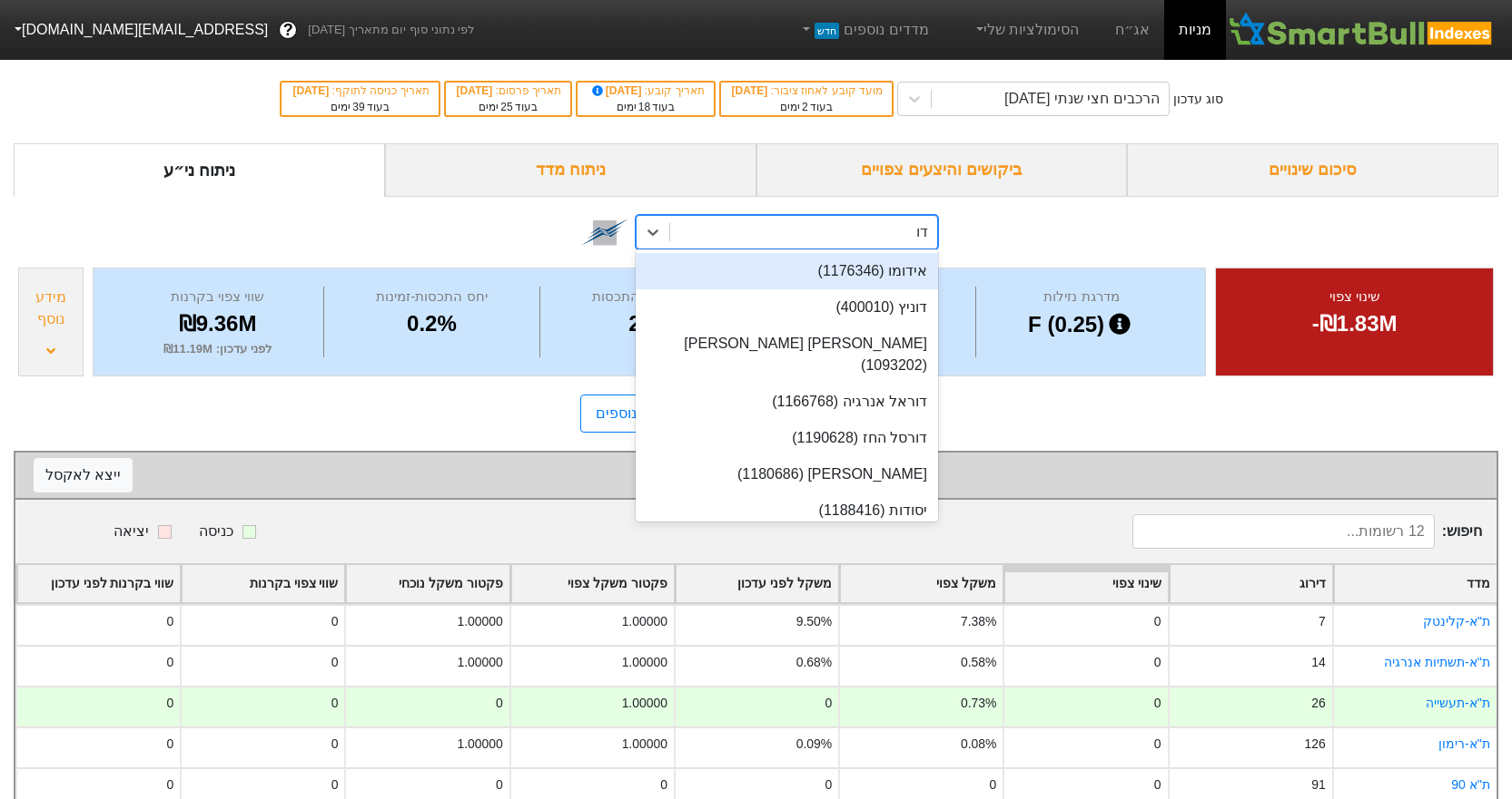
type input "דורא"
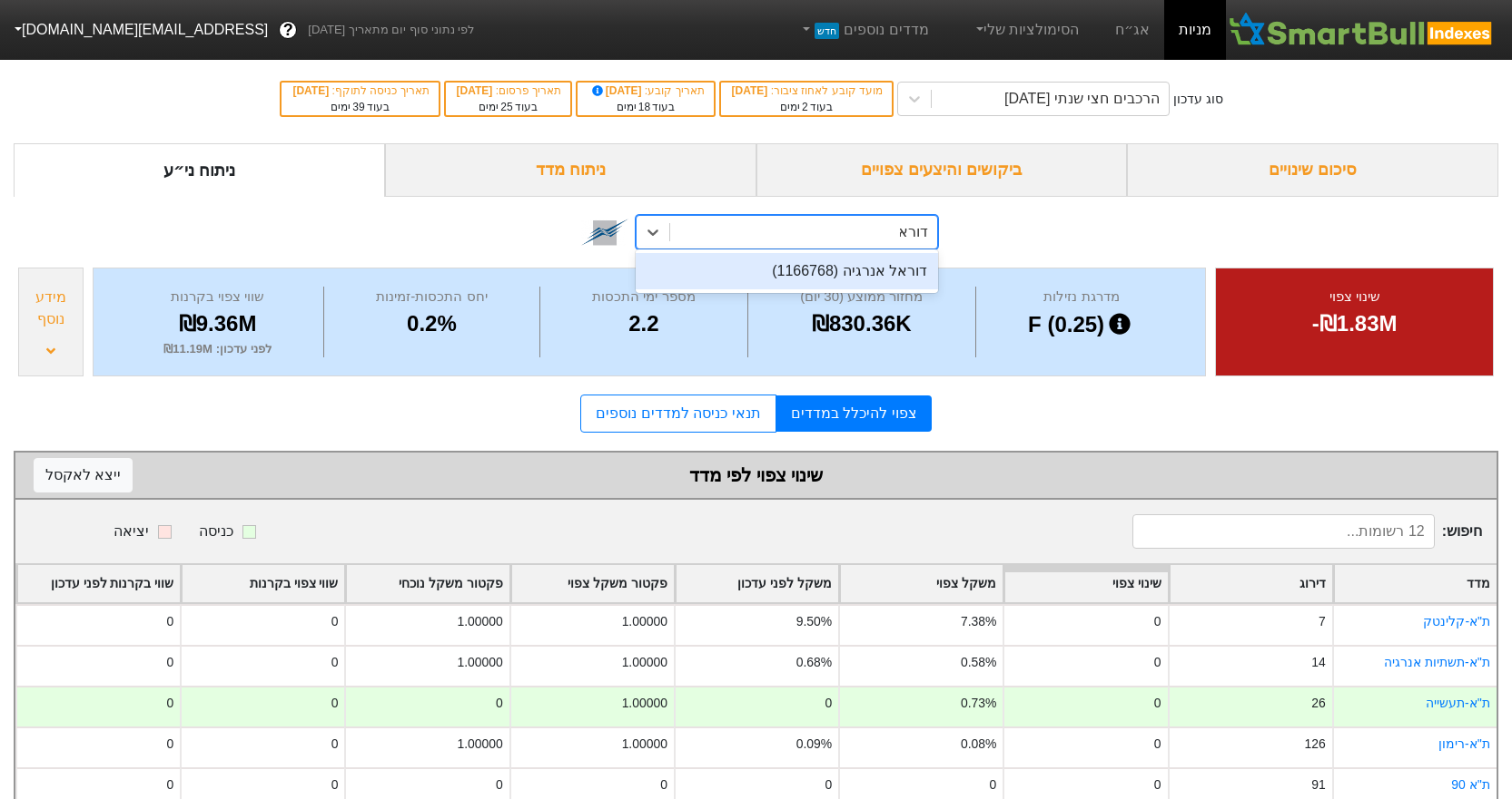
click at [791, 271] on div "דוראל אנרגיה (1166768)" at bounding box center [786, 271] width 302 height 36
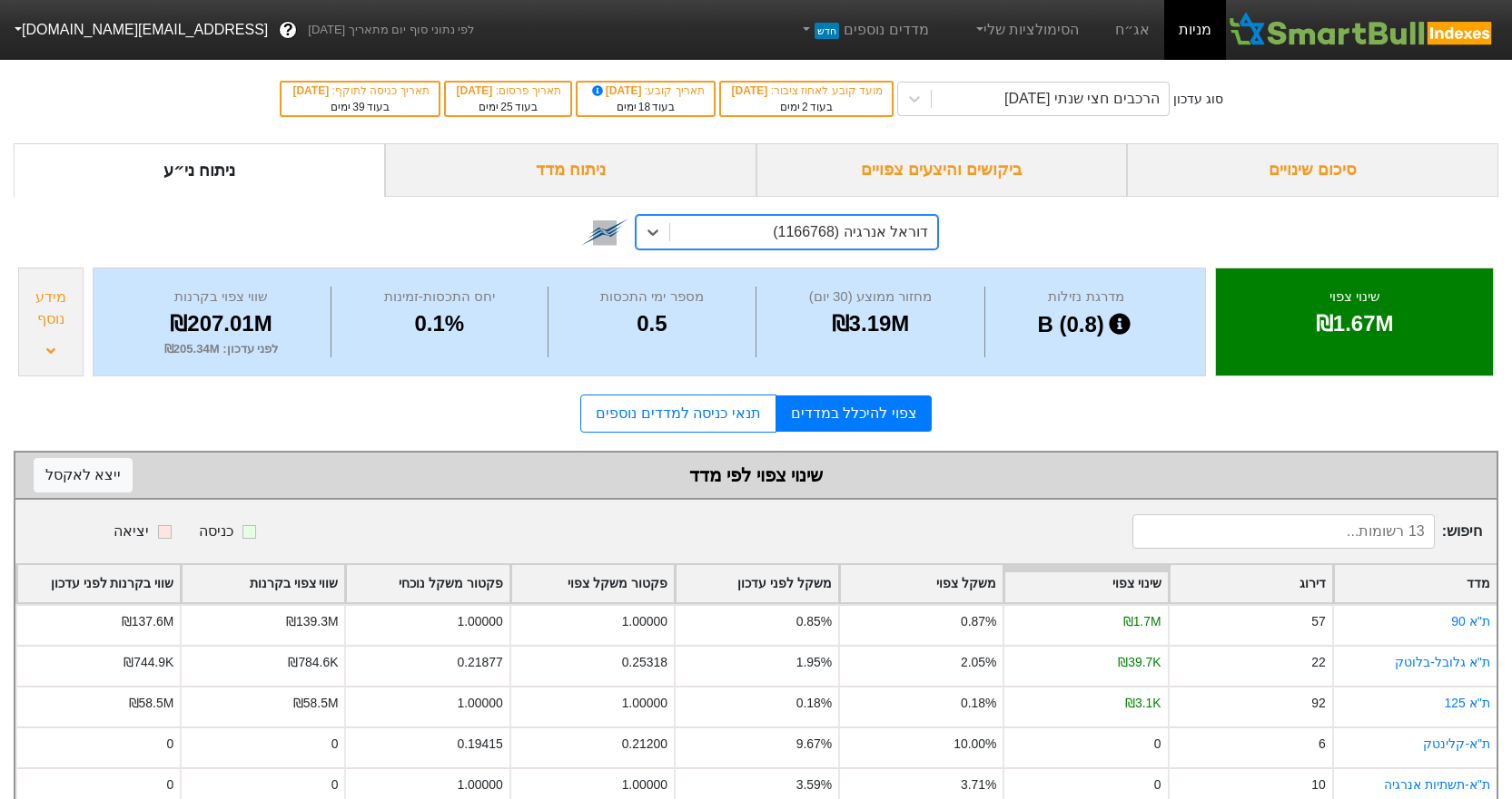
click at [914, 166] on div "ביקושים והיצעים צפויים" at bounding box center [942, 171] width 371 height 54
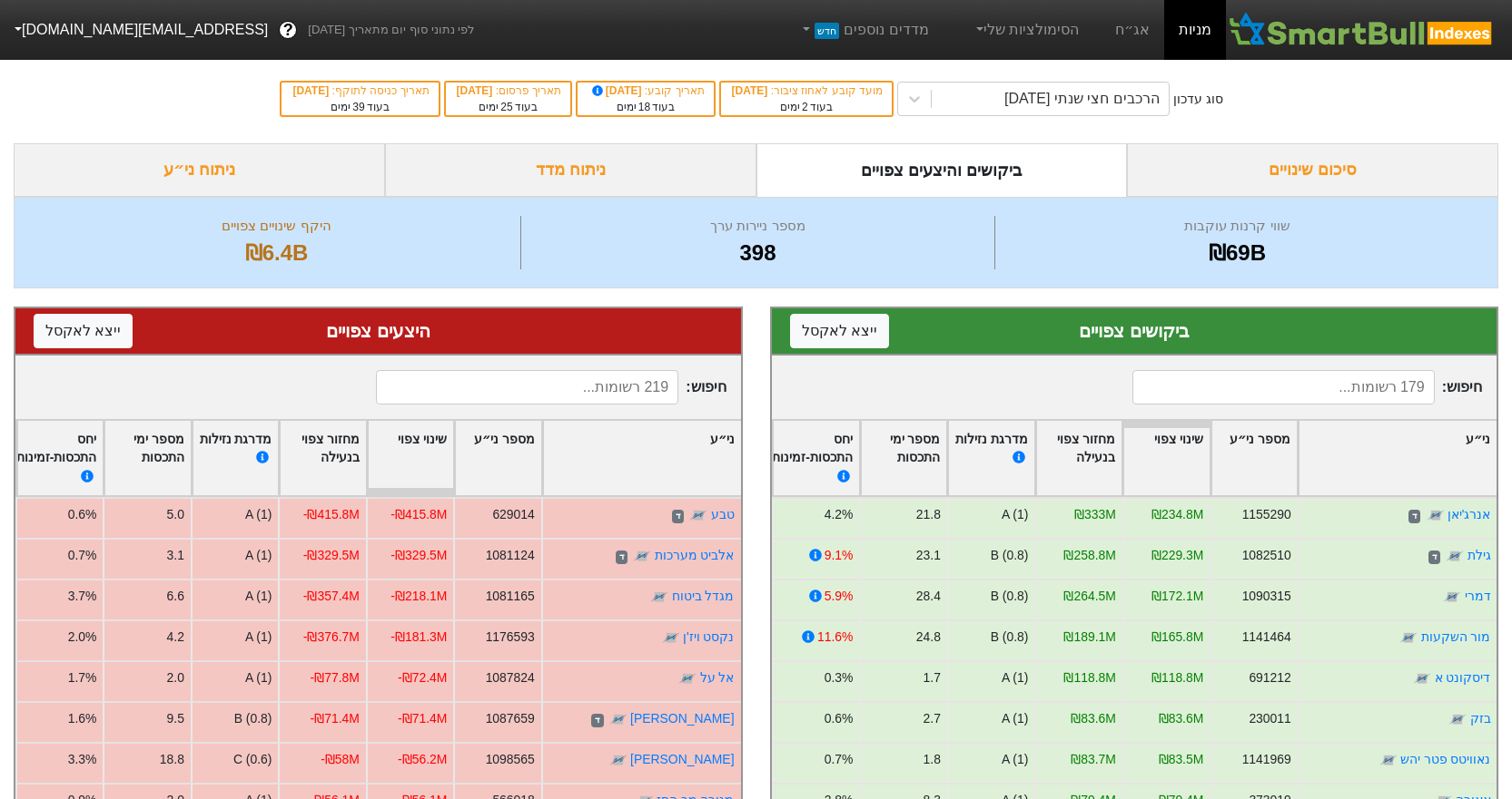
click at [642, 380] on input at bounding box center [527, 387] width 302 height 35
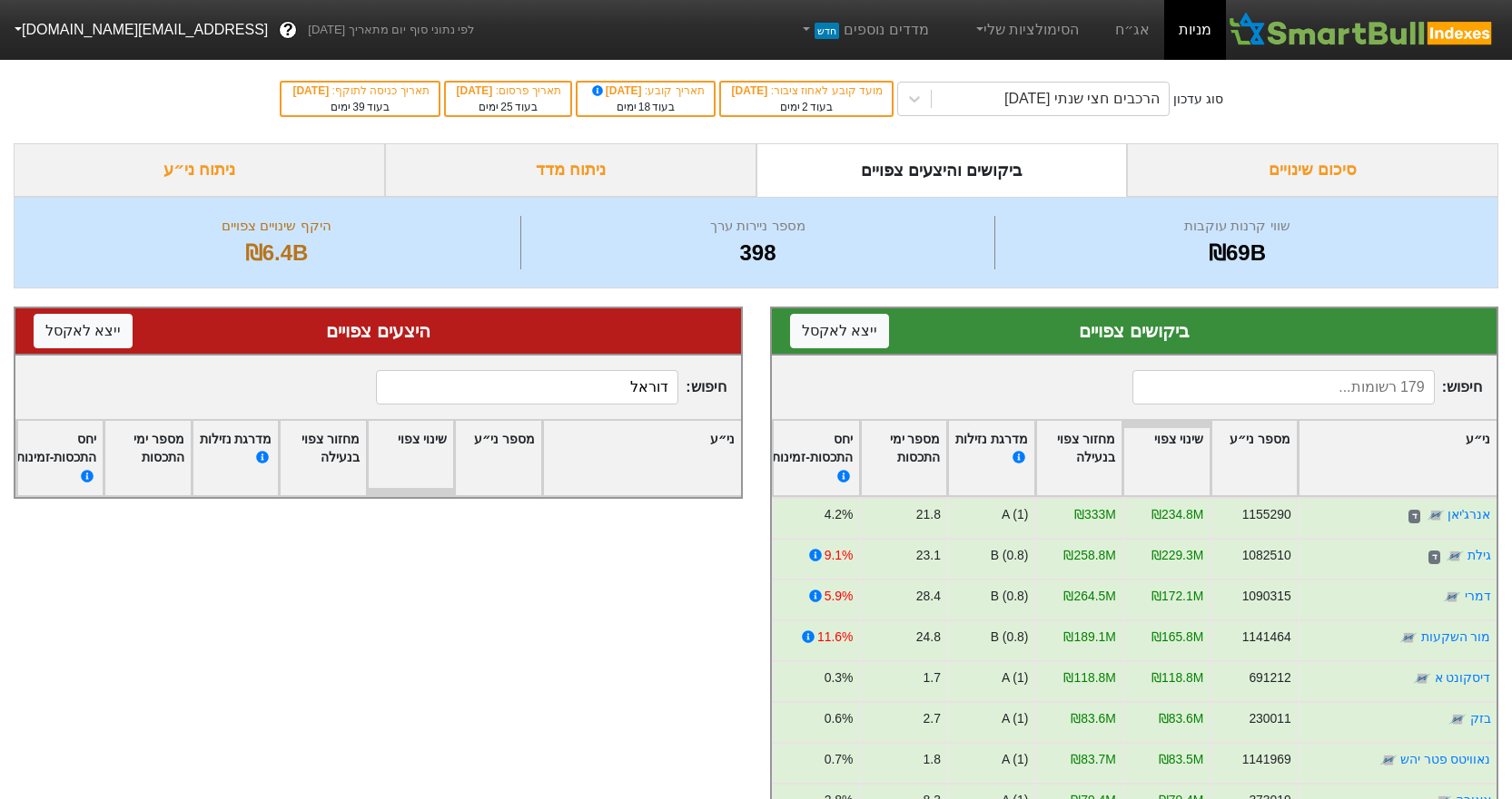
type input "דוראל"
click at [1164, 375] on input at bounding box center [1282, 387] width 302 height 35
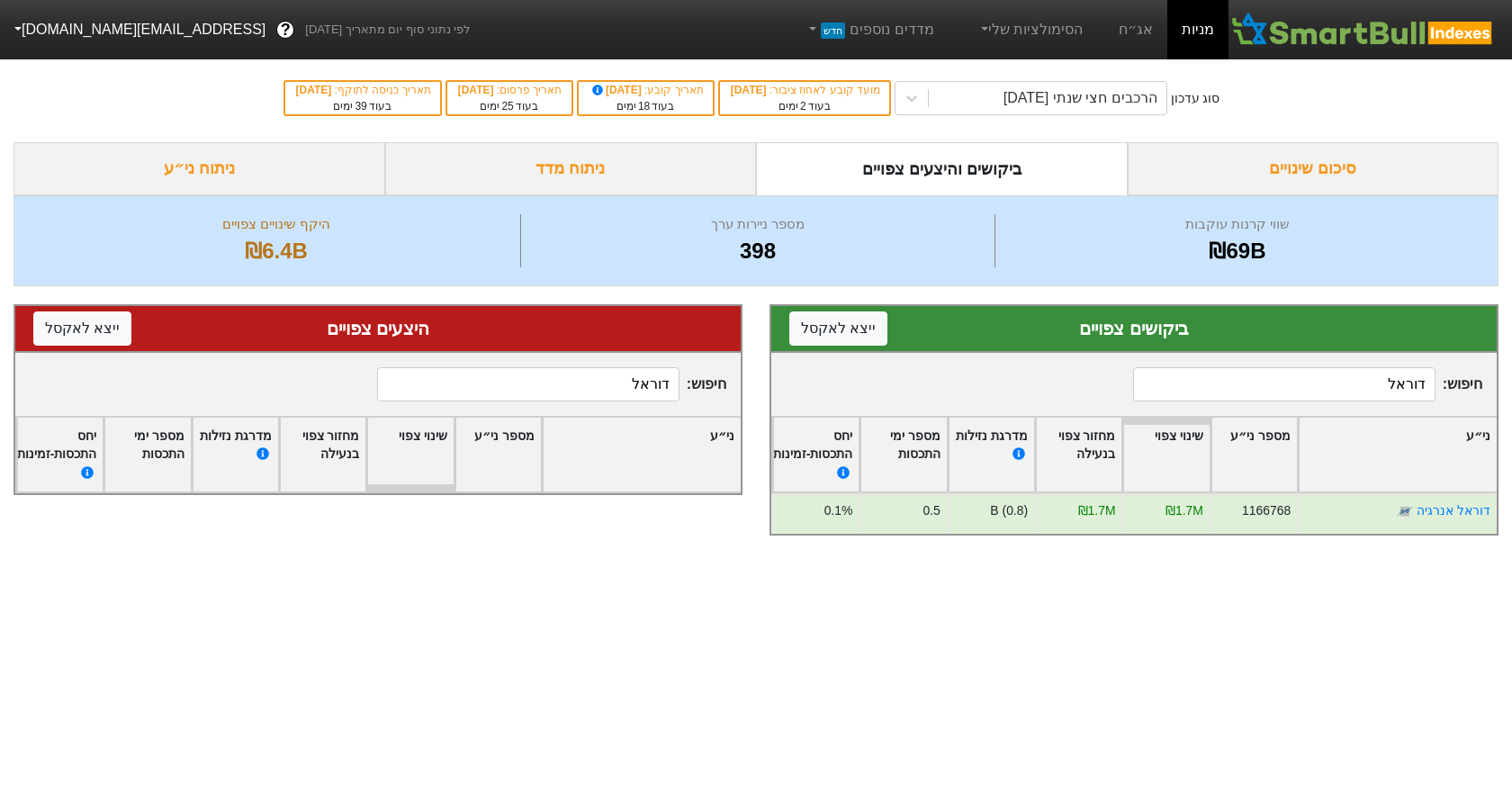
type input "דוראל"
